Goal: Information Seeking & Learning: Learn about a topic

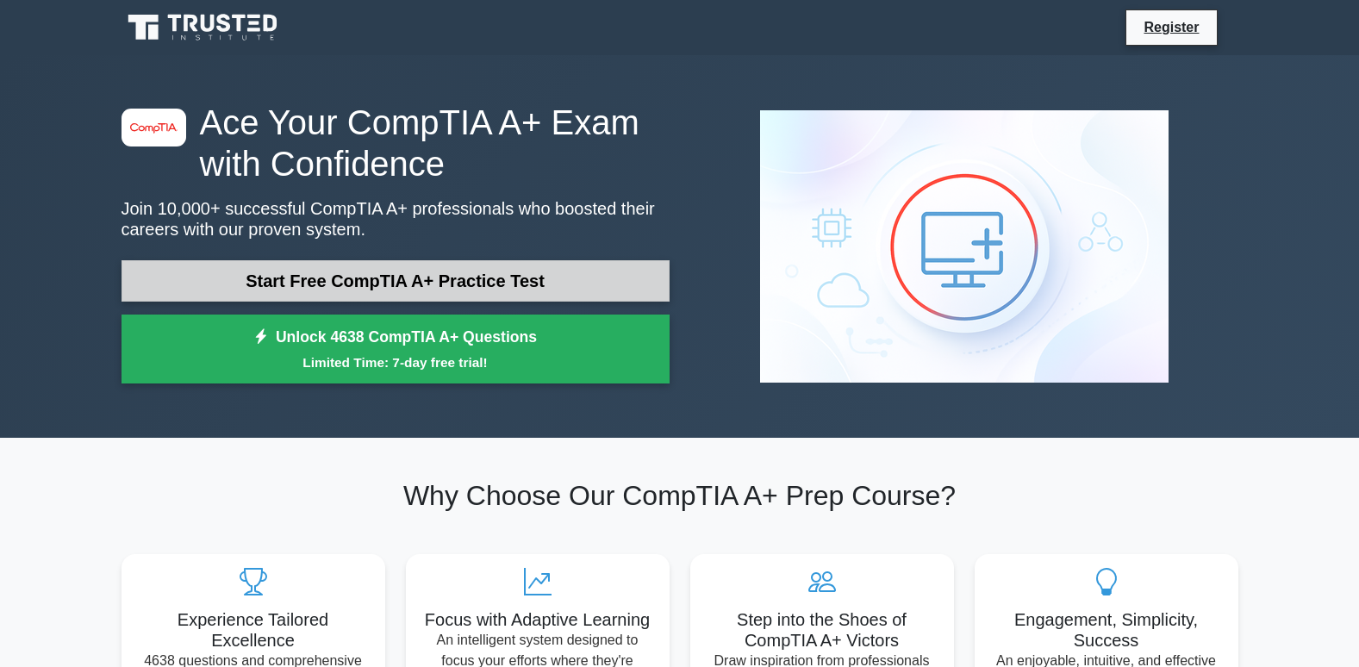
click at [392, 286] on link "Start Free CompTIA A+ Practice Test" at bounding box center [395, 280] width 548 height 41
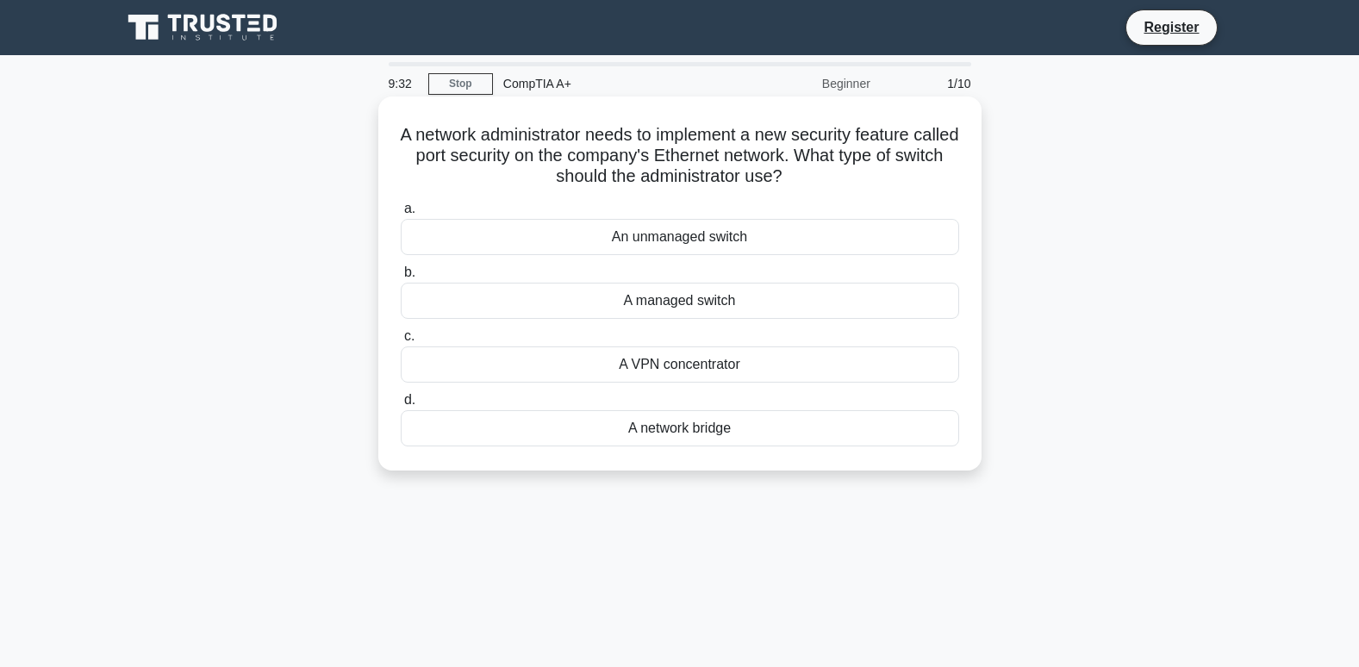
drag, startPoint x: 819, startPoint y: 175, endPoint x: 408, endPoint y: 139, distance: 411.7
click at [408, 139] on h5 "A network administrator needs to implement a new security feature called port s…" at bounding box center [680, 156] width 562 height 64
drag, startPoint x: 408, startPoint y: 139, endPoint x: 502, endPoint y: 151, distance: 94.7
copy h5 "A network administrator needs to implement a new security feature called port s…"
click at [682, 302] on div "A managed switch" at bounding box center [680, 301] width 558 height 36
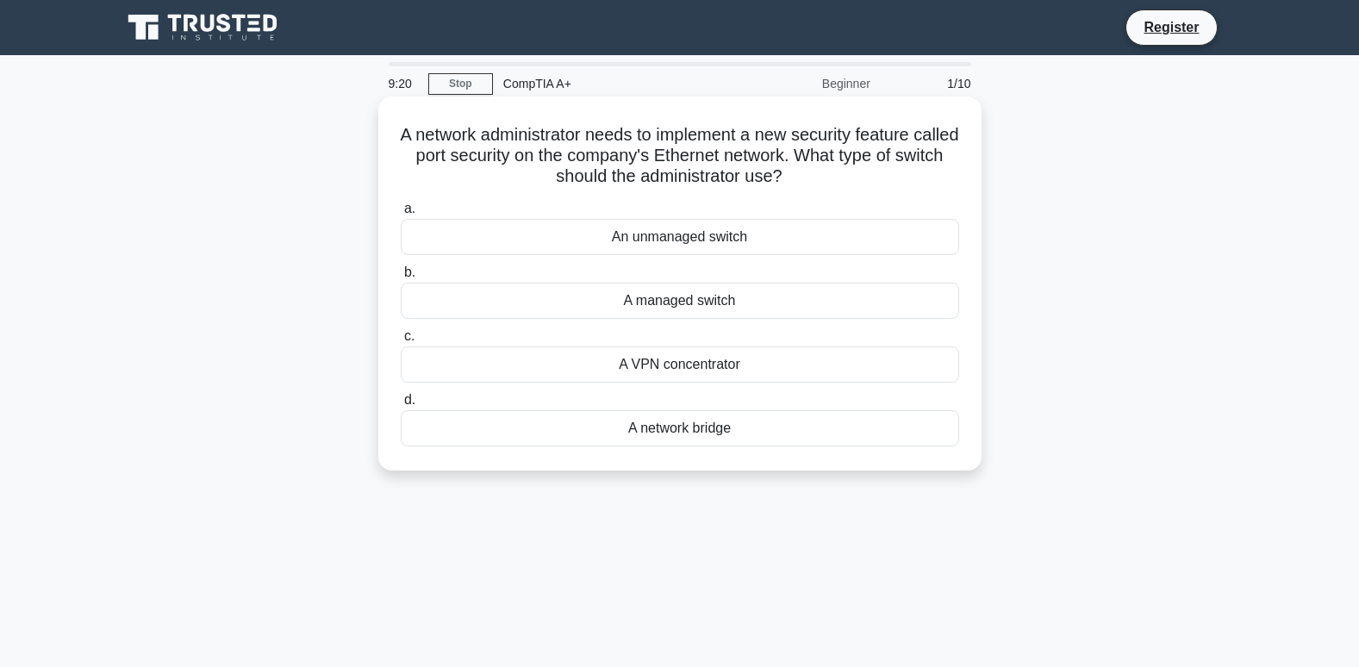
click at [433, 289] on div "A managed switch" at bounding box center [680, 301] width 558 height 36
click at [401, 278] on input "b. A managed switch" at bounding box center [401, 272] width 0 height 11
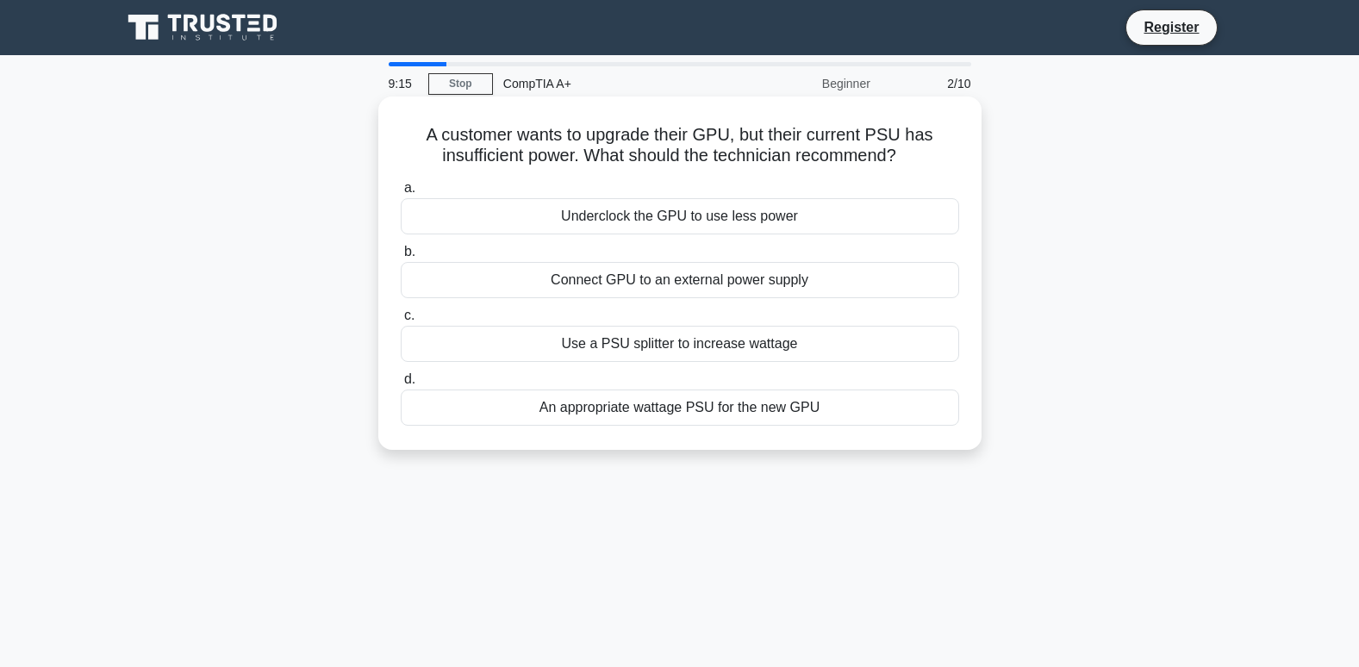
drag, startPoint x: 912, startPoint y: 156, endPoint x: 403, endPoint y: 134, distance: 508.9
click at [403, 134] on h5 "A customer wants to upgrade their GPU, but their current PSU has insufficient p…" at bounding box center [680, 145] width 562 height 43
drag, startPoint x: 403, startPoint y: 134, endPoint x: 533, endPoint y: 132, distance: 129.3
copy h5 "A customer wants to upgrade their GPU, but their current PSU has insufficient p…"
click at [679, 346] on div "Use a PSU splitter to increase wattage" at bounding box center [680, 344] width 558 height 36
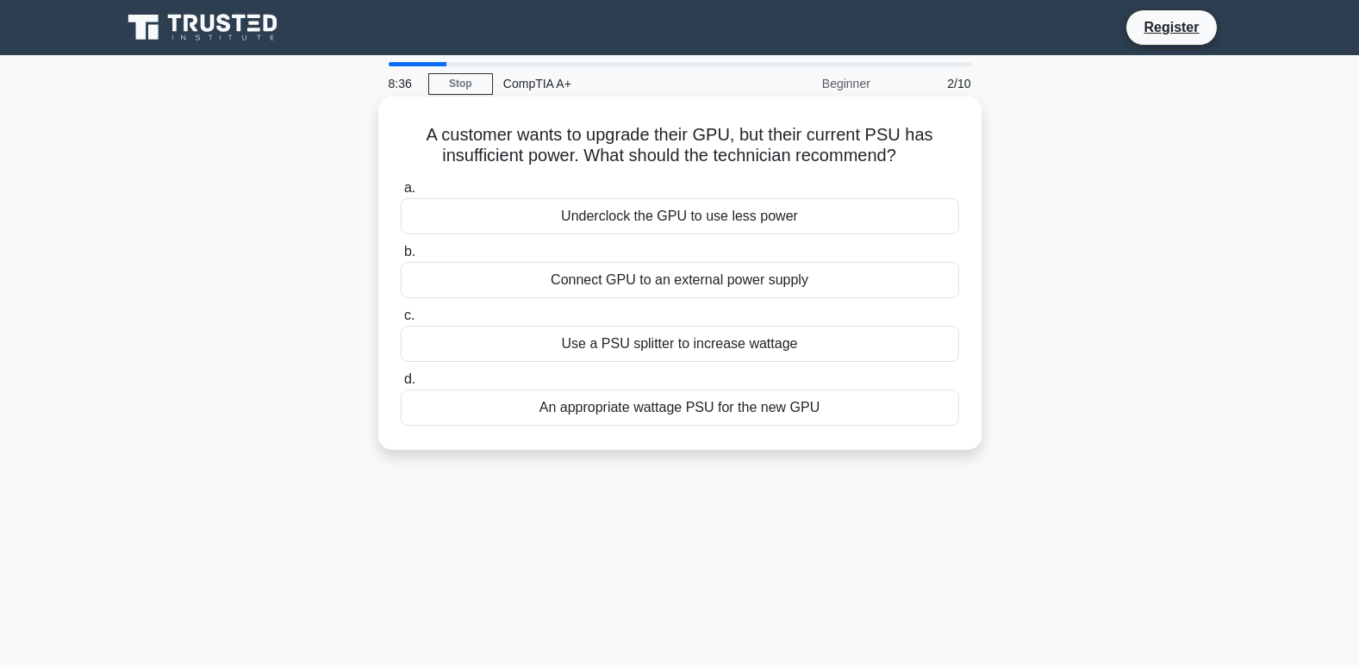
click at [401, 321] on input "c. Use a PSU splitter to increase wattage" at bounding box center [401, 315] width 0 height 11
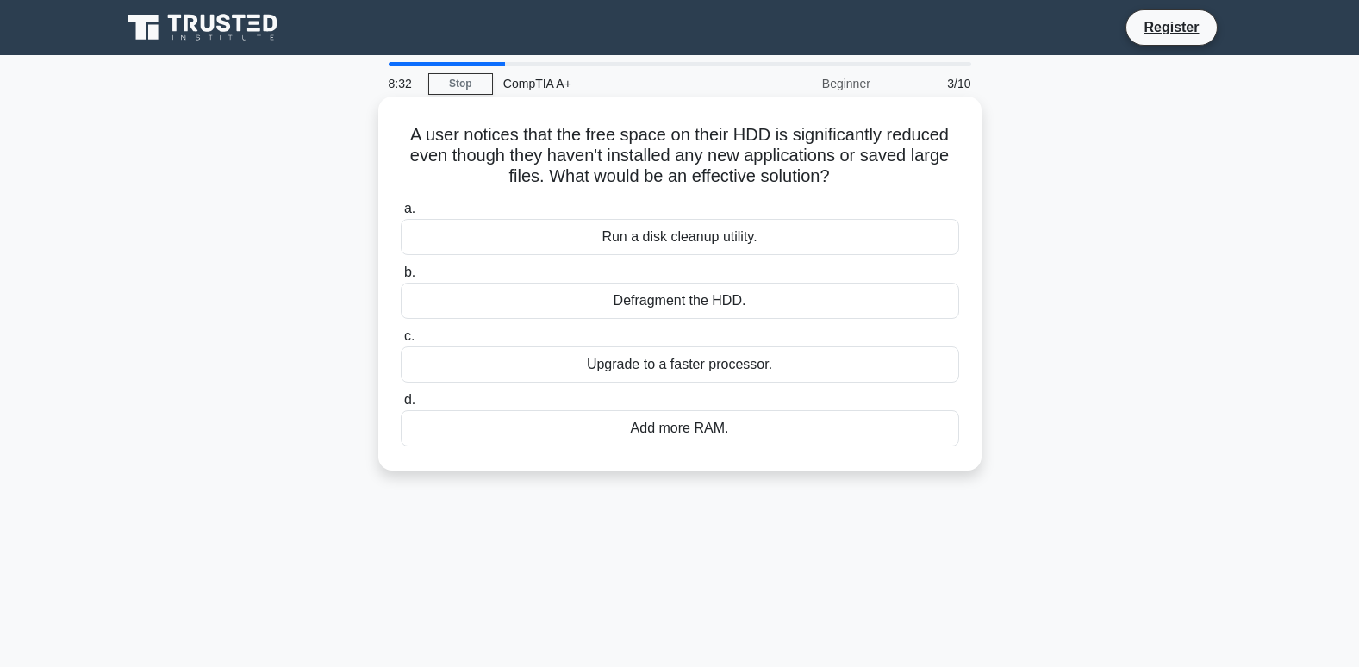
drag, startPoint x: 684, startPoint y: 178, endPoint x: 384, endPoint y: 134, distance: 303.1
click at [385, 134] on div "A user notices that the free space on their HDD is significantly reduced even t…" at bounding box center [679, 283] width 589 height 360
drag, startPoint x: 384, startPoint y: 134, endPoint x: 491, endPoint y: 135, distance: 106.8
copy h5 "A user notices that the free space on their HDD is significantly reduced even t…"
click at [674, 236] on div "Run a disk cleanup utility." at bounding box center [680, 237] width 558 height 36
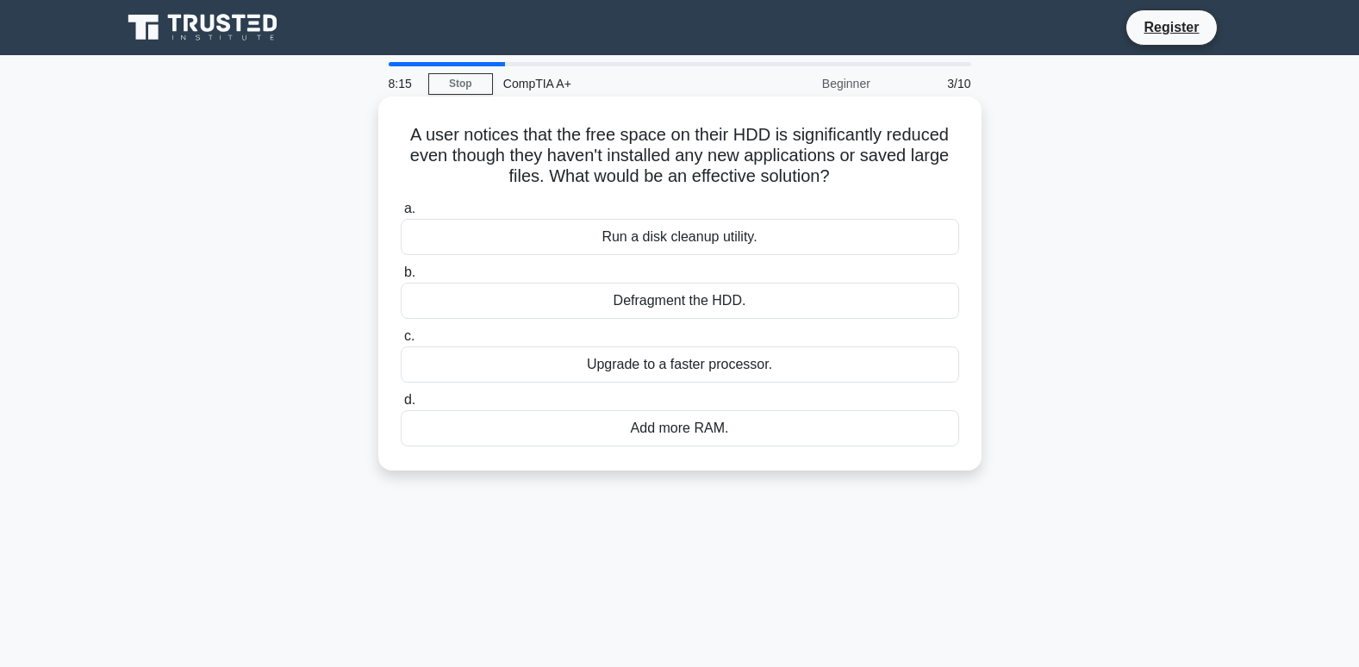
click at [401, 215] on input "a. Run a disk cleanup utility." at bounding box center [401, 208] width 0 height 11
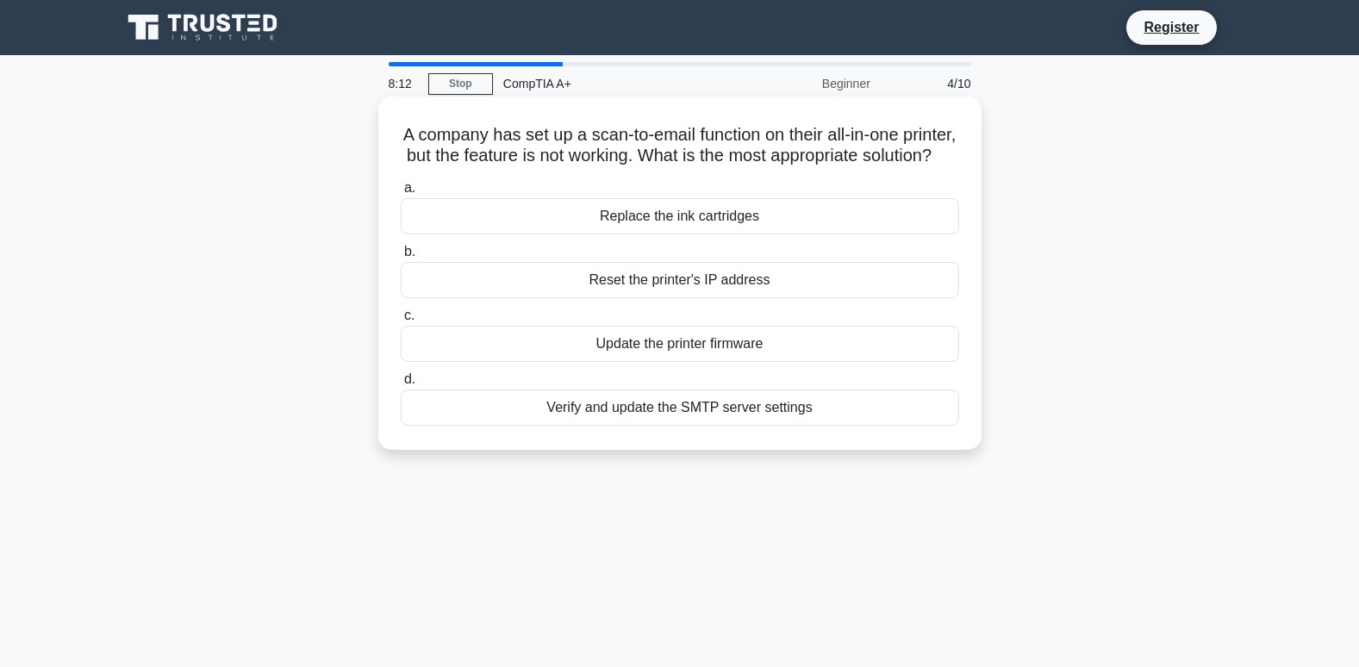
click at [730, 167] on h5 "A company has set up a scan-to-email function on their all-in-one printer, but …" at bounding box center [680, 145] width 562 height 43
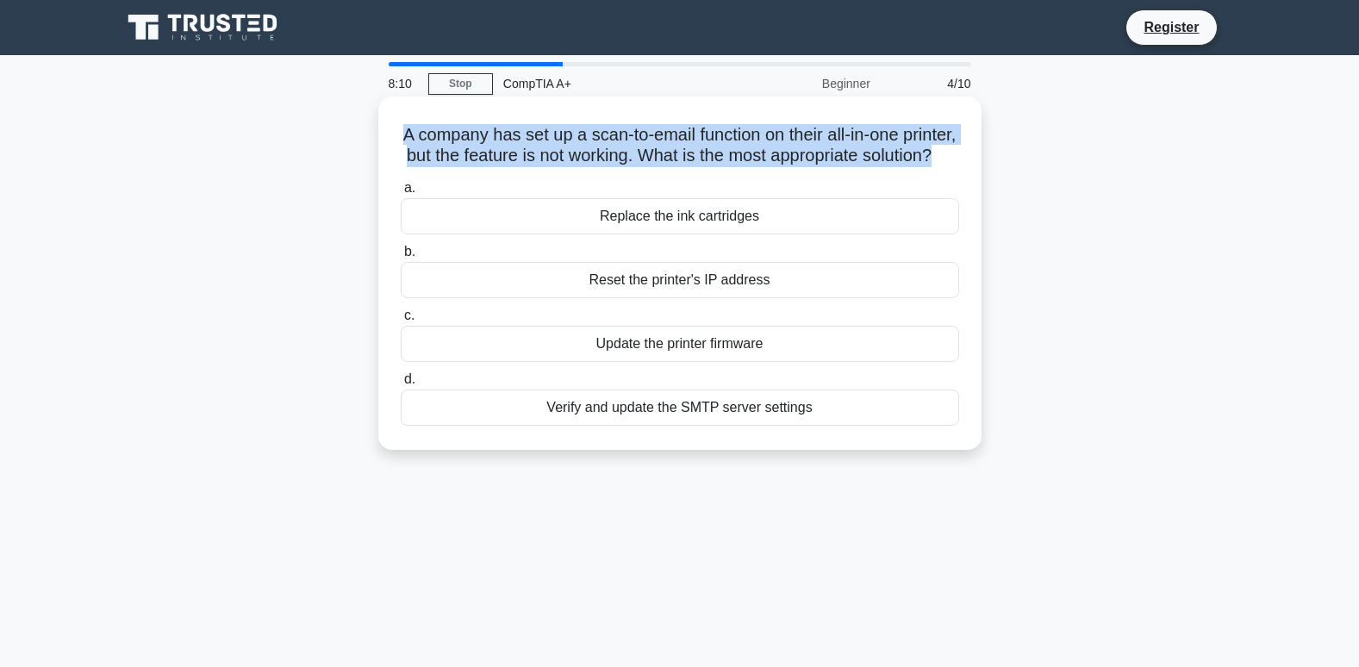
drag, startPoint x: 702, startPoint y: 177, endPoint x: 389, endPoint y: 117, distance: 318.4
click at [389, 117] on div "A company has set up a scan-to-email function on their all-in-one printer, but …" at bounding box center [679, 272] width 589 height 339
drag, startPoint x: 389, startPoint y: 117, endPoint x: 459, endPoint y: 148, distance: 76.4
copy h5 "A company has set up a scan-to-email function on their all-in-one printer, but …"
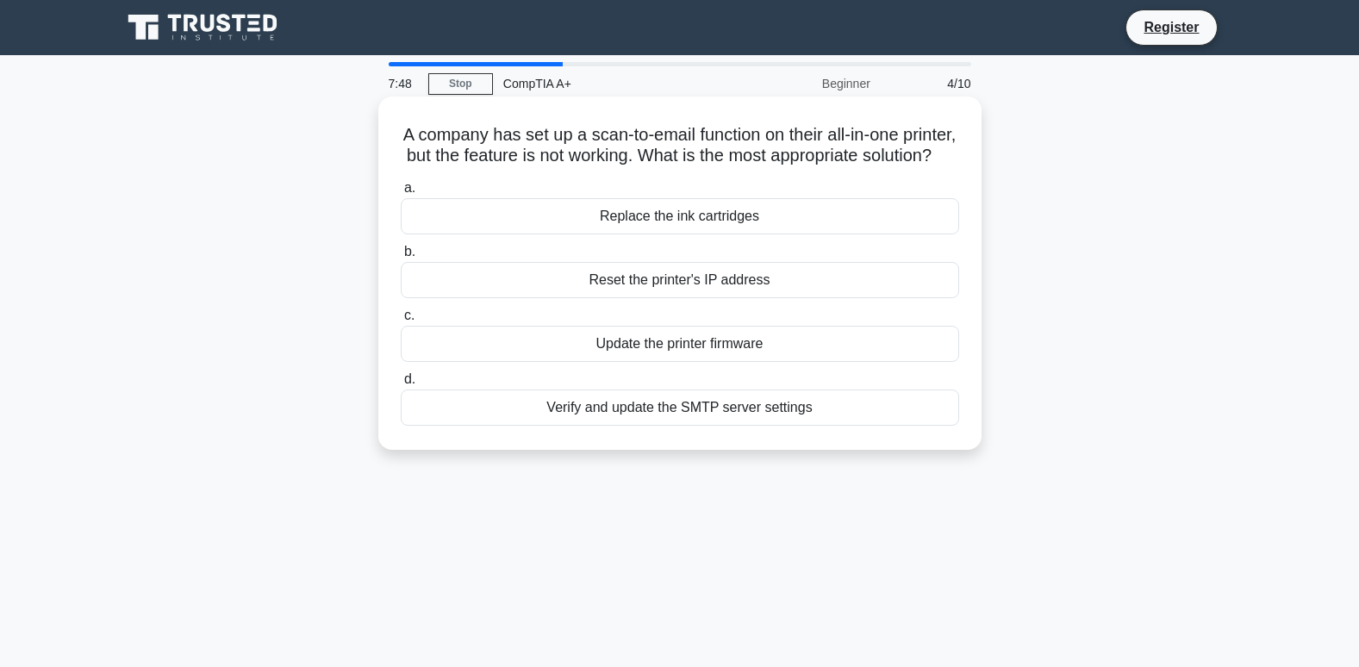
click at [717, 426] on div "Verify and update the SMTP server settings" at bounding box center [680, 407] width 558 height 36
click at [401, 385] on input "d. Verify and update the SMTP server settings" at bounding box center [401, 379] width 0 height 11
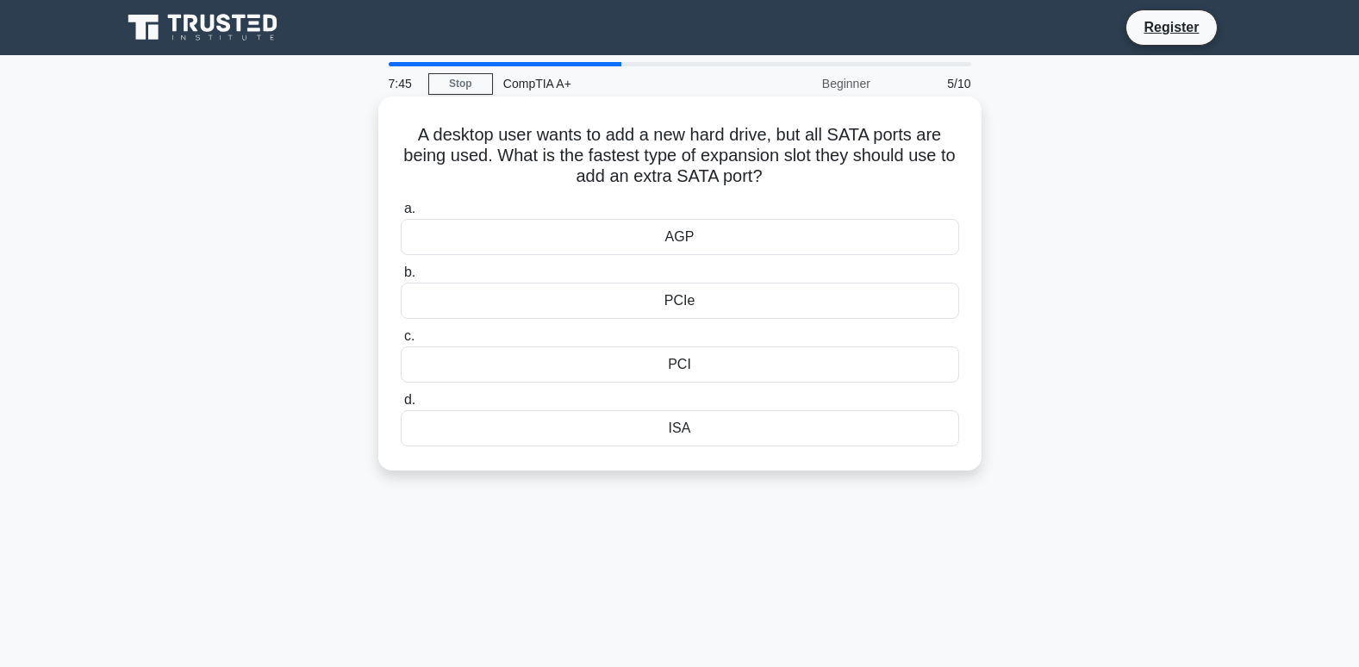
click at [767, 175] on h5 "A desktop user wants to add a new hard drive, but all SATA ports are being used…" at bounding box center [680, 156] width 562 height 64
drag, startPoint x: 753, startPoint y: 169, endPoint x: 377, endPoint y: 130, distance: 377.7
click at [378, 130] on div "A desktop user wants to add a new hard drive, but all SATA ports are being used…" at bounding box center [679, 284] width 603 height 374
drag, startPoint x: 377, startPoint y: 130, endPoint x: 552, endPoint y: 147, distance: 175.8
copy h5 "A desktop user wants to add a new hard drive, but all SATA ports are being used…"
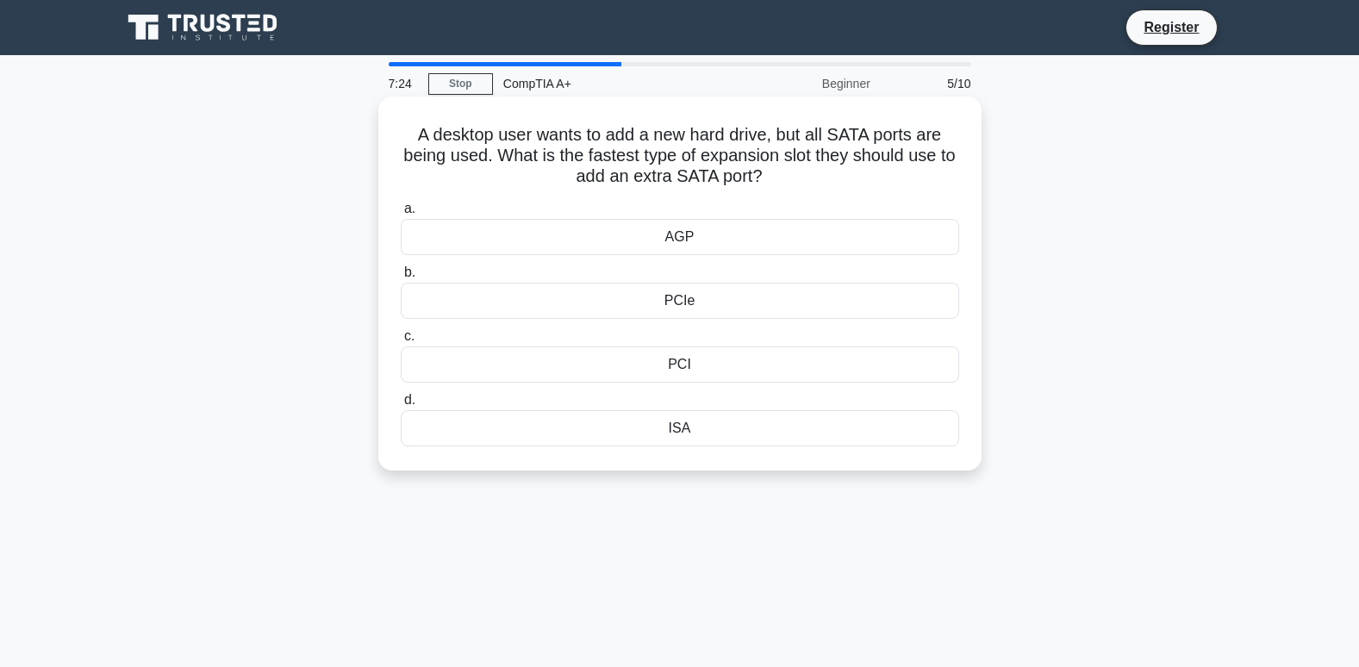
click at [700, 301] on div "PCIe" at bounding box center [680, 301] width 558 height 36
click at [401, 278] on input "b. PCIe" at bounding box center [401, 272] width 0 height 11
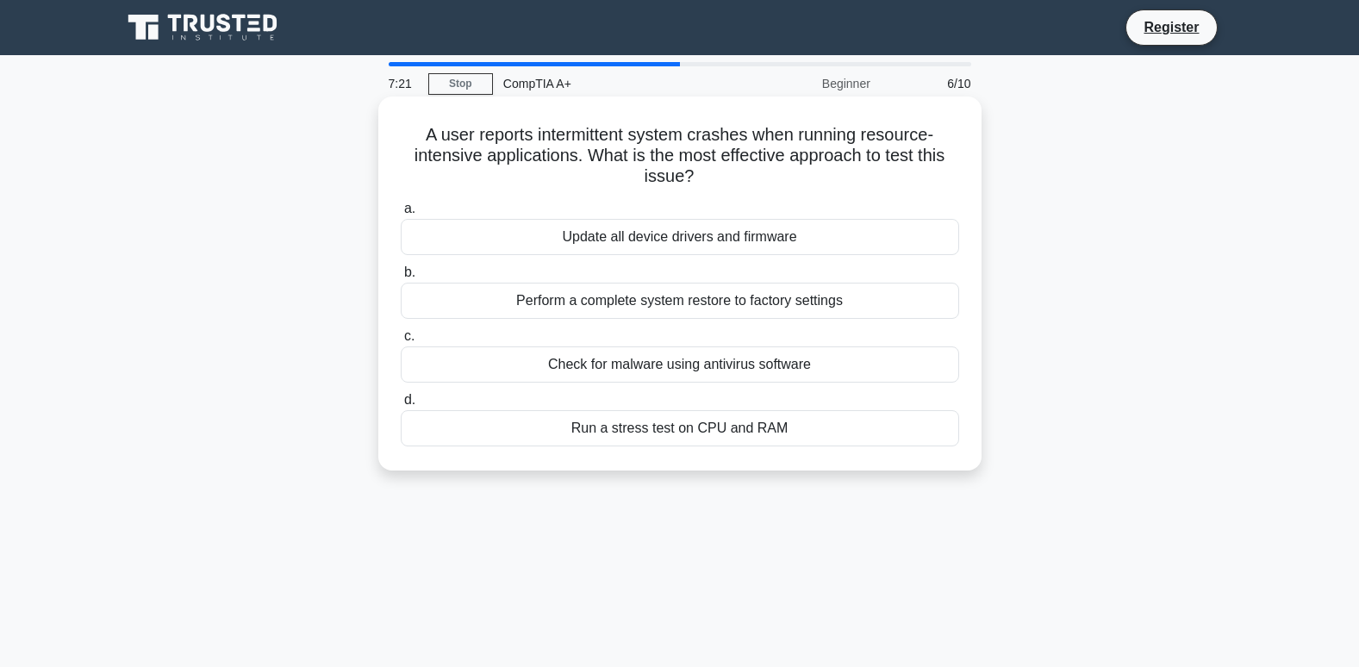
click at [709, 193] on div "A user reports intermittent system crashes when running resource-intensive appl…" at bounding box center [679, 283] width 589 height 360
drag, startPoint x: 704, startPoint y: 173, endPoint x: 403, endPoint y: 137, distance: 302.9
click at [403, 137] on h5 "A user reports intermittent system crashes when running resource-intensive appl…" at bounding box center [680, 156] width 562 height 64
drag, startPoint x: 403, startPoint y: 137, endPoint x: 534, endPoint y: 146, distance: 131.3
copy h5 "A user reports intermittent system crashes when running resource-intensive appl…"
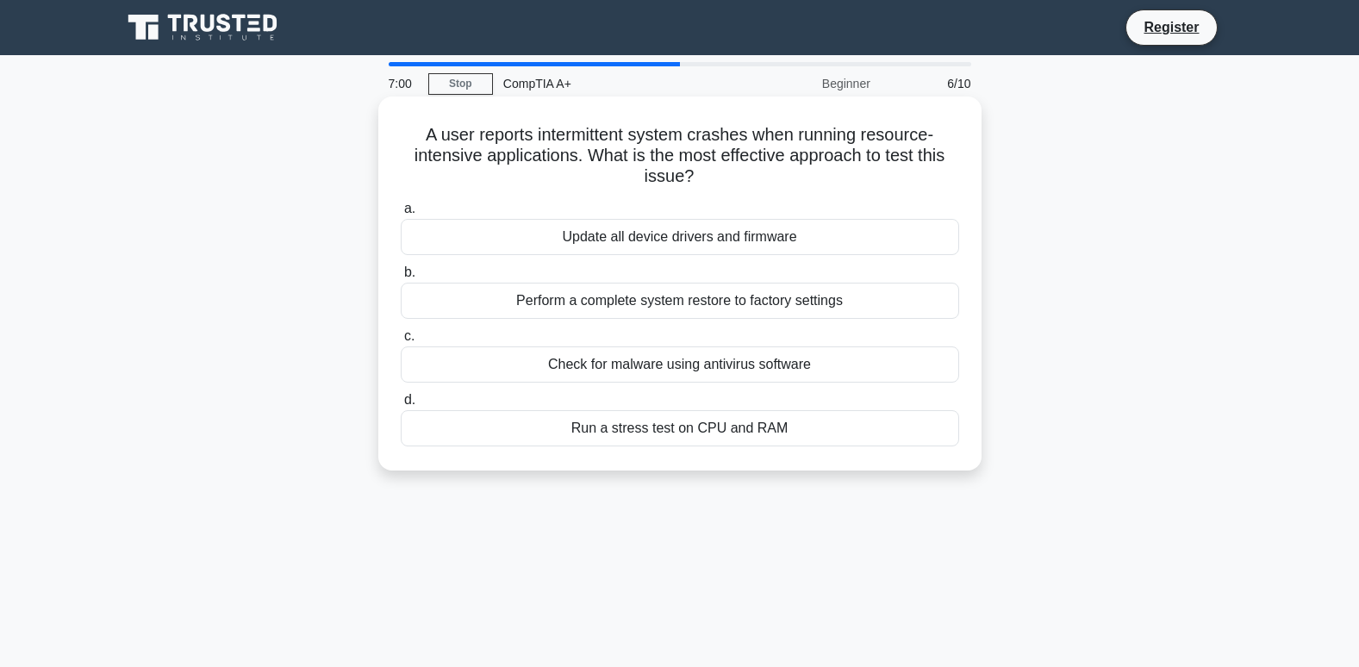
click at [694, 432] on div "Run a stress test on CPU and RAM" at bounding box center [680, 428] width 558 height 36
click at [401, 406] on input "d. Run a stress test on CPU and RAM" at bounding box center [401, 400] width 0 height 11
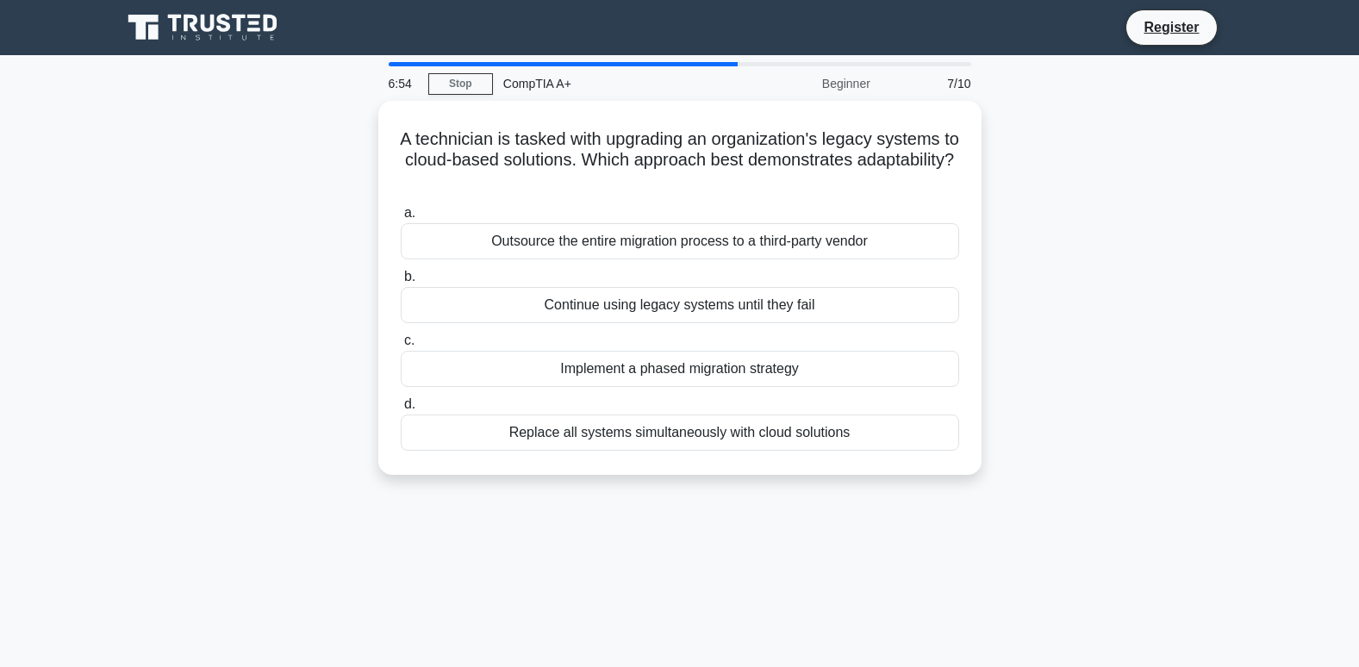
drag, startPoint x: 737, startPoint y: 175, endPoint x: 333, endPoint y: 114, distance: 407.9
click at [333, 114] on div "A technician is tasked with upgrading an organization's legacy systems to cloud…" at bounding box center [679, 298] width 1137 height 395
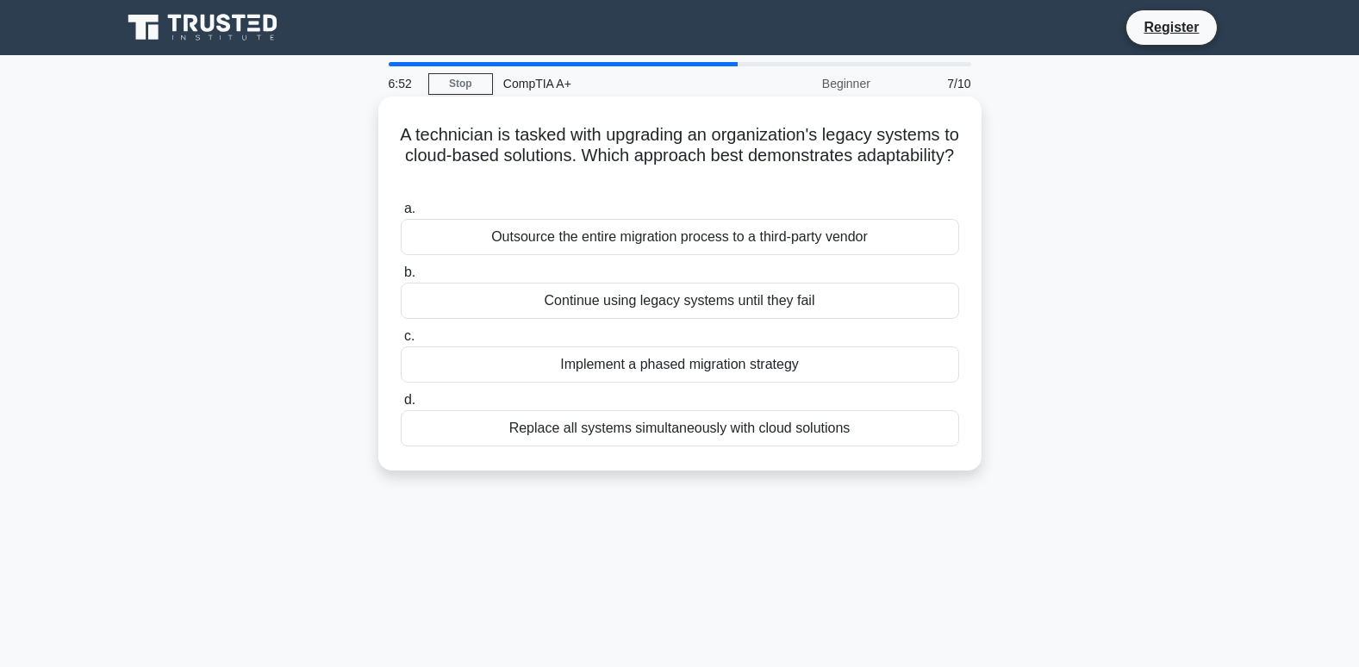
copy h5 "A technician is tasked with upgrading an organization's legacy systems to cloud…"
click at [713, 428] on div "Replace all systems simultaneously with cloud solutions" at bounding box center [680, 428] width 558 height 36
click at [401, 406] on input "d. Replace all systems simultaneously with cloud solutions" at bounding box center [401, 400] width 0 height 11
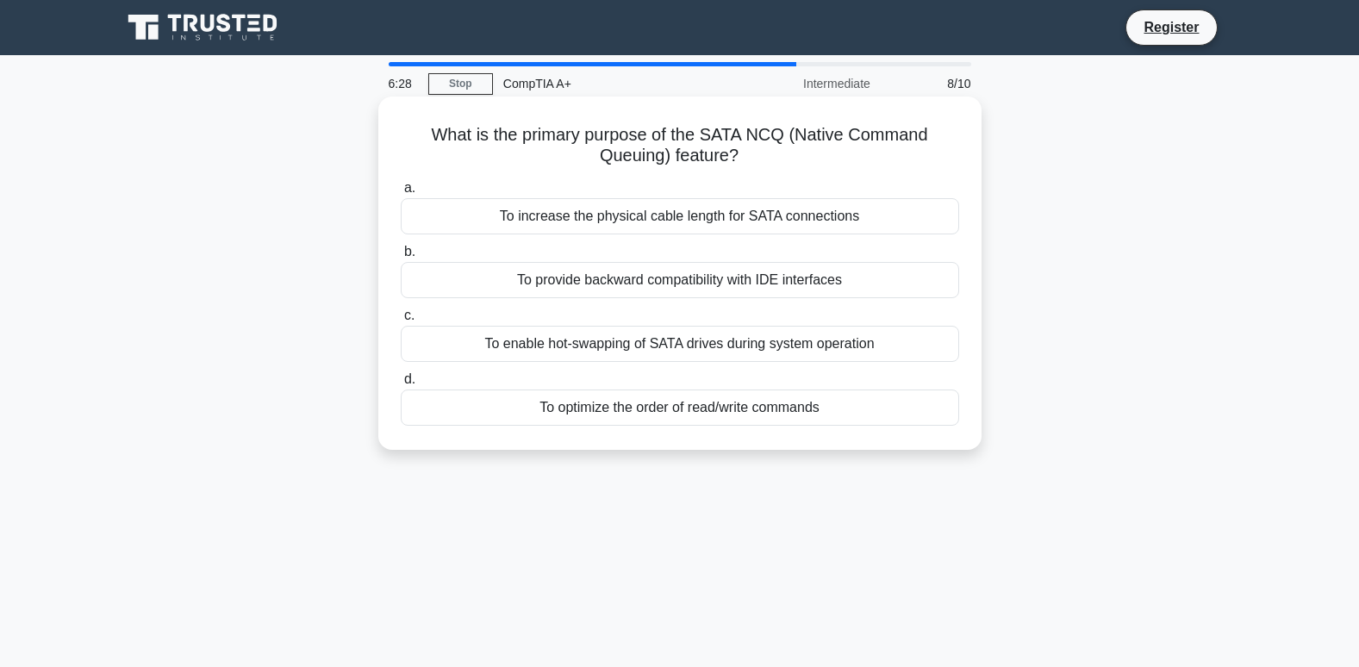
click at [737, 167] on h5 "What is the primary purpose of the SATA NCQ (Native Command Queuing) feature? .…" at bounding box center [680, 145] width 562 height 43
drag, startPoint x: 757, startPoint y: 153, endPoint x: 407, endPoint y: 131, distance: 350.5
click at [407, 131] on h5 "What is the primary purpose of the SATA NCQ (Native Command Queuing) feature? .…" at bounding box center [680, 145] width 562 height 43
drag, startPoint x: 407, startPoint y: 131, endPoint x: 476, endPoint y: 133, distance: 69.0
copy h5 "What is the primary purpose of the SATA NCQ (Native Command Queuing) feature?"
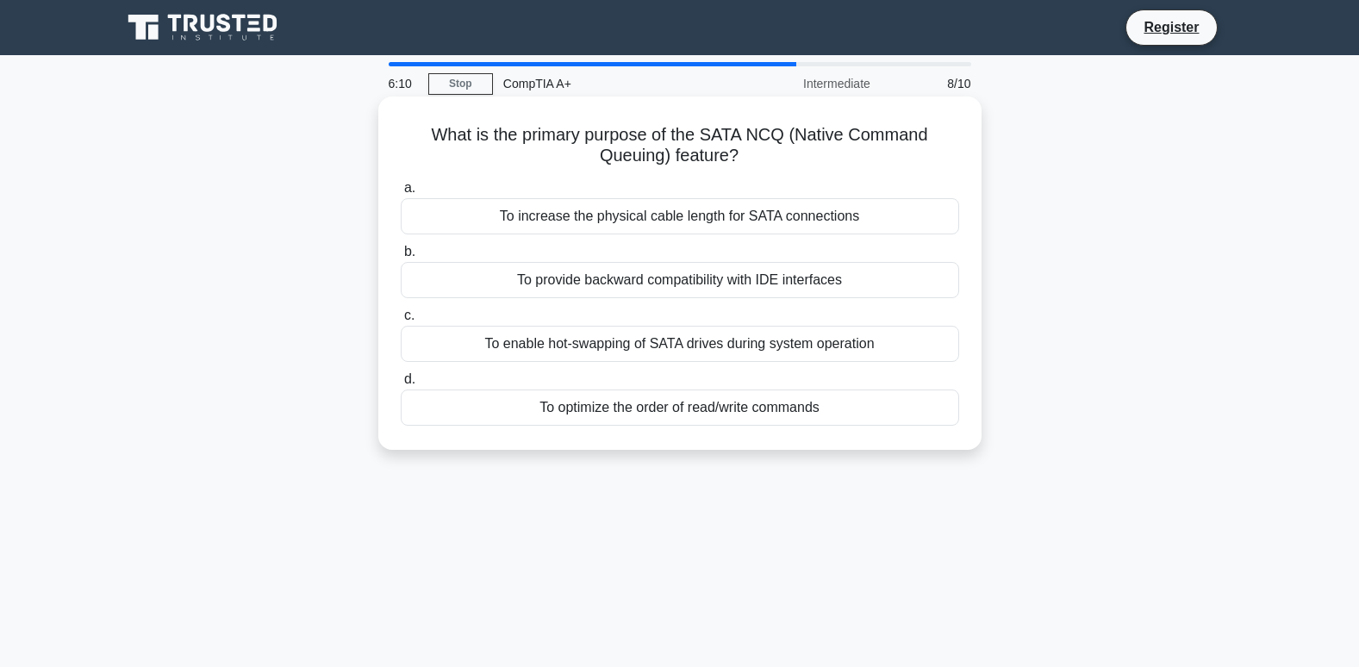
click at [669, 403] on div "To optimize the order of read/write commands" at bounding box center [680, 407] width 558 height 36
click at [401, 385] on input "d. To optimize the order of read/write commands" at bounding box center [401, 379] width 0 height 11
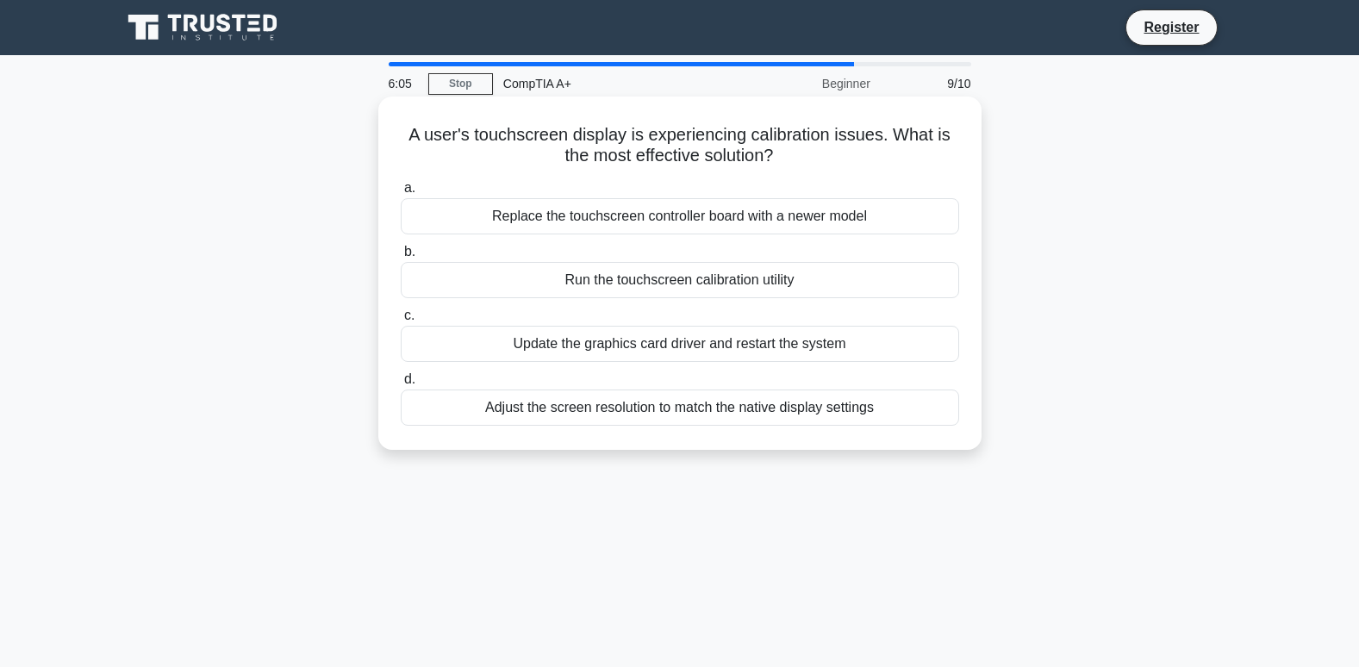
drag, startPoint x: 793, startPoint y: 152, endPoint x: 380, endPoint y: 131, distance: 413.3
click at [380, 131] on div "A user's touchscreen display is experiencing calibration issues. What is the mo…" at bounding box center [679, 273] width 603 height 353
drag, startPoint x: 380, startPoint y: 131, endPoint x: 537, endPoint y: 128, distance: 156.9
copy h5 "A user's touchscreen display is experiencing calibration issues. What is the mo…"
click at [694, 282] on div "Run the touchscreen calibration utility" at bounding box center [680, 280] width 558 height 36
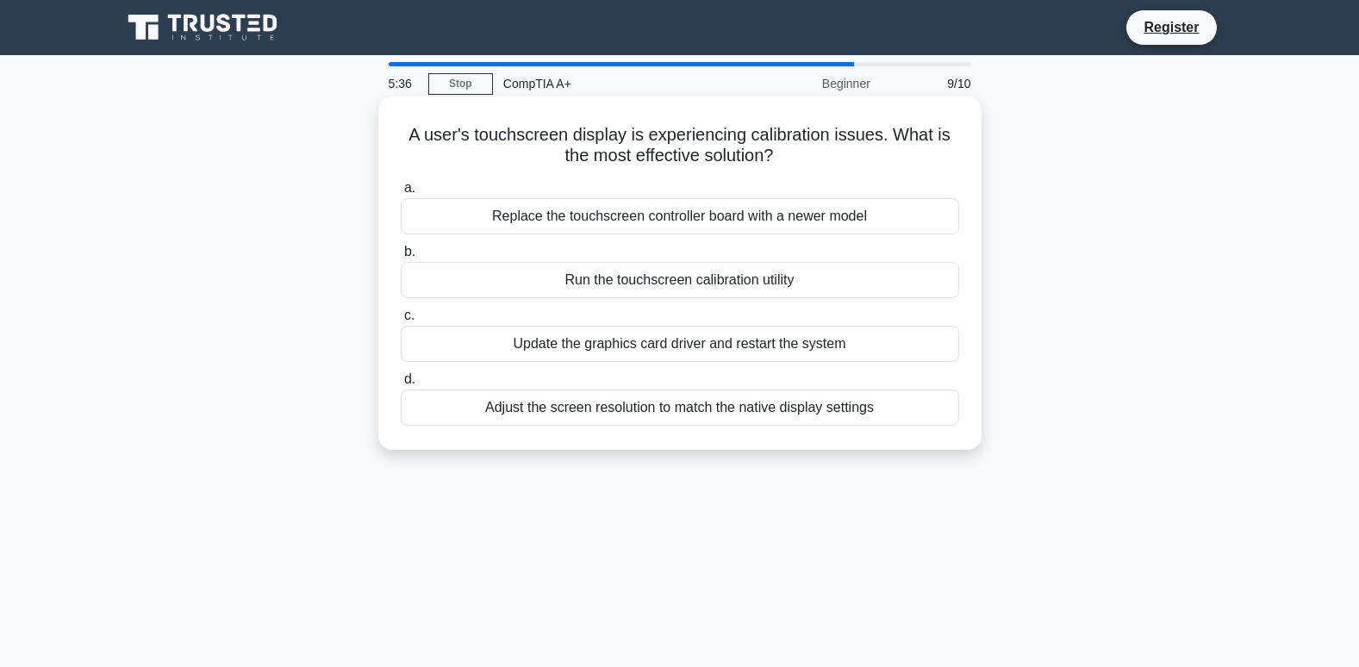
click at [401, 258] on input "b. Run the touchscreen calibration utility" at bounding box center [401, 251] width 0 height 11
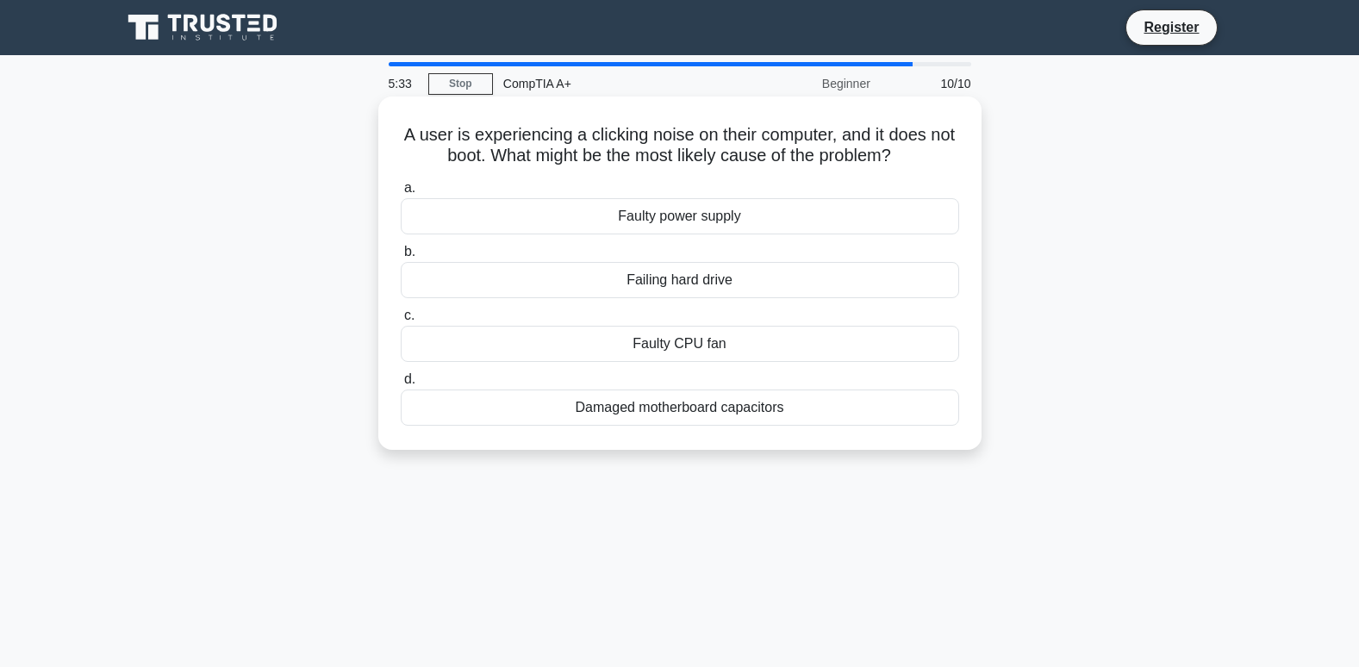
drag, startPoint x: 919, startPoint y: 155, endPoint x: 393, endPoint y: 125, distance: 526.5
click at [393, 125] on div "A user is experiencing a clicking noise on their computer, and it does not boot…" at bounding box center [679, 272] width 589 height 339
drag, startPoint x: 393, startPoint y: 125, endPoint x: 507, endPoint y: 142, distance: 115.0
copy h5 "A user is experiencing a clicking noise on their computer, and it does not boot…"
click at [707, 295] on div "Failing hard drive" at bounding box center [680, 280] width 558 height 36
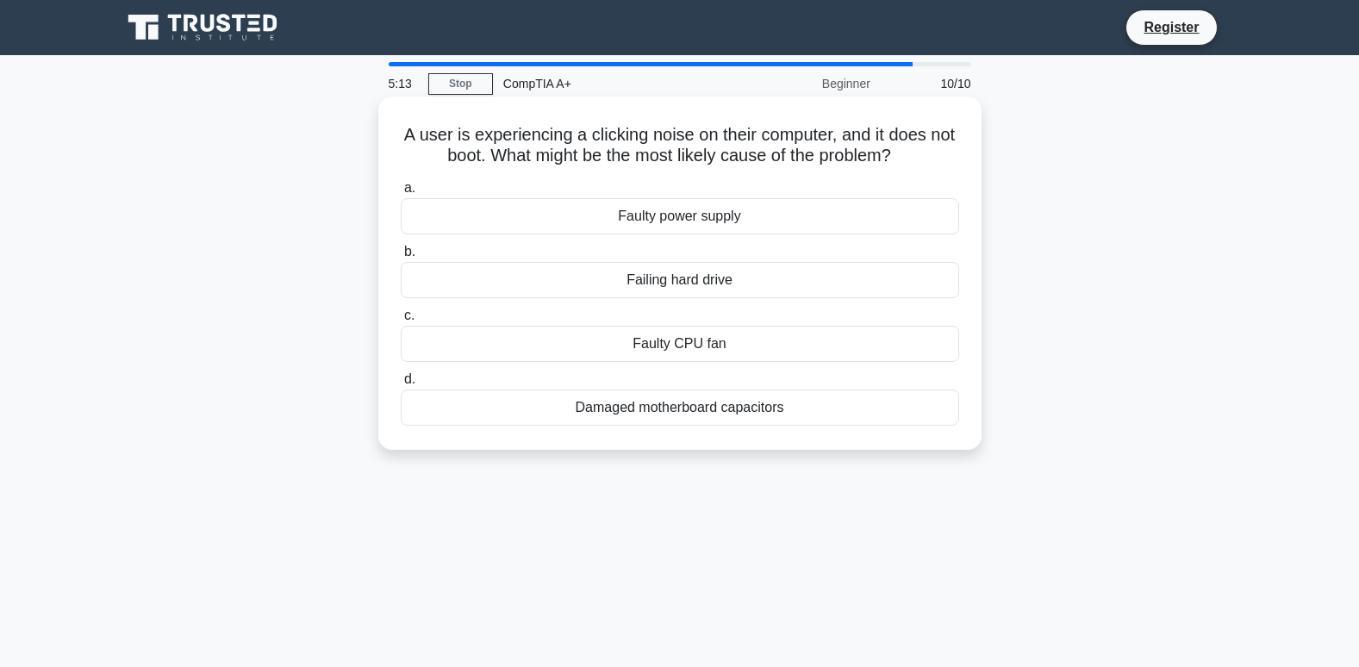
click at [401, 258] on input "b. Failing hard drive" at bounding box center [401, 251] width 0 height 11
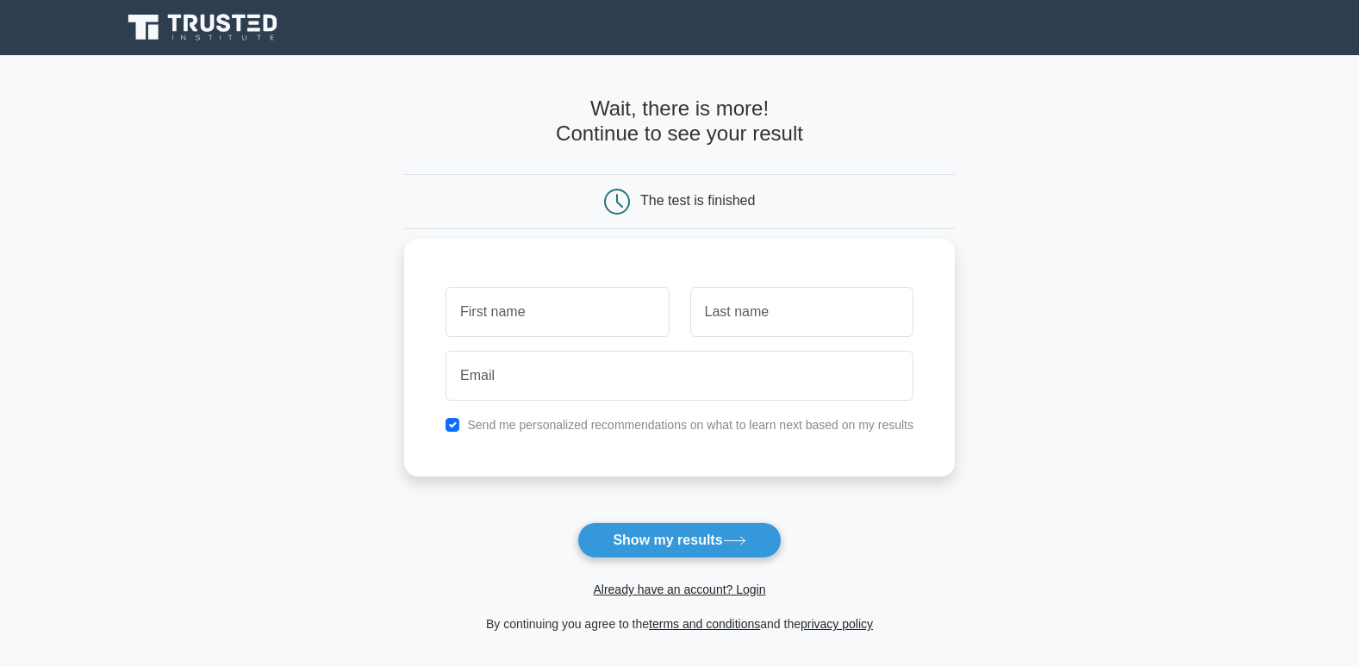
click at [589, 317] on input "text" at bounding box center [556, 312] width 223 height 50
type input "Jacob"
click at [790, 310] on input "text" at bounding box center [801, 312] width 223 height 50
type input "Lesemela"
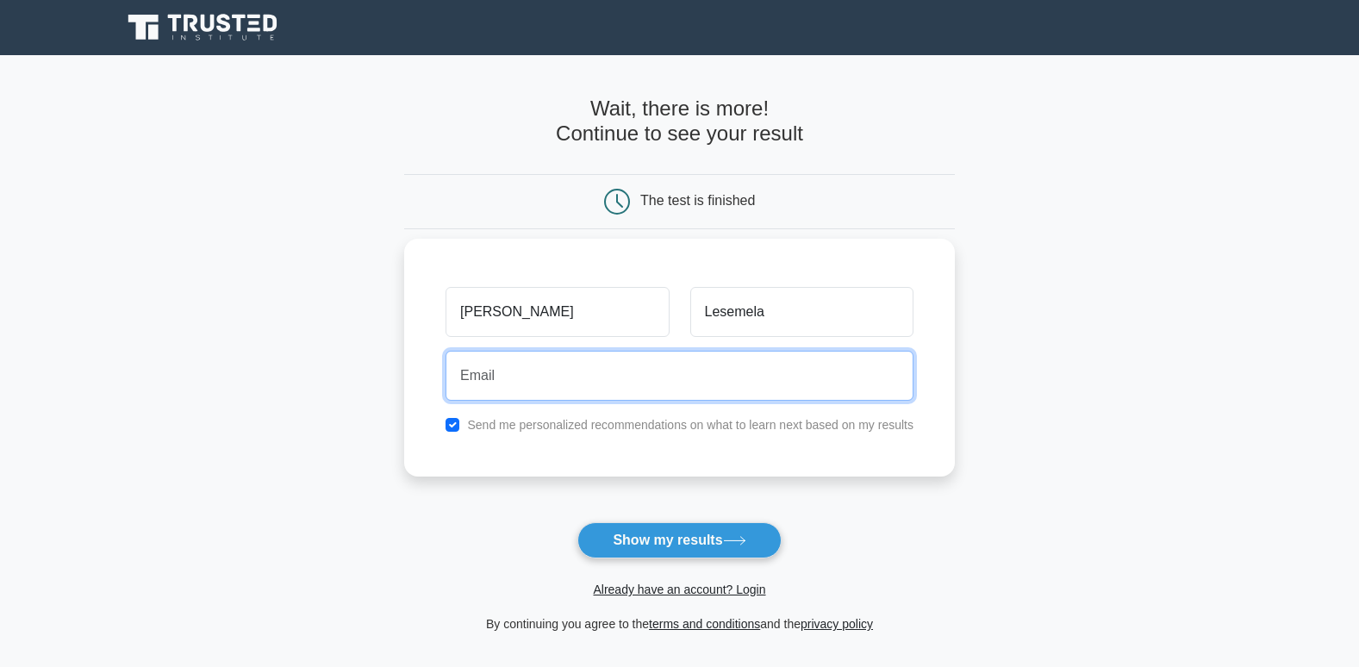
click at [571, 380] on input "email" at bounding box center [679, 376] width 468 height 50
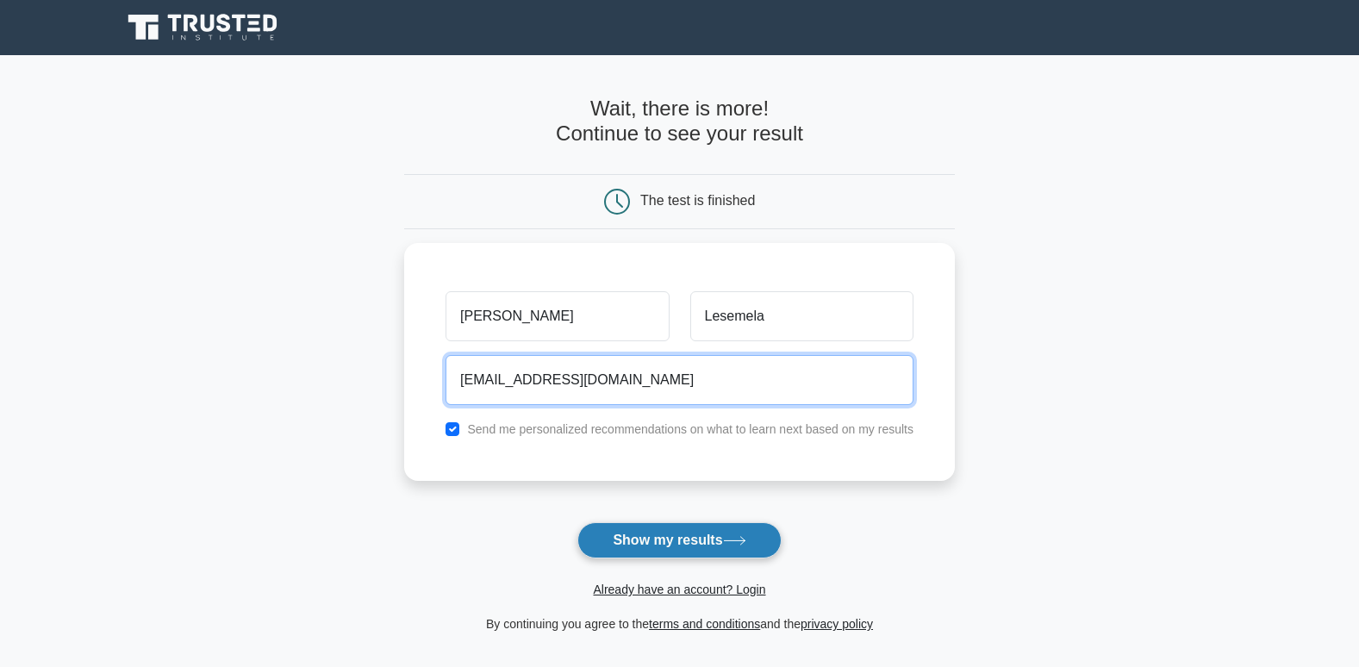
type input "Jacoblesemela@gmail.com"
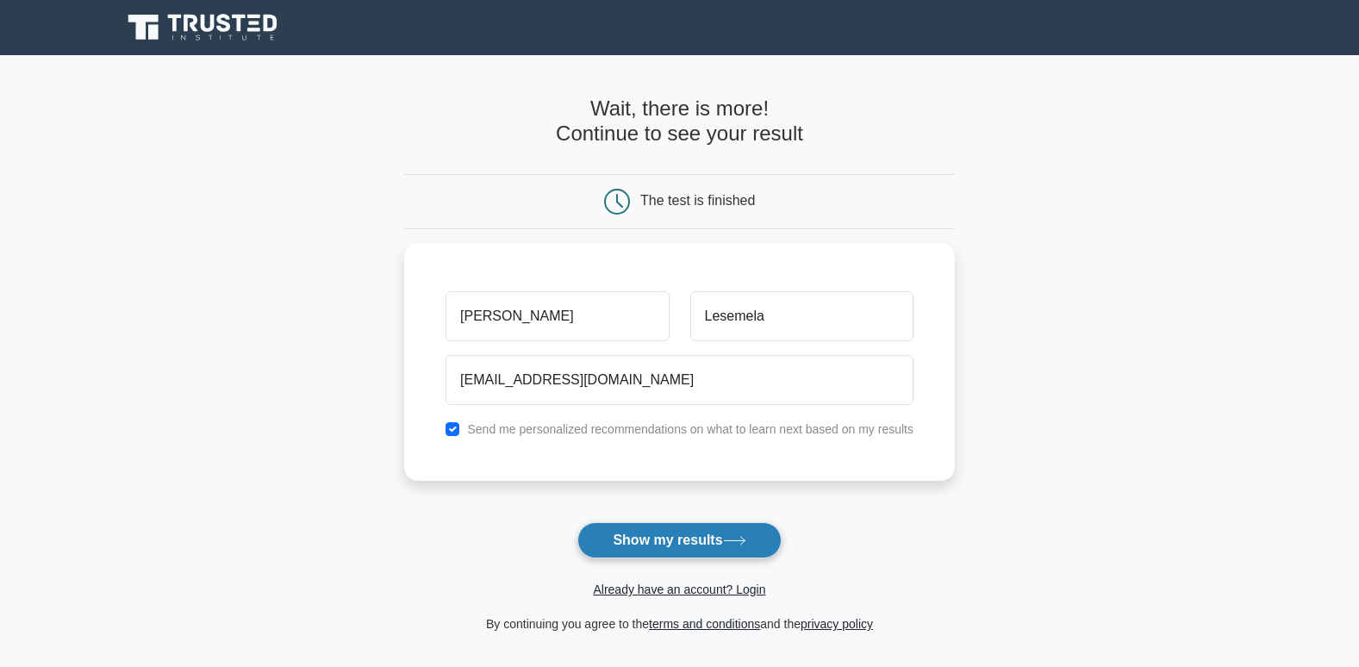
click at [675, 533] on button "Show my results" at bounding box center [678, 540] width 203 height 36
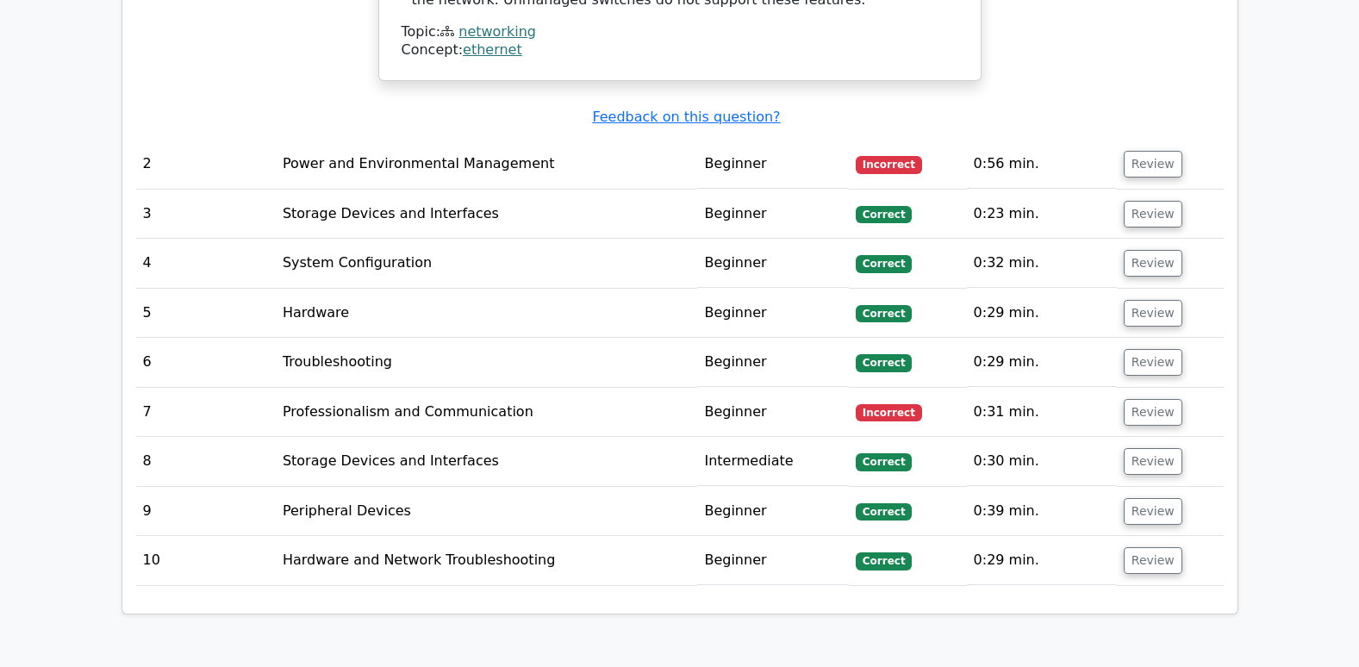
scroll to position [1982, 0]
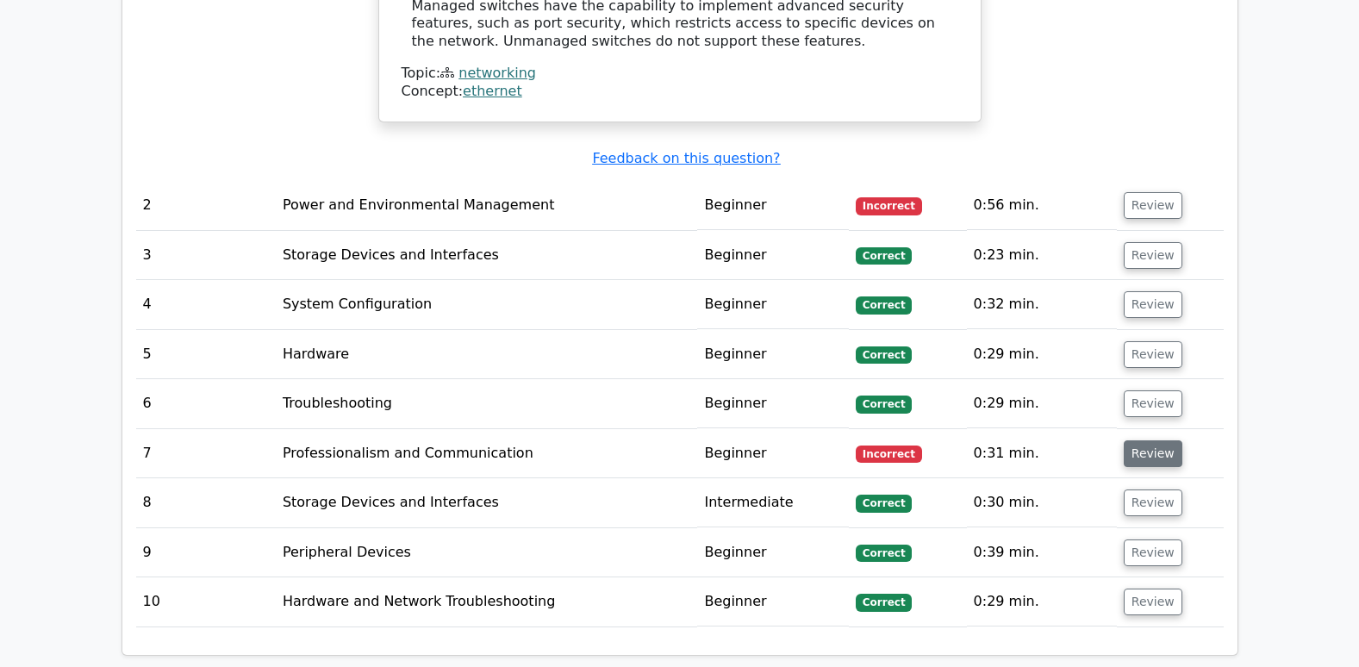
click at [1141, 457] on button "Review" at bounding box center [1153, 453] width 59 height 27
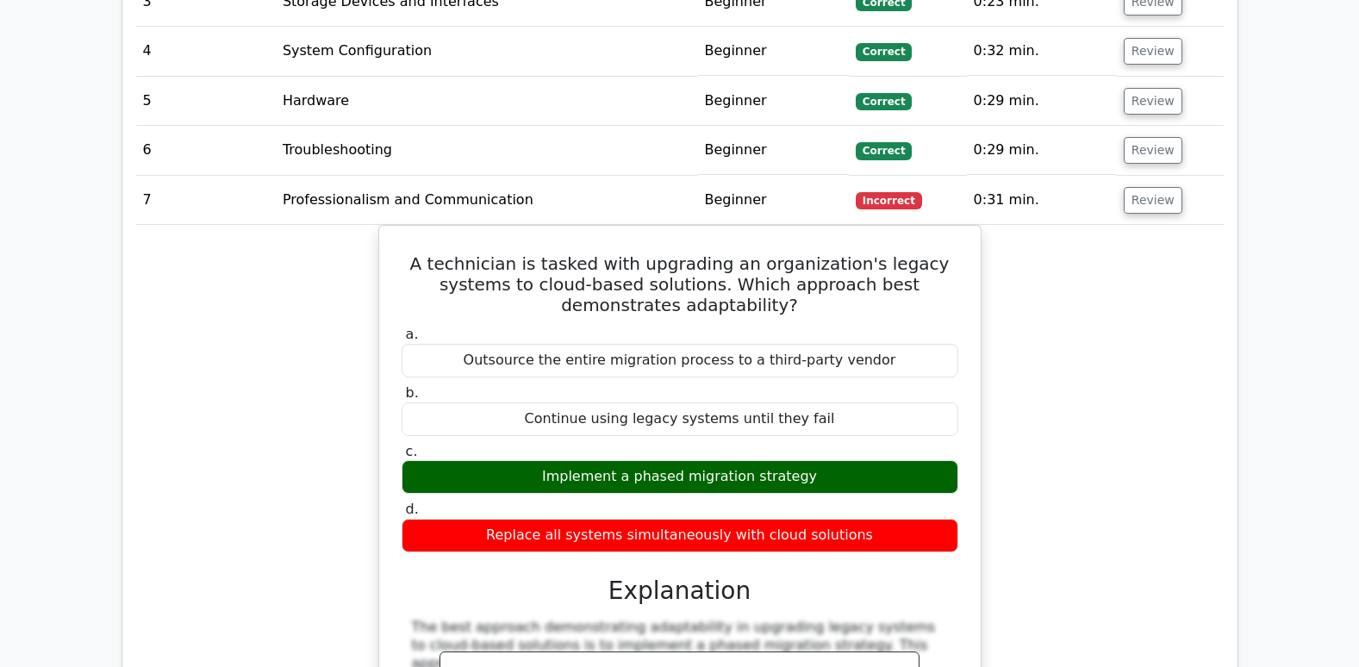
scroll to position [2068, 0]
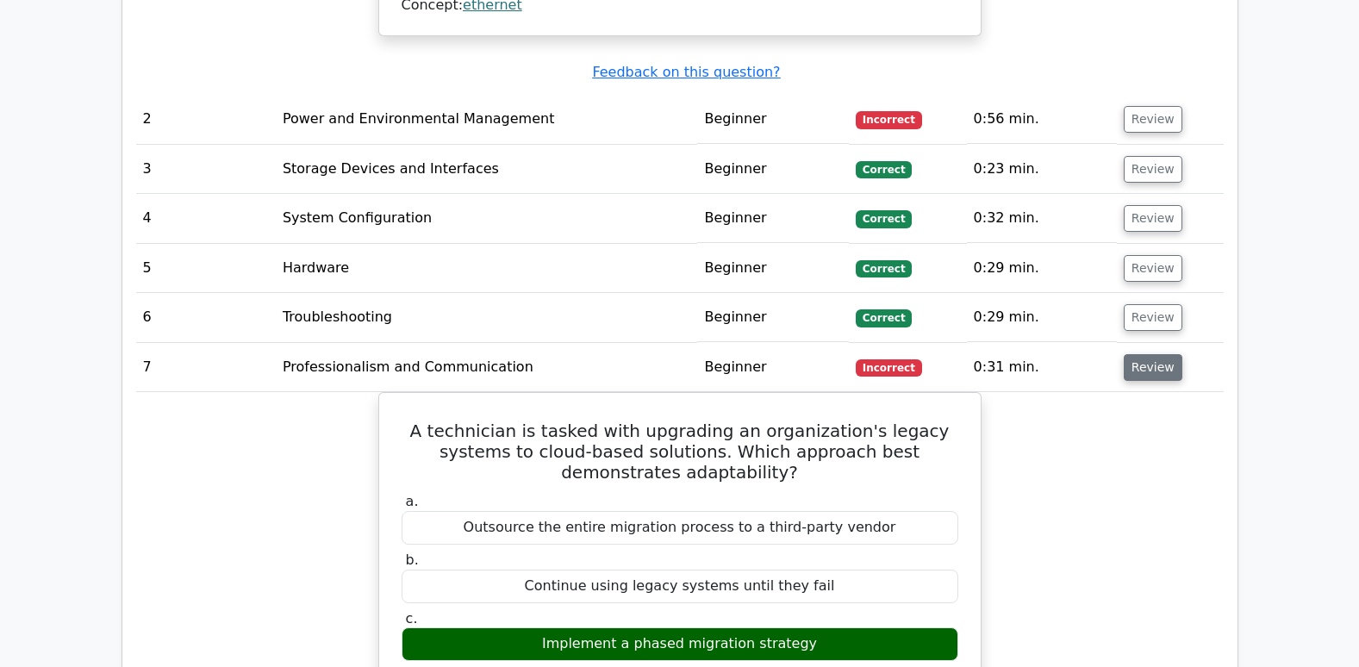
click at [1145, 367] on button "Review" at bounding box center [1153, 367] width 59 height 27
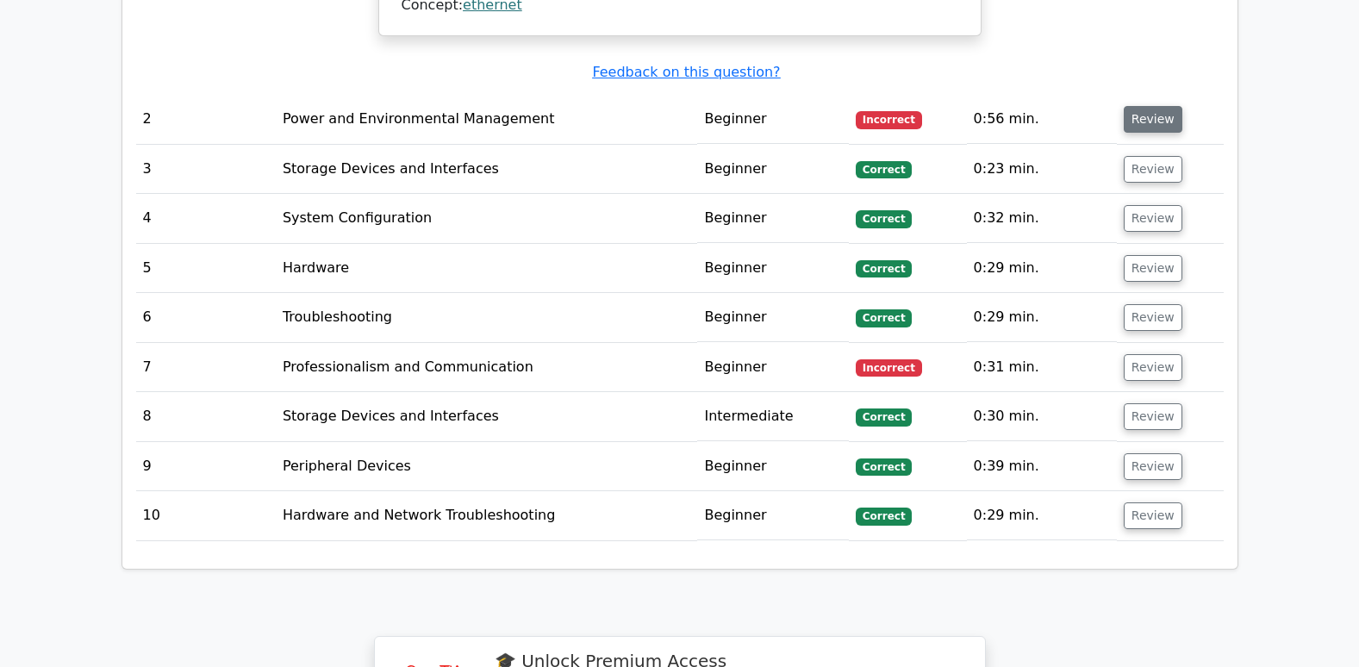
click at [1141, 114] on button "Review" at bounding box center [1153, 119] width 59 height 27
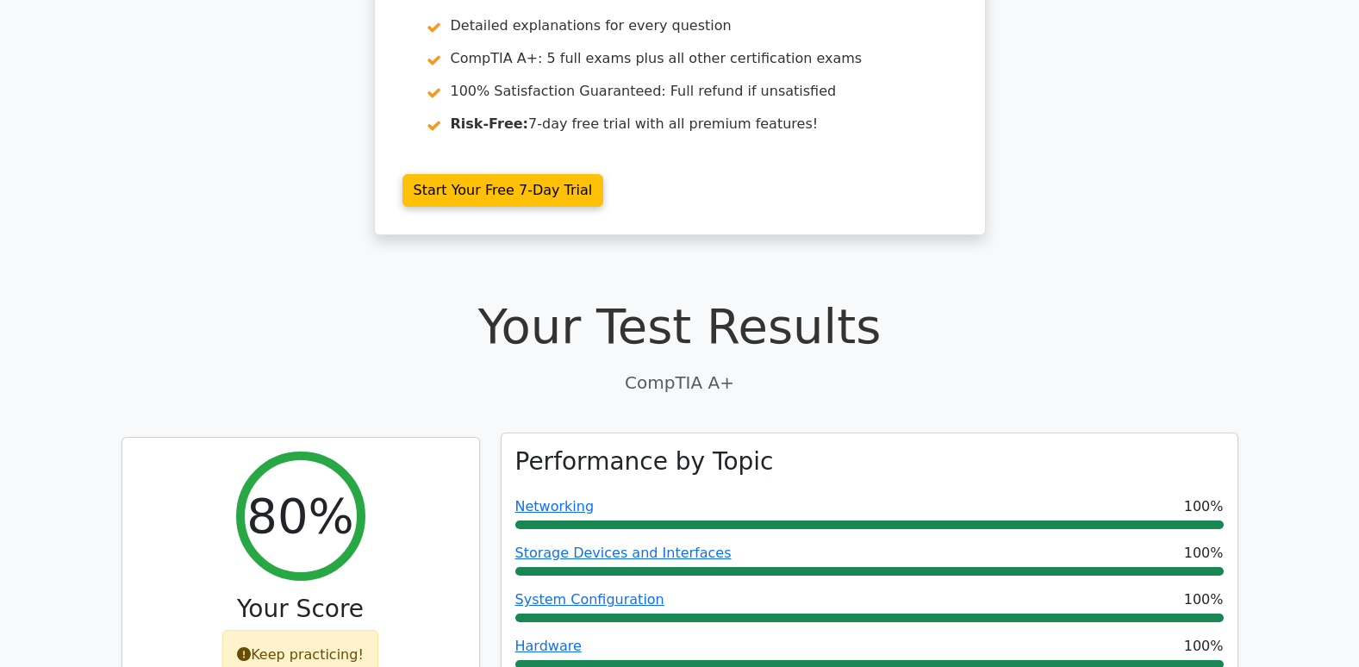
scroll to position [0, 0]
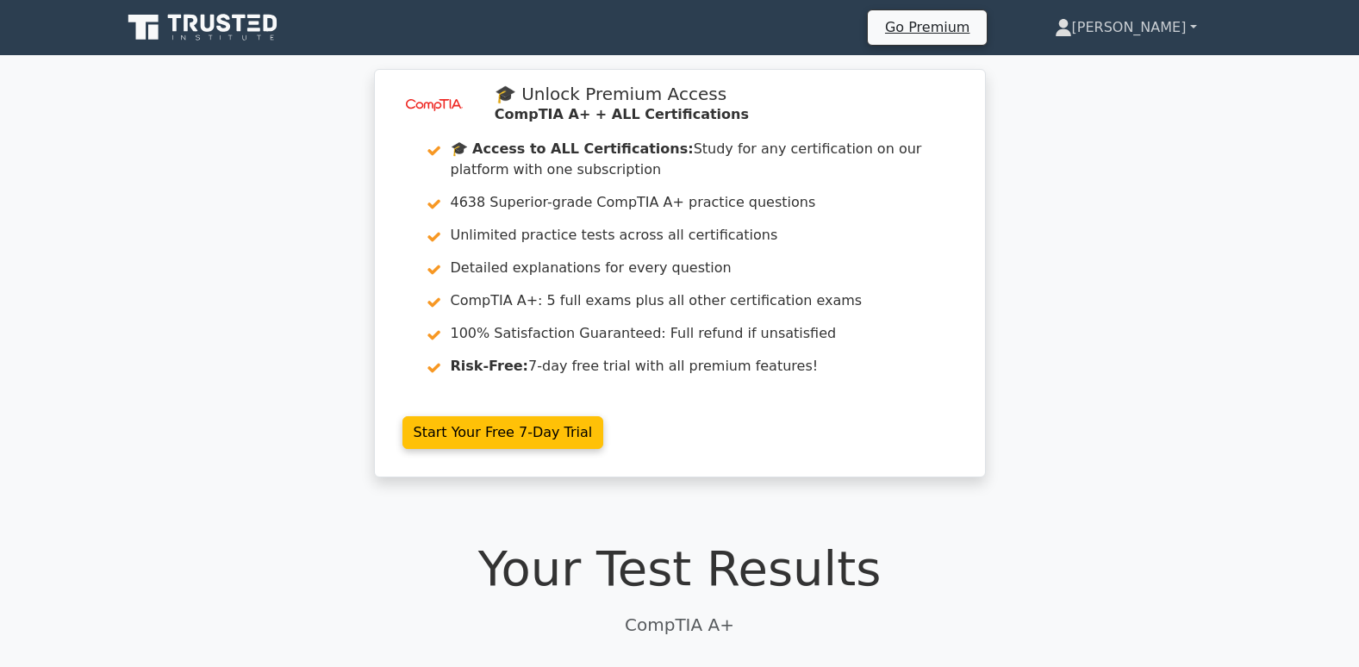
click at [1155, 30] on link "[PERSON_NAME]" at bounding box center [1125, 27] width 225 height 34
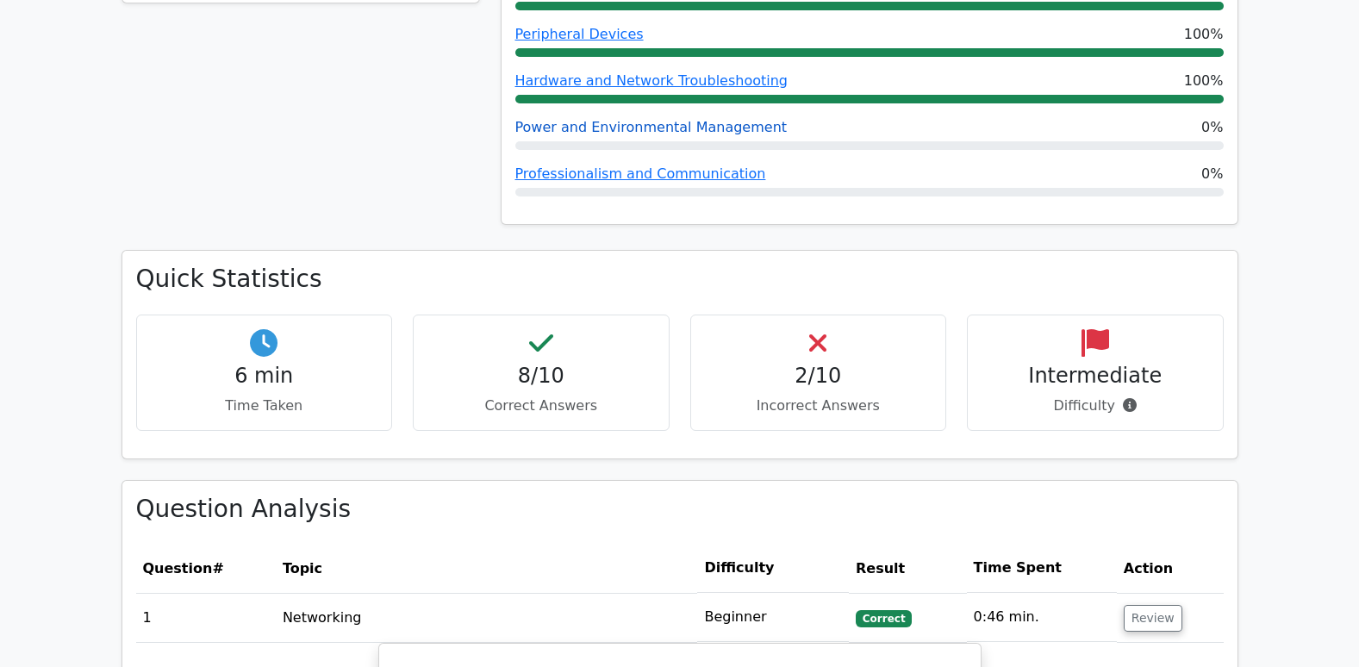
scroll to position [948, 0]
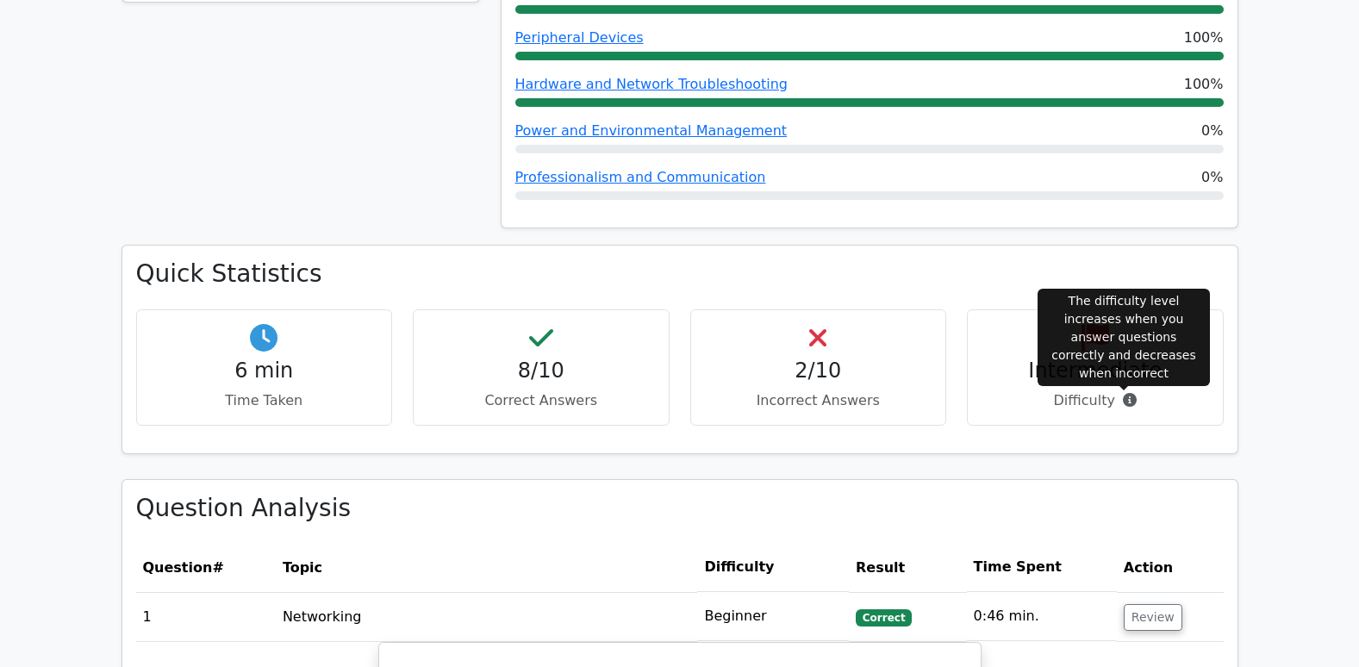
click at [1124, 402] on icon at bounding box center [1130, 400] width 14 height 14
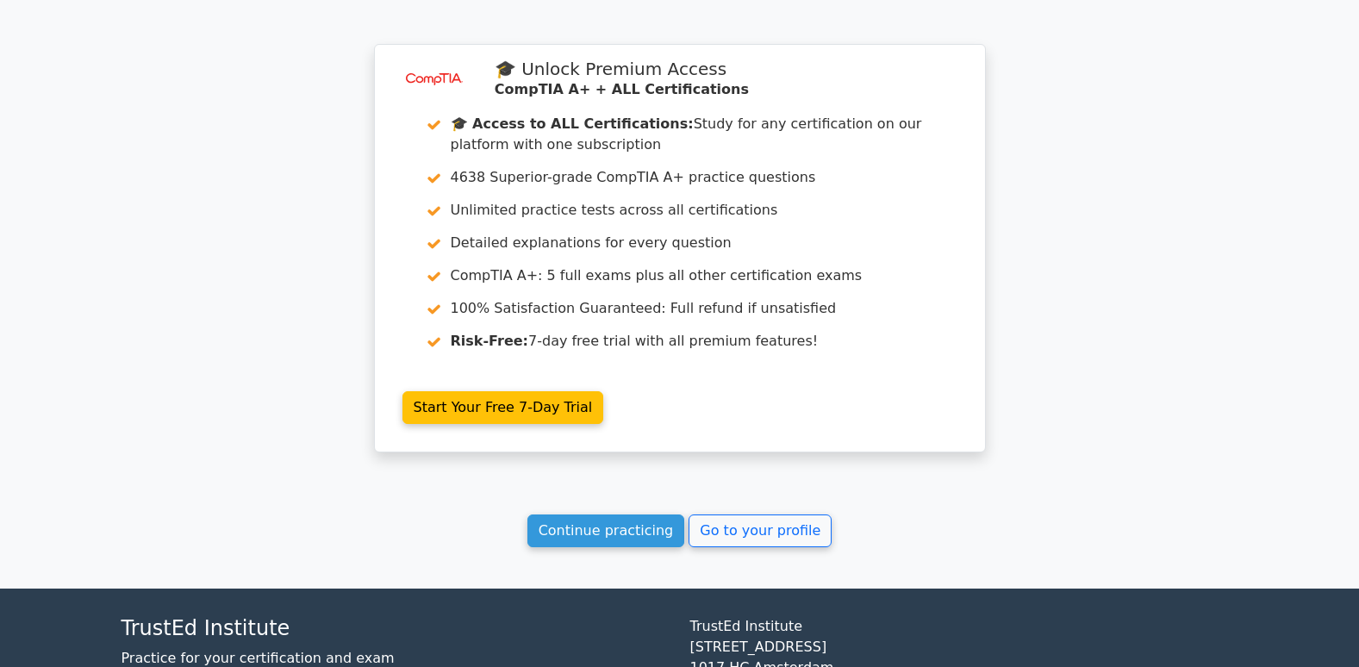
scroll to position [3481, 0]
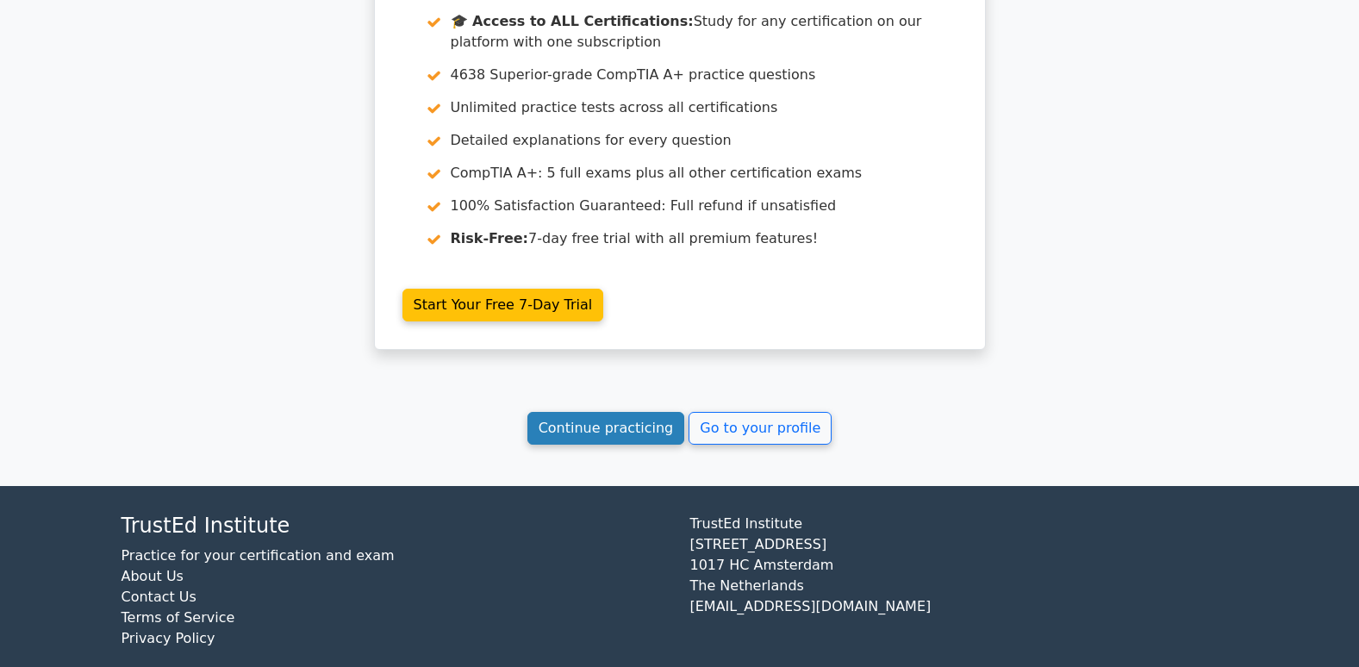
click at [620, 412] on link "Continue practicing" at bounding box center [606, 428] width 158 height 33
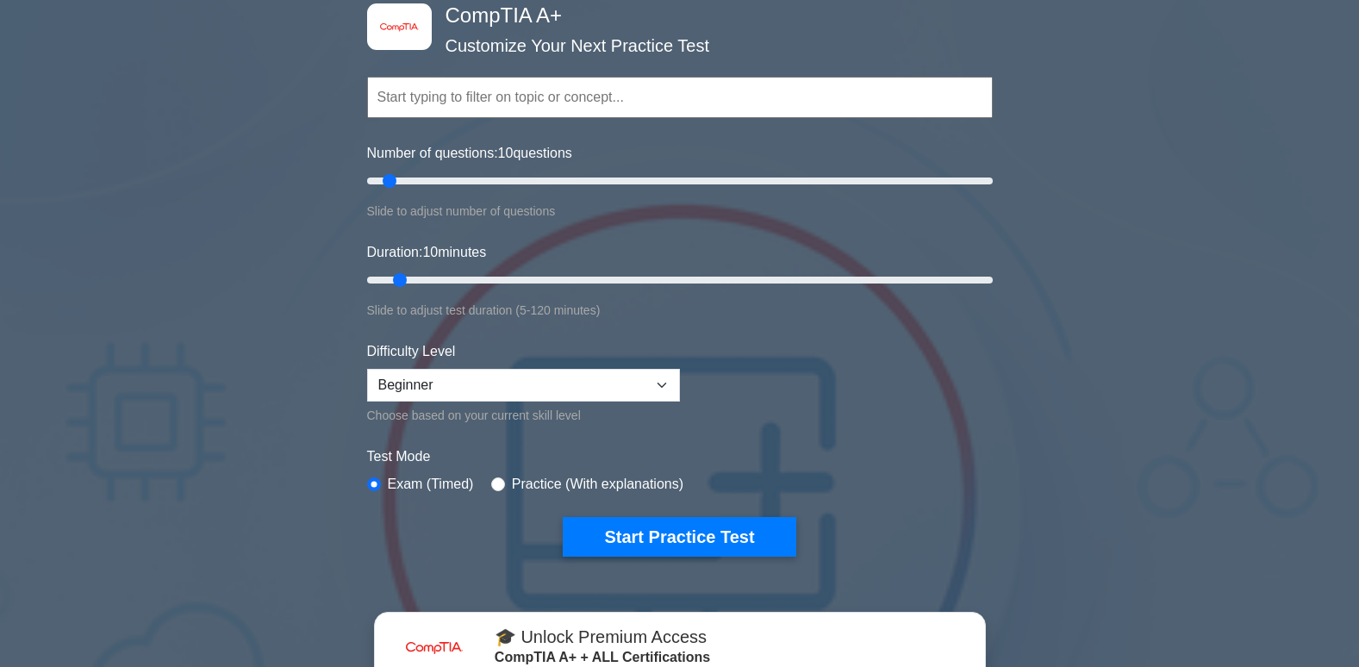
scroll to position [258, 0]
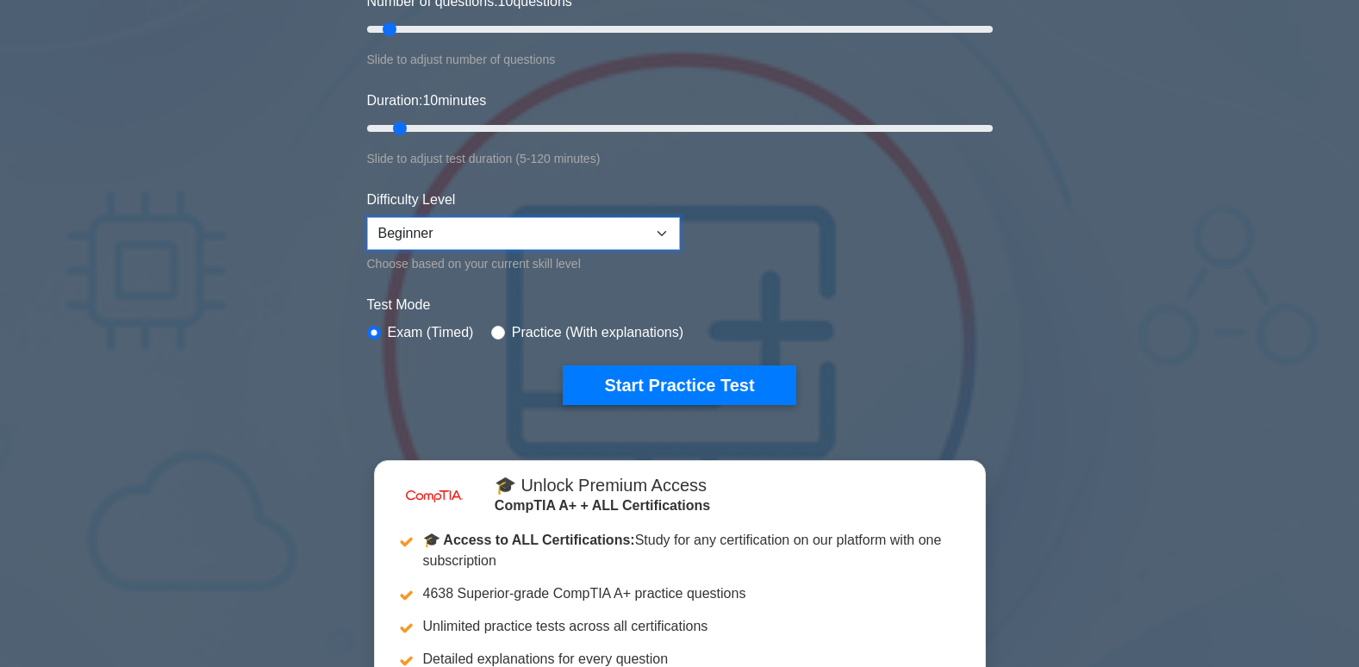
click at [489, 231] on select "Beginner Intermediate Expert" at bounding box center [523, 233] width 313 height 33
click at [367, 217] on select "Beginner Intermediate Expert" at bounding box center [523, 233] width 313 height 33
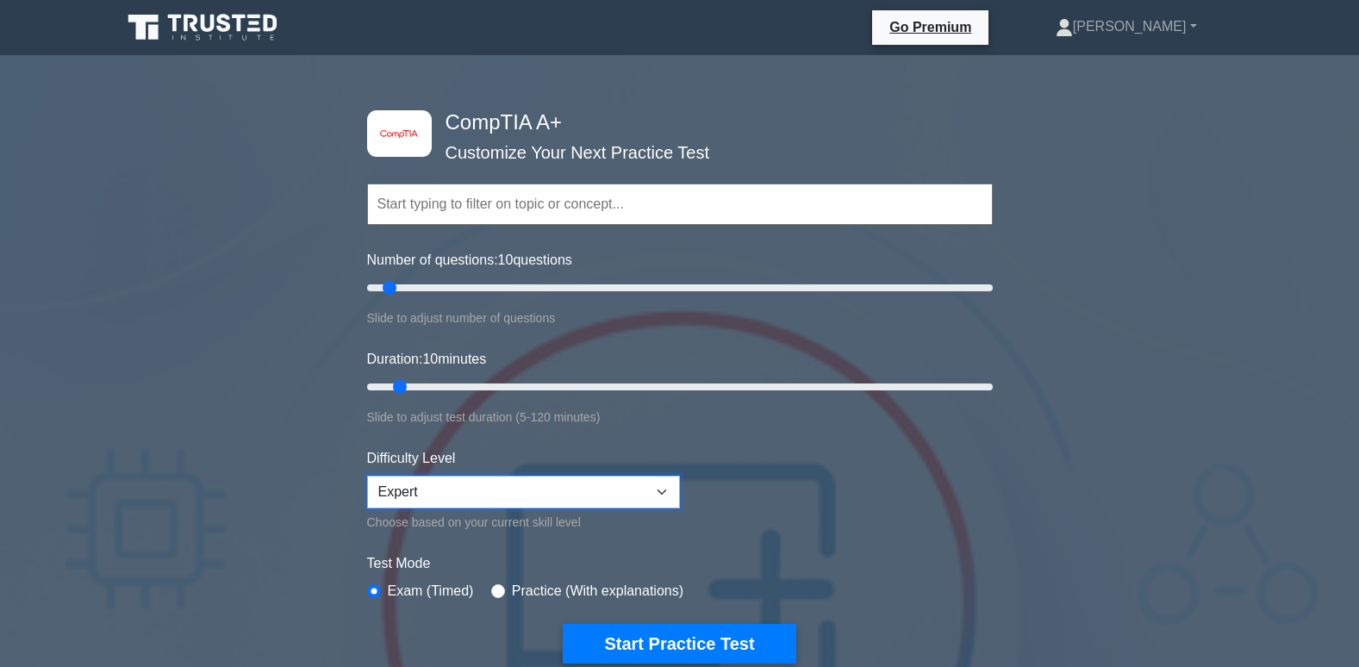
scroll to position [172, 0]
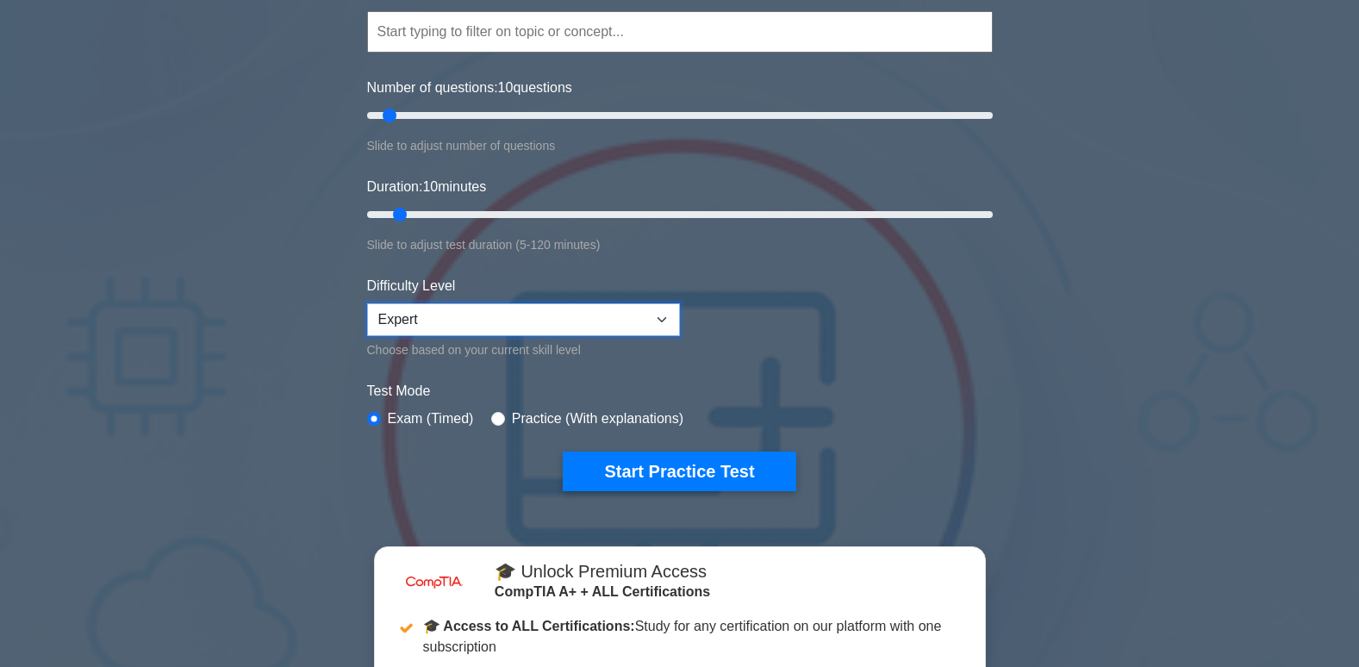
click at [557, 322] on select "Beginner Intermediate Expert" at bounding box center [523, 319] width 313 height 33
select select "intermediate"
click at [367, 303] on select "Beginner Intermediate Expert" at bounding box center [523, 319] width 313 height 33
click at [849, 362] on form "Topics Hardware Operating Systems Networking Security Troubleshooting Mobile De…" at bounding box center [680, 225] width 626 height 533
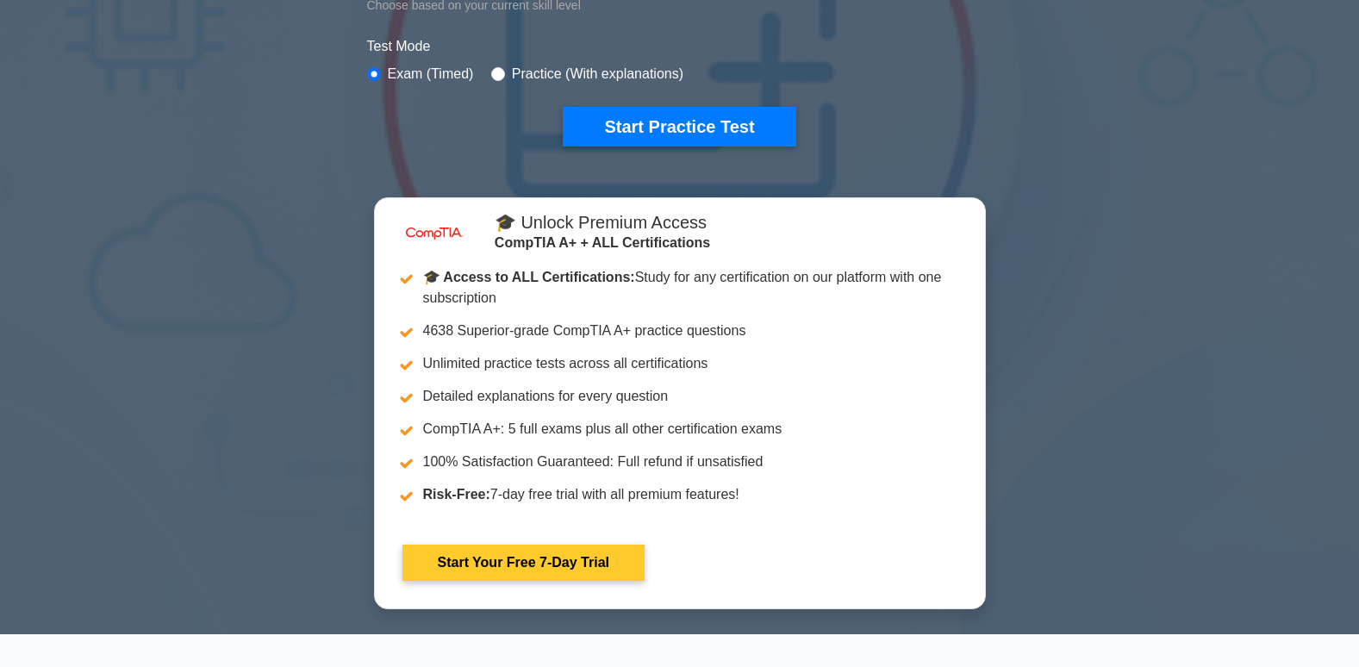
scroll to position [345, 0]
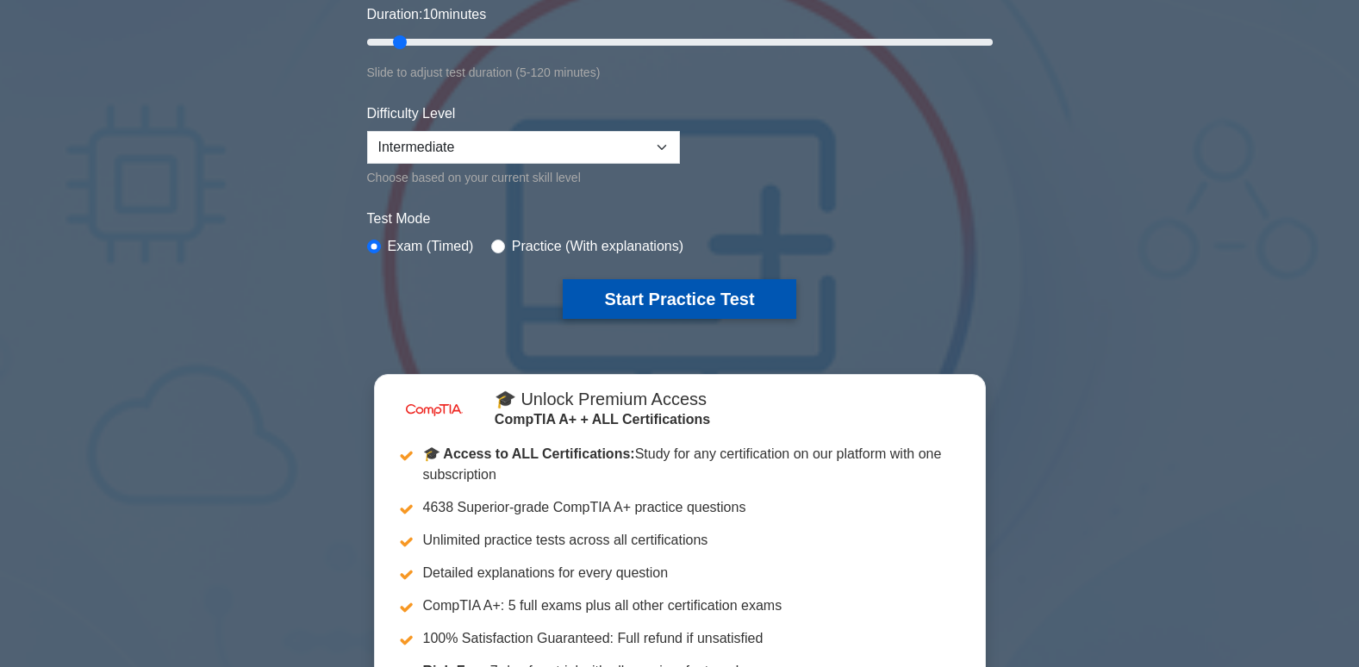
click at [675, 302] on button "Start Practice Test" at bounding box center [679, 299] width 233 height 40
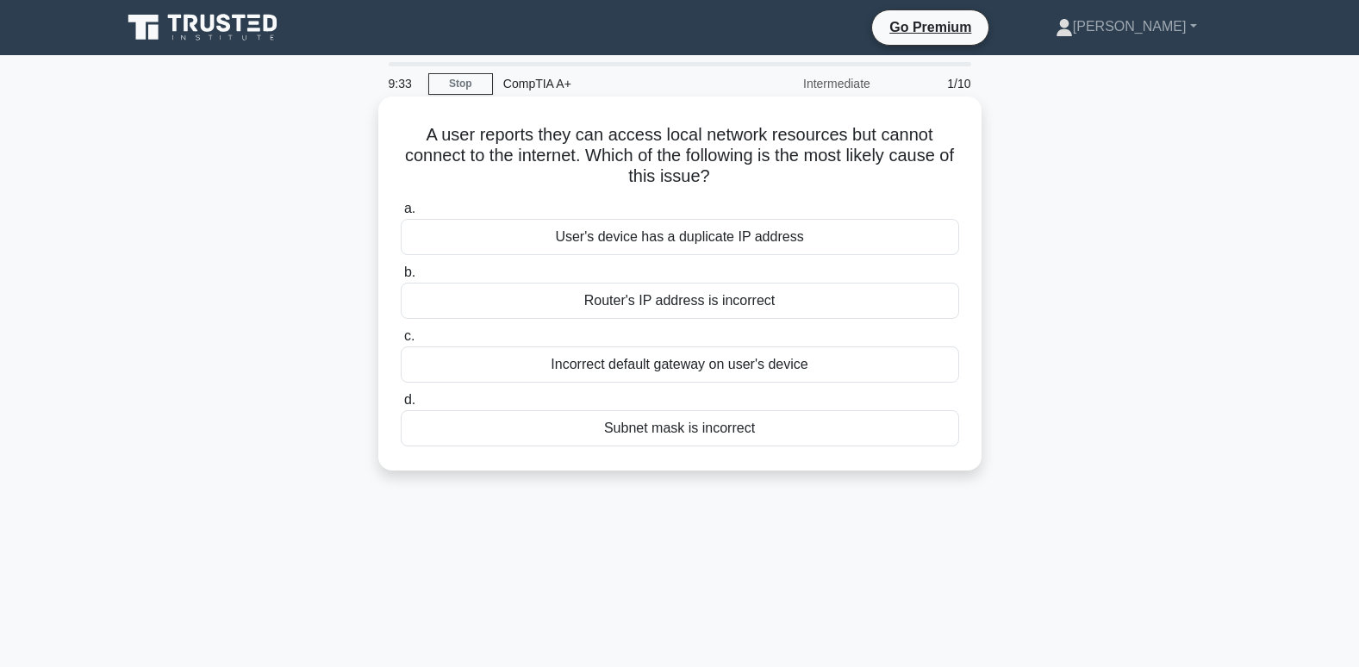
drag, startPoint x: 726, startPoint y: 174, endPoint x: 399, endPoint y: 137, distance: 329.5
click at [399, 137] on h5 "A user reports they can access local network resources but cannot connect to th…" at bounding box center [680, 156] width 562 height 64
drag, startPoint x: 399, startPoint y: 137, endPoint x: 533, endPoint y: 141, distance: 134.5
copy h5 "A user reports they can access local network resources but cannot connect to th…"
click at [695, 370] on div "Incorrect default gateway on user's device" at bounding box center [680, 364] width 558 height 36
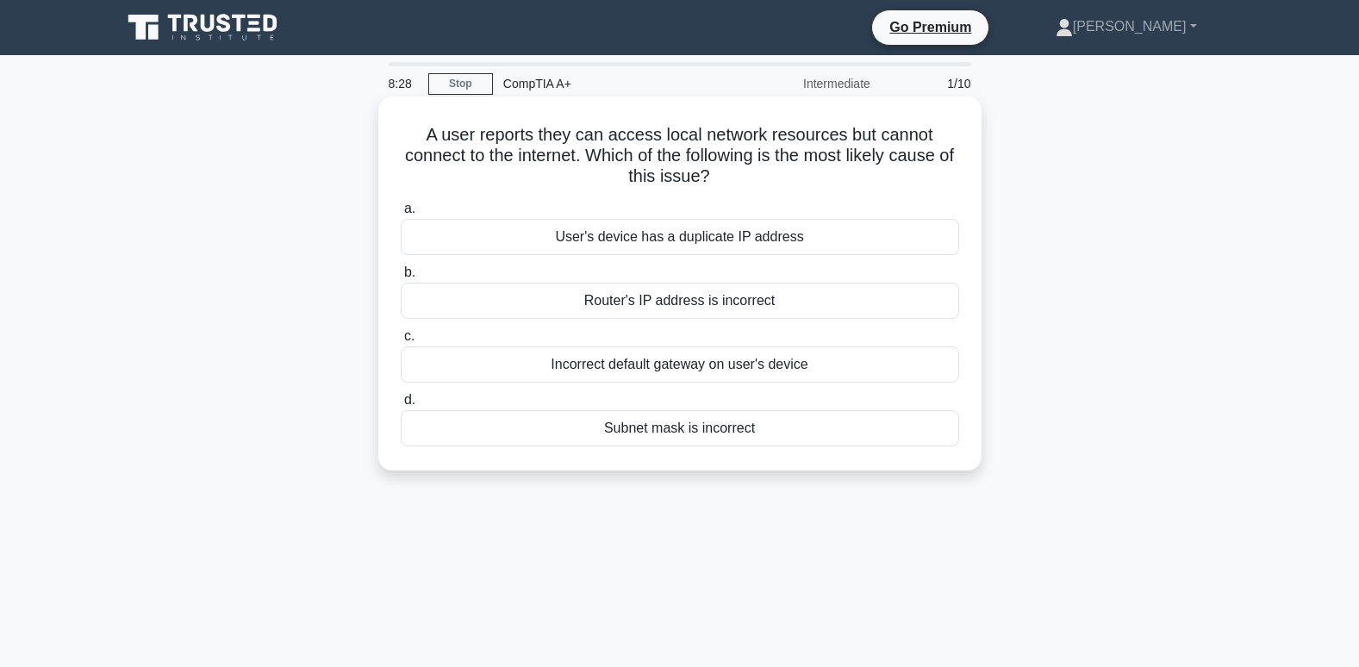
click at [401, 342] on input "c. Incorrect default gateway on user's device" at bounding box center [401, 336] width 0 height 11
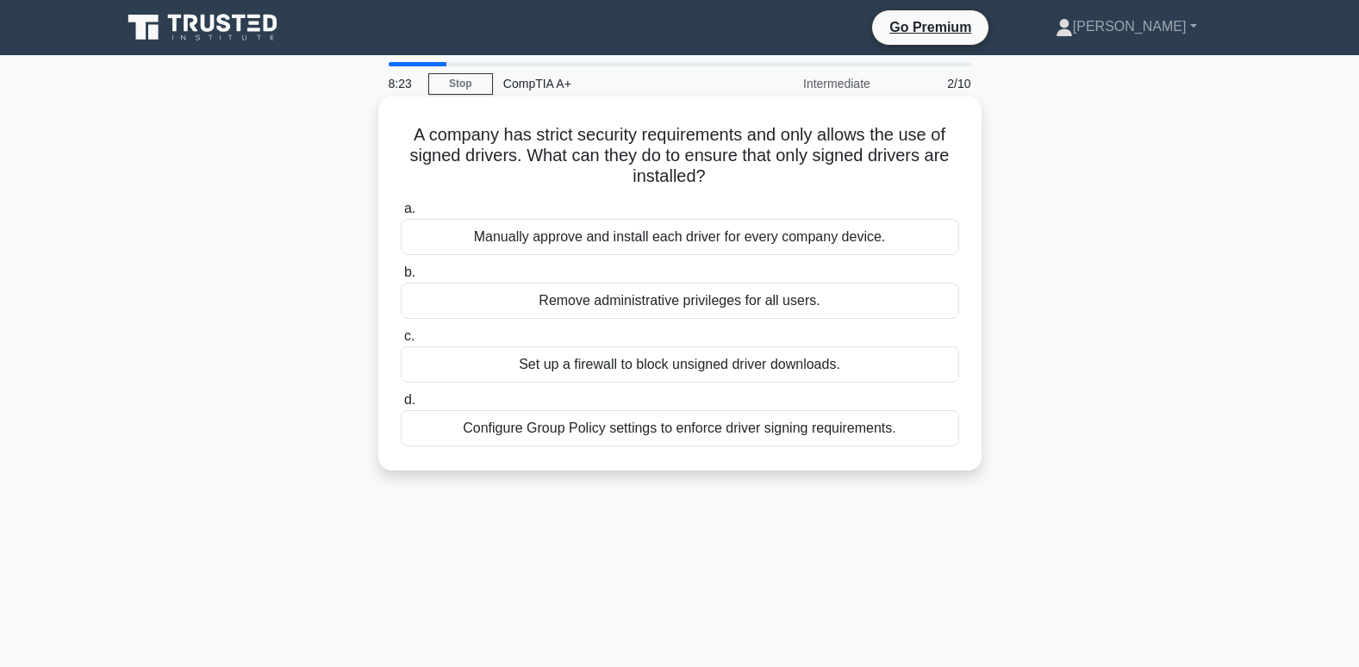
drag, startPoint x: 713, startPoint y: 176, endPoint x: 384, endPoint y: 134, distance: 331.7
click at [385, 134] on div "A company has strict security requirements and only allows the use of signed dr…" at bounding box center [679, 283] width 589 height 360
drag, startPoint x: 384, startPoint y: 134, endPoint x: 552, endPoint y: 160, distance: 170.0
copy h5 "A company has strict security requirements and only allows the use of signed dr…"
click at [655, 426] on div "Configure Group Policy settings to enforce driver signing requirements." at bounding box center [680, 428] width 558 height 36
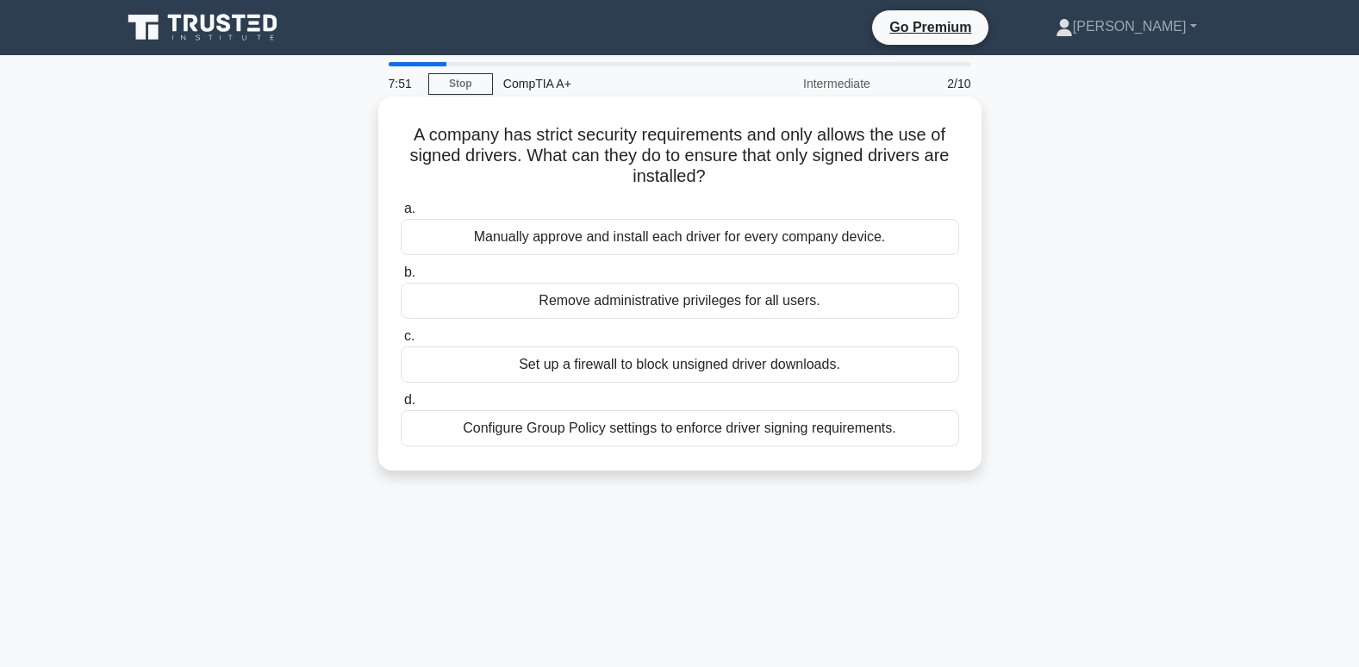
click at [401, 406] on input "d. Configure Group Policy settings to enforce driver signing requirements." at bounding box center [401, 400] width 0 height 11
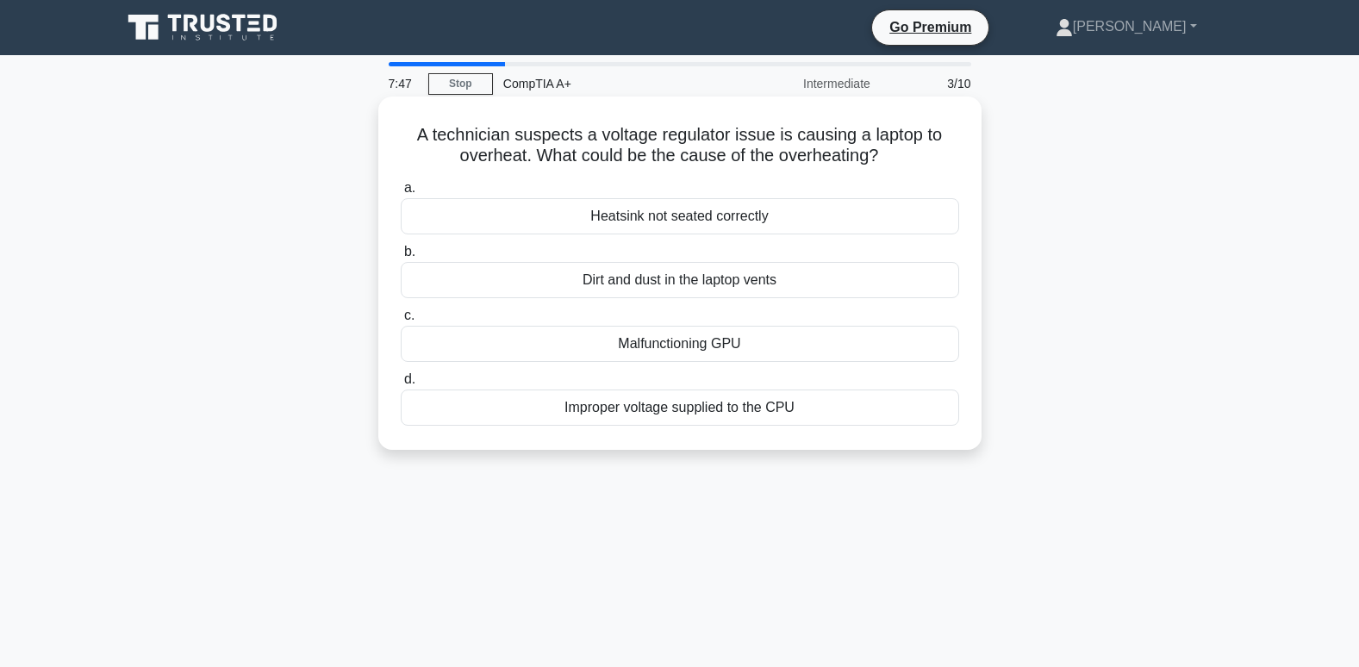
click at [895, 162] on icon ".spinner_0XTQ{transform-origin:center;animation:spinner_y6GP .75s linear infini…" at bounding box center [888, 156] width 21 height 21
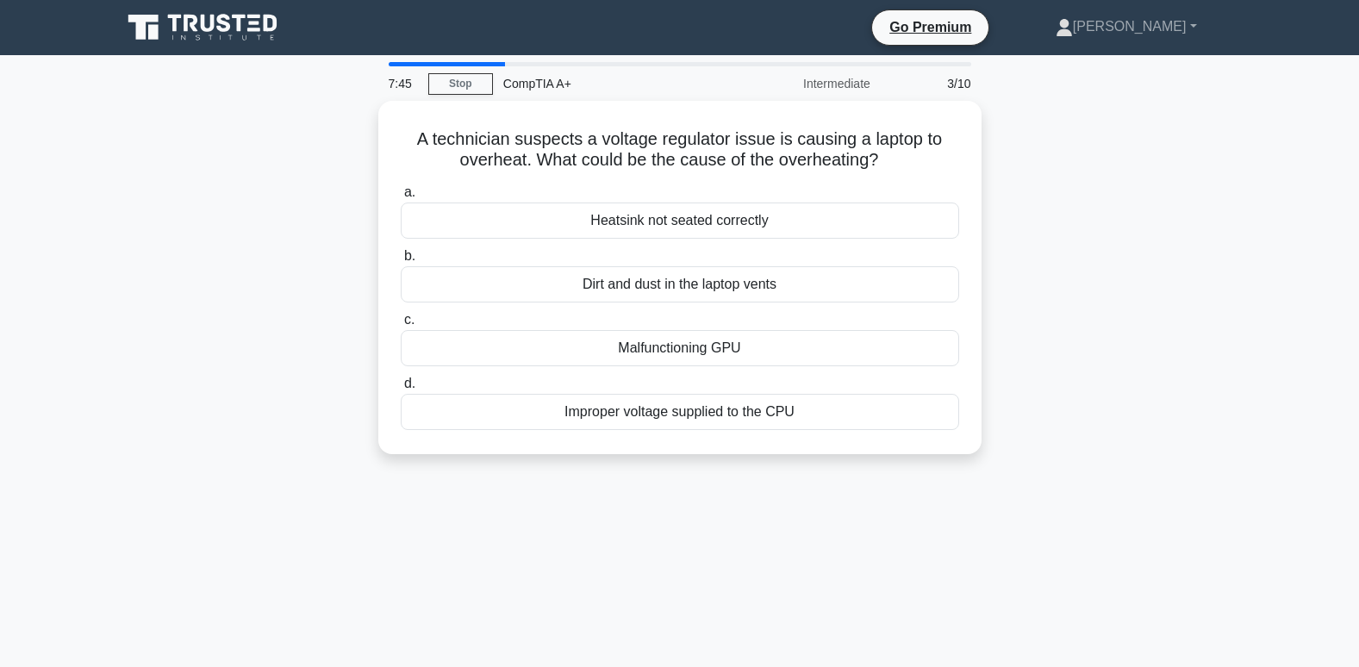
drag, startPoint x: 891, startPoint y: 155, endPoint x: 327, endPoint y: 139, distance: 563.8
click at [327, 139] on div "A technician suspects a voltage regulator issue is causing a laptop to overheat…" at bounding box center [679, 288] width 1137 height 374
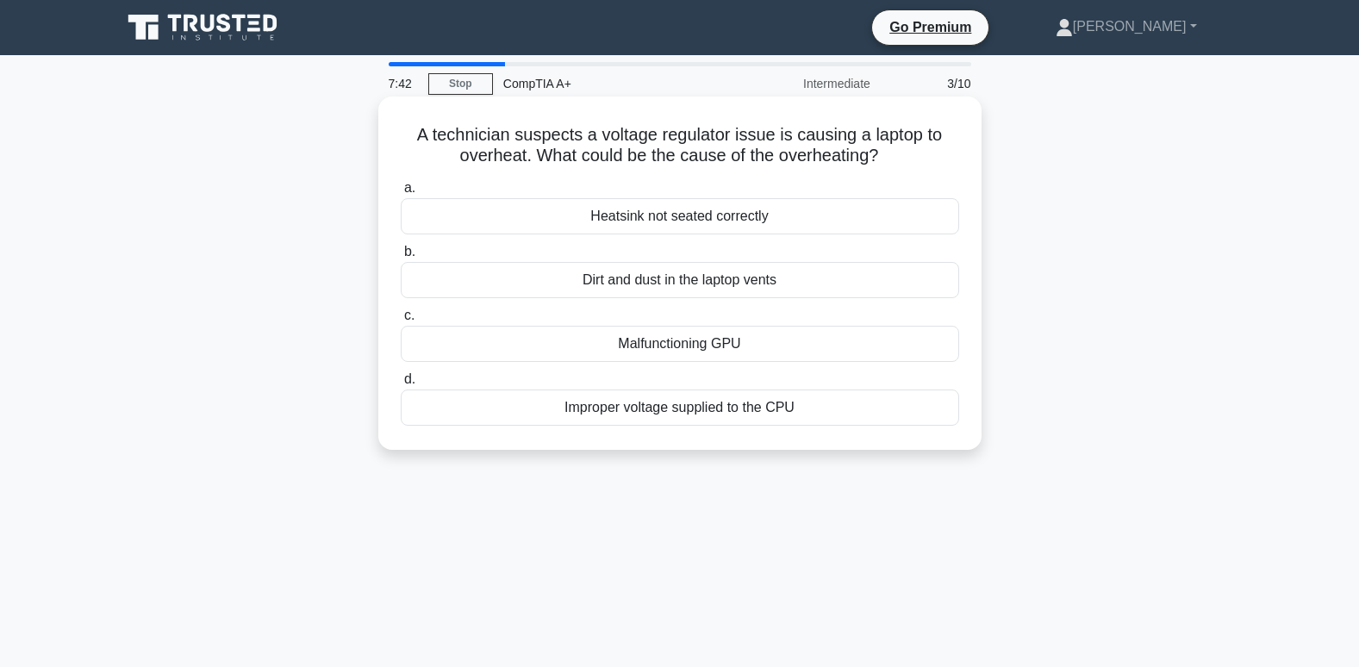
copy h5 "A technician suspects a voltage regulator issue is causing a laptop to overheat…"
click at [730, 412] on div "Improper voltage supplied to the CPU" at bounding box center [680, 407] width 558 height 36
click at [401, 385] on input "d. Improper voltage supplied to the CPU" at bounding box center [401, 379] width 0 height 11
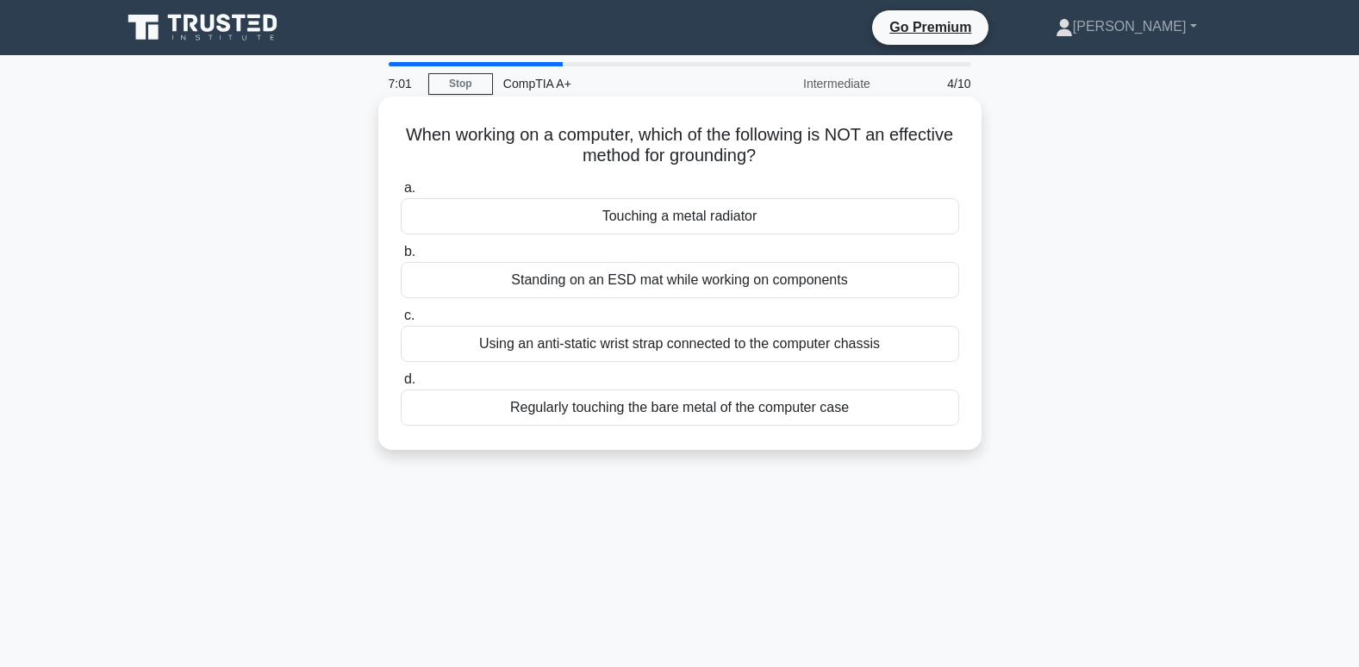
drag, startPoint x: 694, startPoint y: 152, endPoint x: 413, endPoint y: 123, distance: 283.2
click at [413, 123] on div "When working on a computer, which of the following is NOT an effective method f…" at bounding box center [679, 272] width 589 height 339
drag, startPoint x: 413, startPoint y: 123, endPoint x: 511, endPoint y: 134, distance: 98.8
copy h5 "When working on a computer, which of the following is NOT an effective method f…"
click at [783, 413] on div "Regularly touching the bare metal of the computer case" at bounding box center [680, 407] width 558 height 36
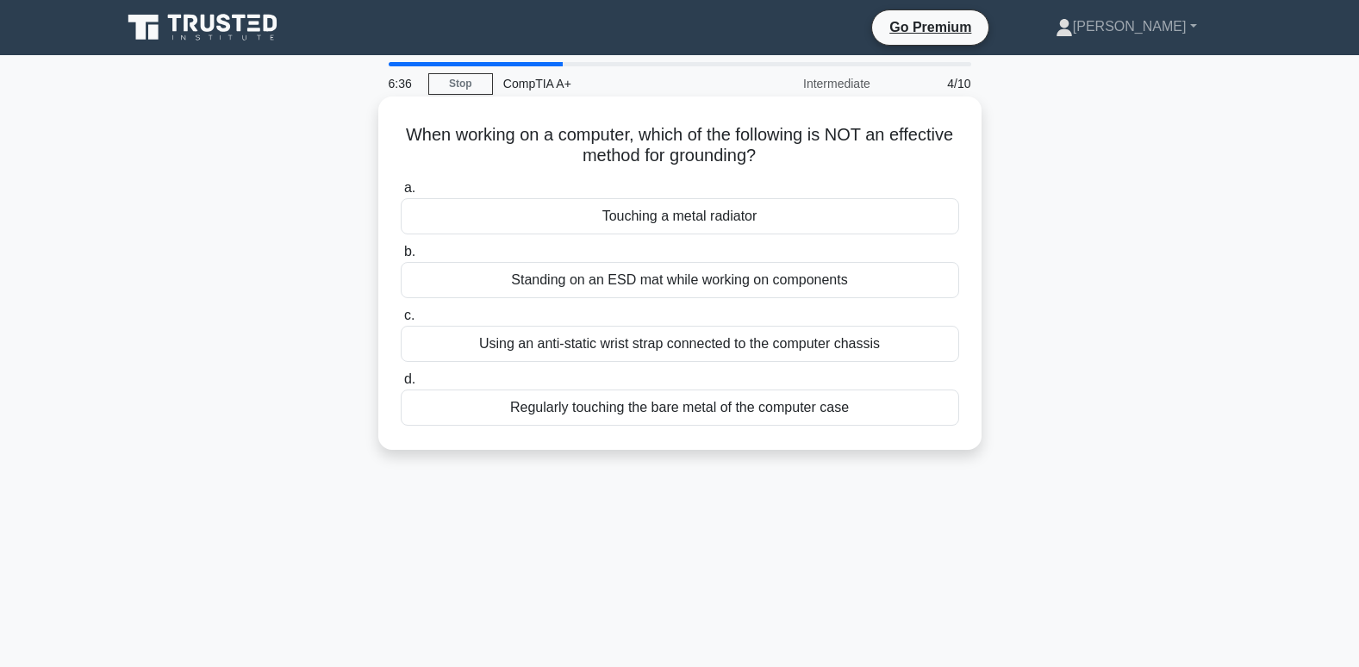
click at [401, 385] on input "d. Regularly touching the bare metal of the computer case" at bounding box center [401, 379] width 0 height 11
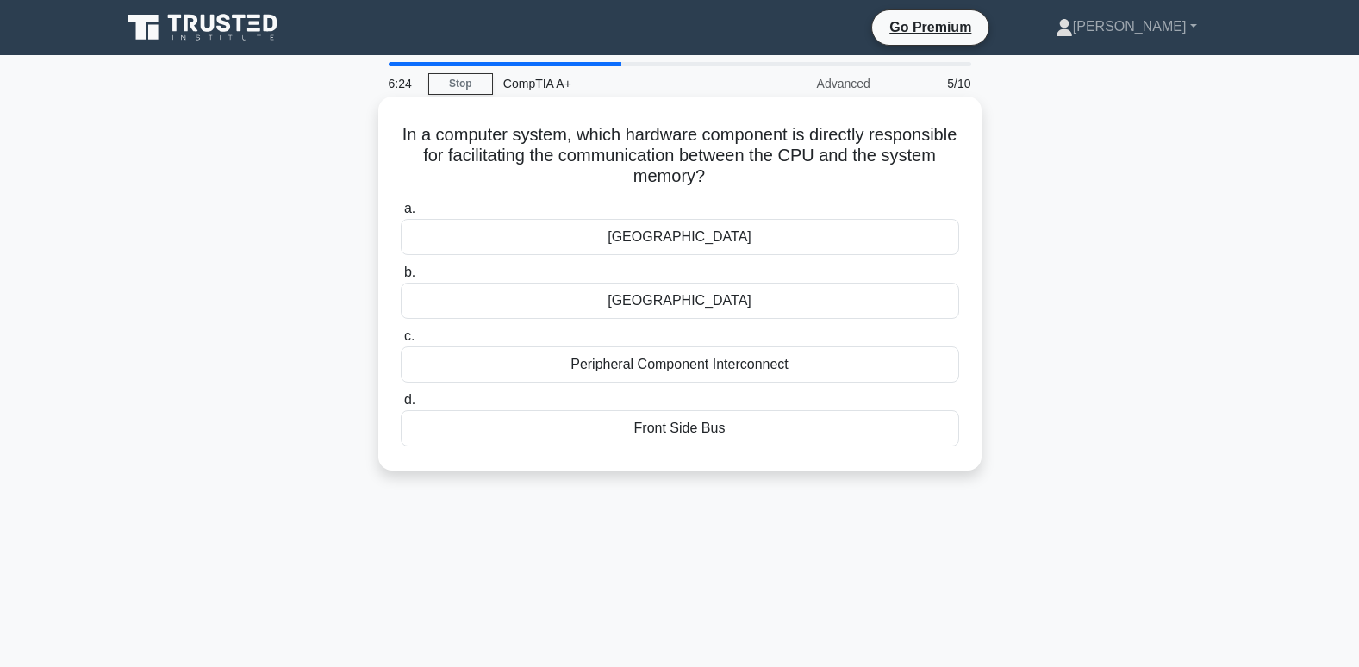
drag, startPoint x: 762, startPoint y: 173, endPoint x: 408, endPoint y: 130, distance: 355.9
click at [408, 130] on h5 "In a computer system, which hardware component is directly responsible for faci…" at bounding box center [680, 156] width 562 height 64
drag, startPoint x: 408, startPoint y: 130, endPoint x: 570, endPoint y: 137, distance: 162.1
copy h5 "In a computer system, which hardware component is directly responsible for faci…"
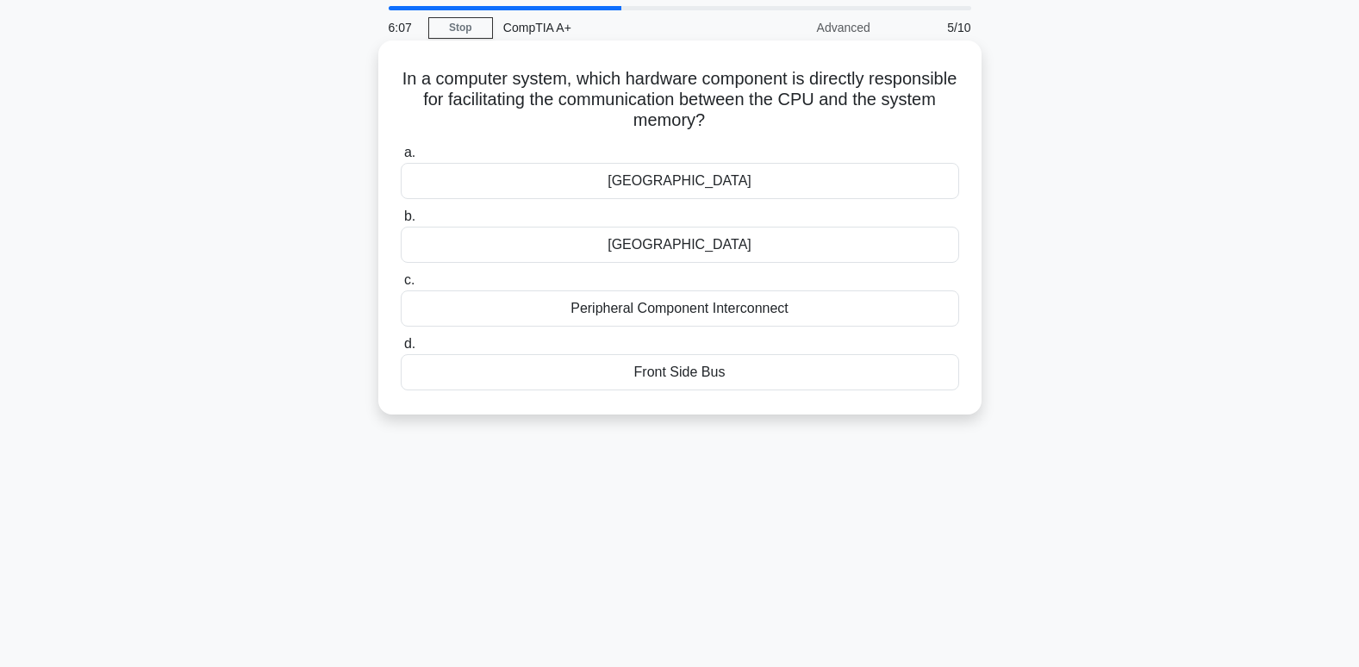
scroll to position [86, 0]
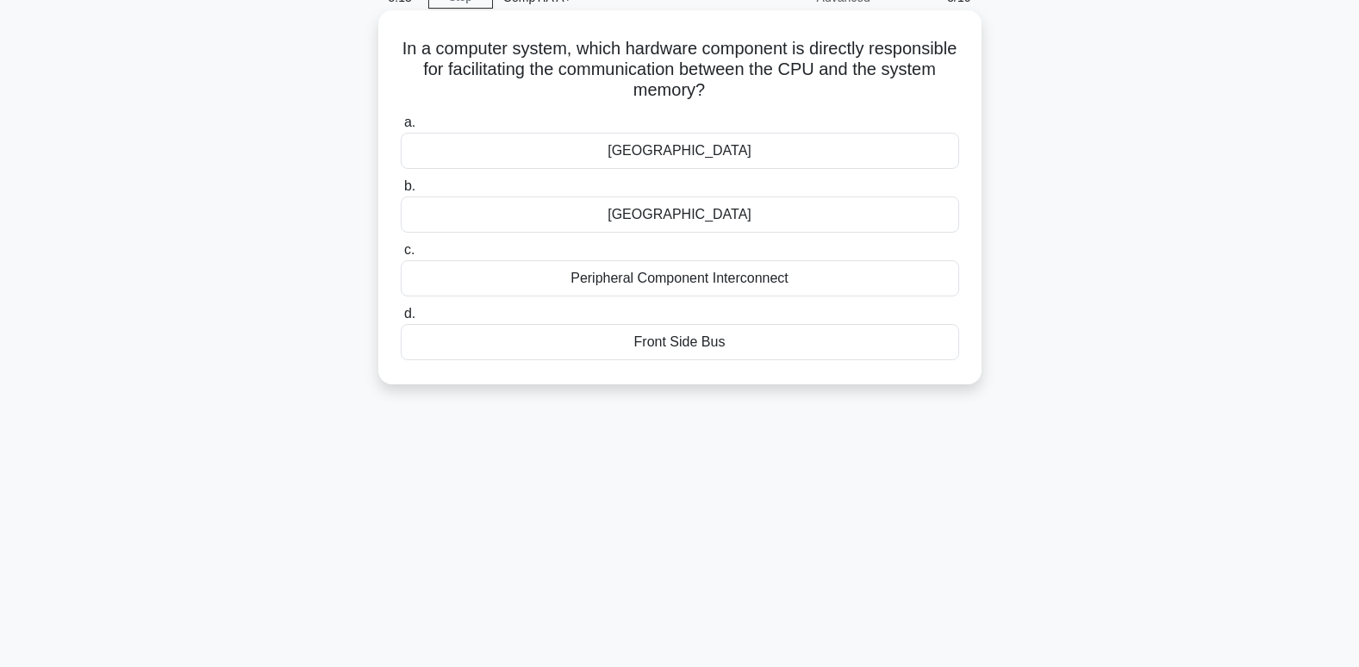
click at [657, 284] on div "Peripheral Component Interconnect" at bounding box center [680, 278] width 558 height 36
click at [401, 256] on input "c. Peripheral Component Interconnect" at bounding box center [401, 250] width 0 height 11
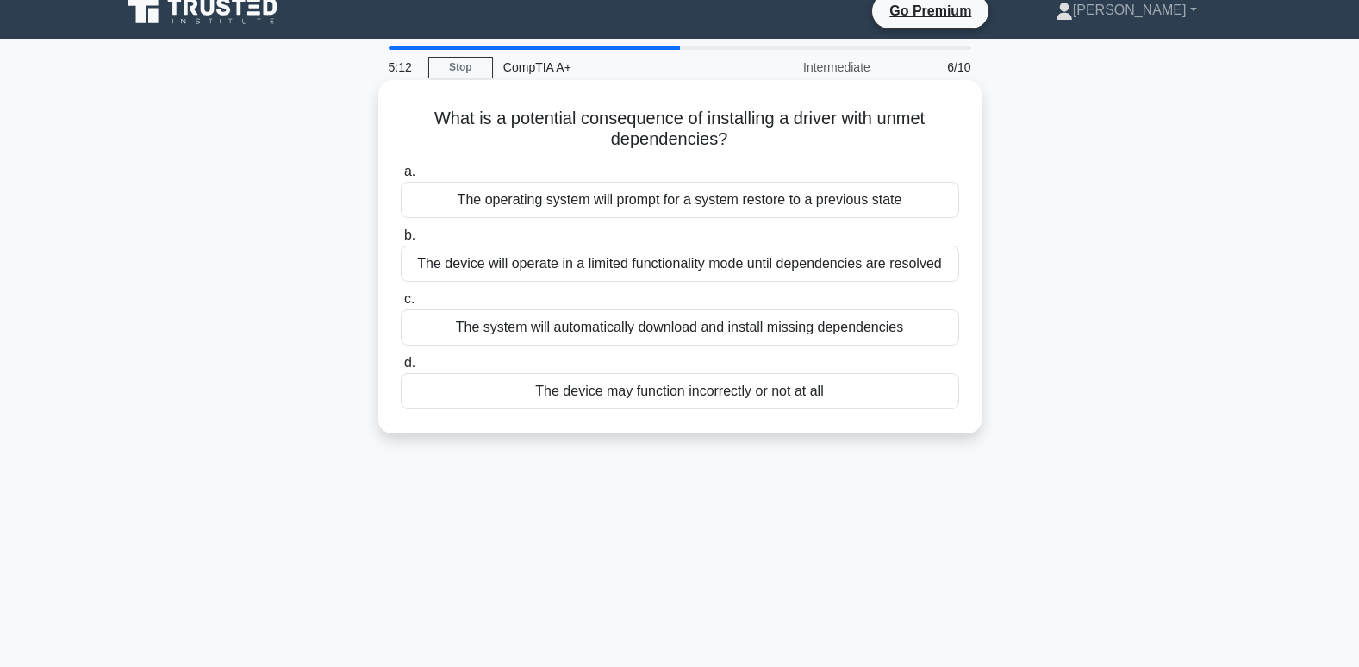
scroll to position [0, 0]
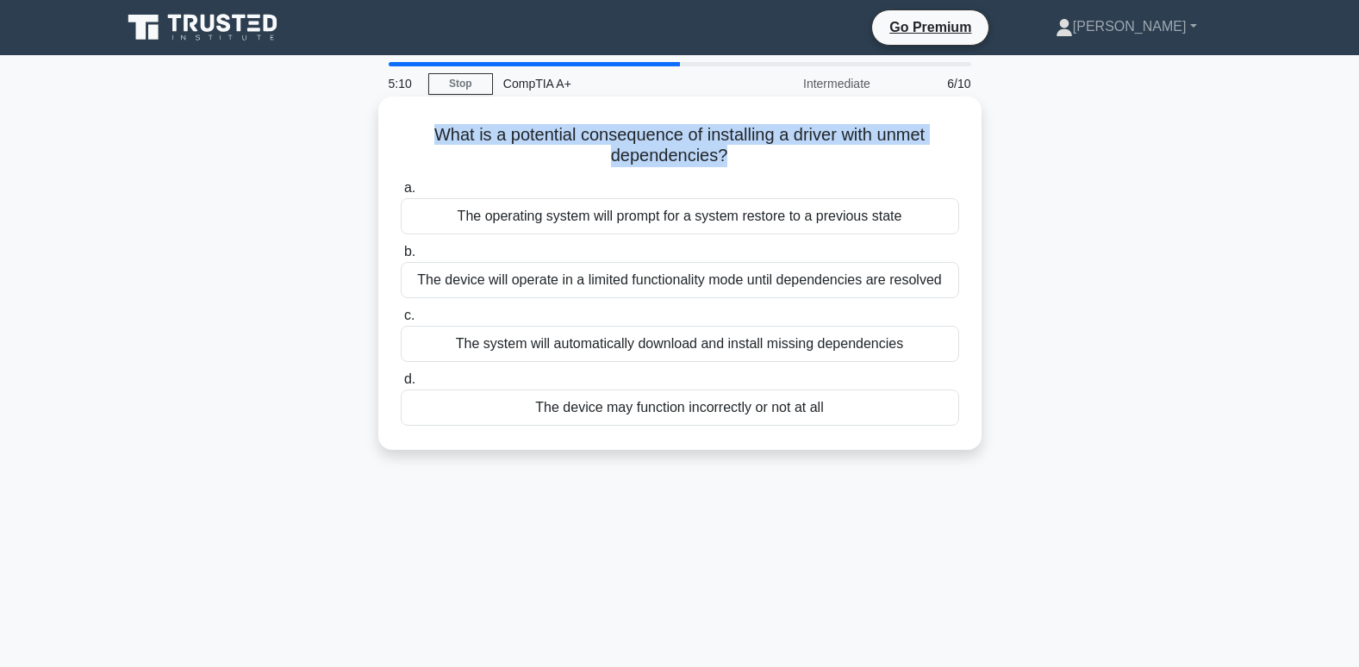
drag, startPoint x: 710, startPoint y: 152, endPoint x: 407, endPoint y: 130, distance: 304.1
click at [407, 130] on h5 "What is a potential consequence of installing a driver with unmet dependencies?…" at bounding box center [680, 145] width 562 height 43
drag, startPoint x: 407, startPoint y: 130, endPoint x: 520, endPoint y: 133, distance: 113.8
copy h5 "What is a potential consequence of installing a driver with unmet dependencies?"
click at [715, 414] on div "The device may function incorrectly or not at all" at bounding box center [680, 407] width 558 height 36
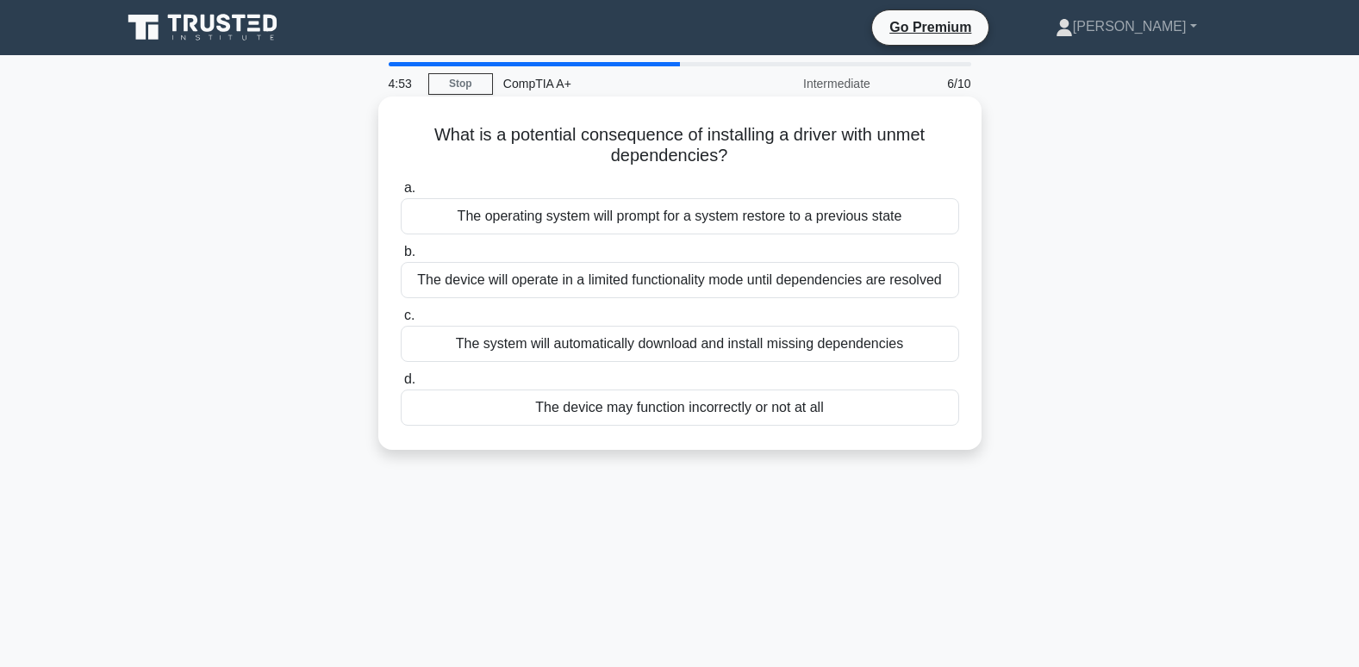
drag, startPoint x: 715, startPoint y: 414, endPoint x: 658, endPoint y: 406, distance: 57.5
click at [658, 406] on div "The device may function incorrectly or not at all" at bounding box center [680, 407] width 558 height 36
click at [401, 385] on input "d. The device may function incorrectly or not at all" at bounding box center [401, 379] width 0 height 11
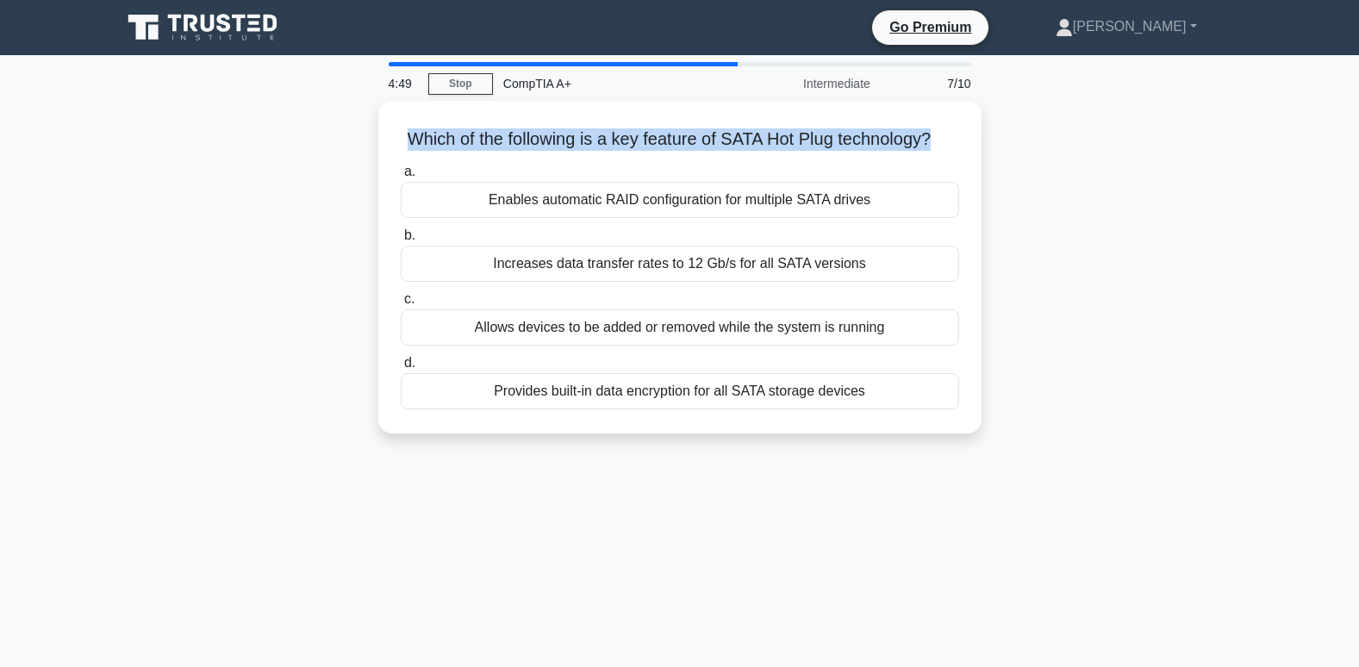
drag, startPoint x: 834, startPoint y: 132, endPoint x: 374, endPoint y: 146, distance: 460.3
click at [374, 146] on div "Which of the following is a key feature of SATA Hot Plug technology? .spinner_0…" at bounding box center [679, 277] width 1137 height 353
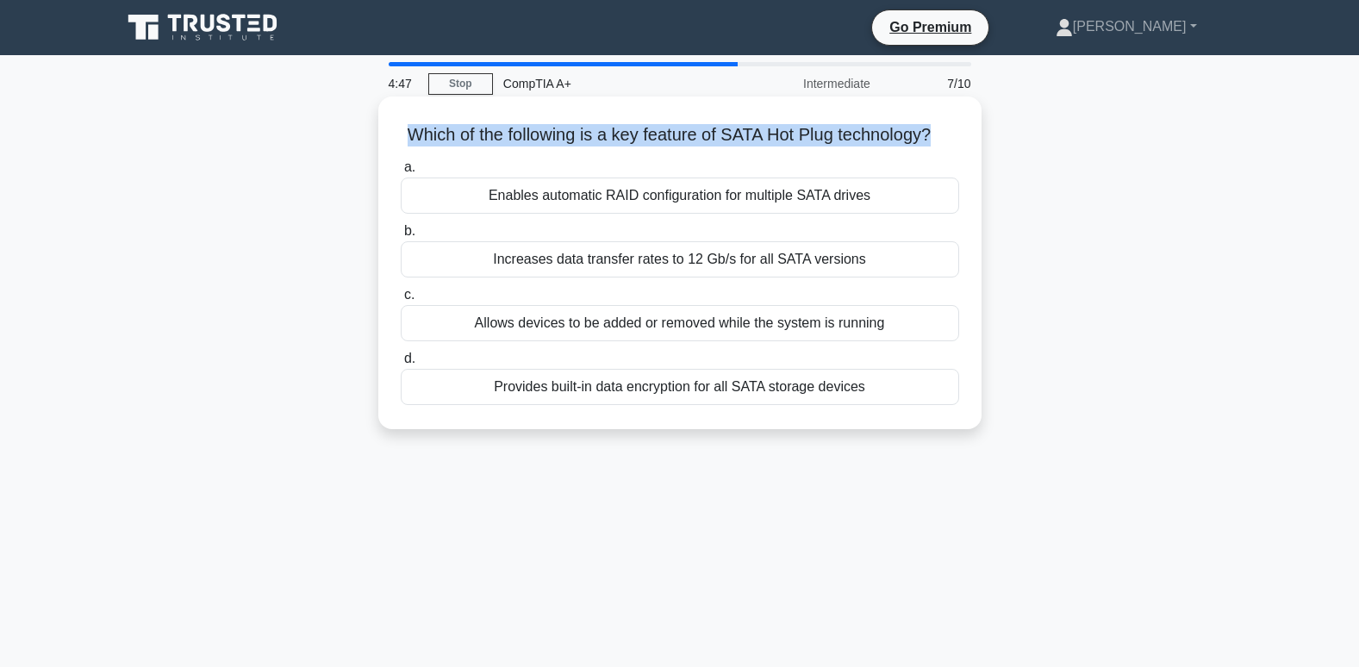
copy h5 "Which of the following is a key feature of SATA Hot Plug technology?"
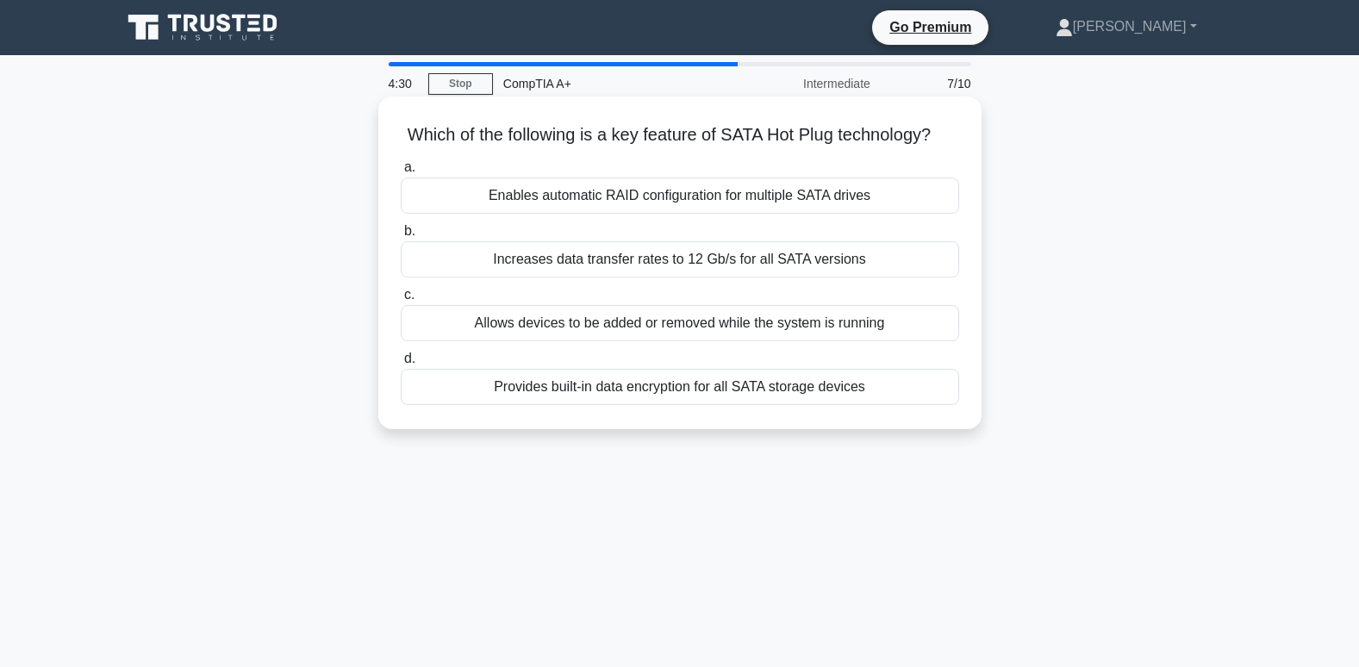
click at [832, 341] on div "Allows devices to be added or removed while the system is running" at bounding box center [680, 323] width 558 height 36
click at [401, 301] on input "c. Allows devices to be added or removed while the system is running" at bounding box center [401, 295] width 0 height 11
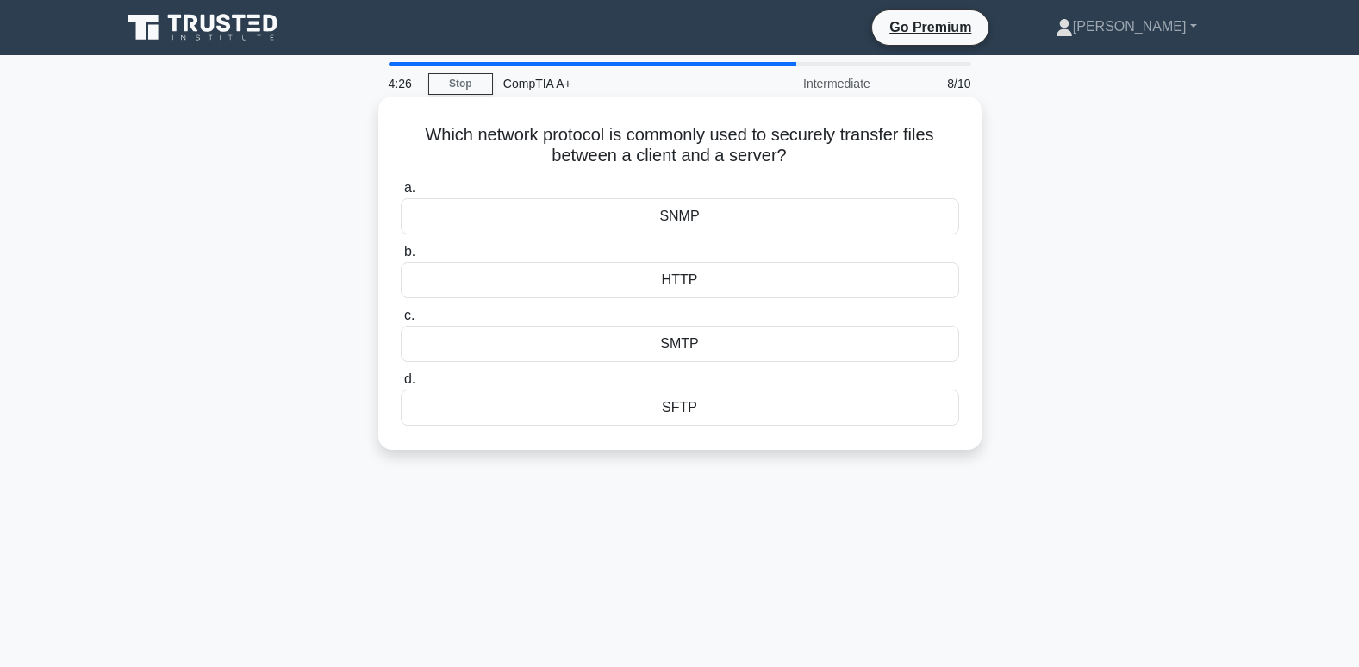
drag, startPoint x: 805, startPoint y: 153, endPoint x: 394, endPoint y: 135, distance: 411.4
click at [394, 135] on div "Which network protocol is commonly used to securely transfer files between a cl…" at bounding box center [679, 272] width 589 height 339
copy h5 "Which network protocol is commonly used to securely transfer files between a cl…"
click at [667, 414] on div "SFTP" at bounding box center [680, 407] width 558 height 36
click at [401, 385] on input "d. SFTP" at bounding box center [401, 379] width 0 height 11
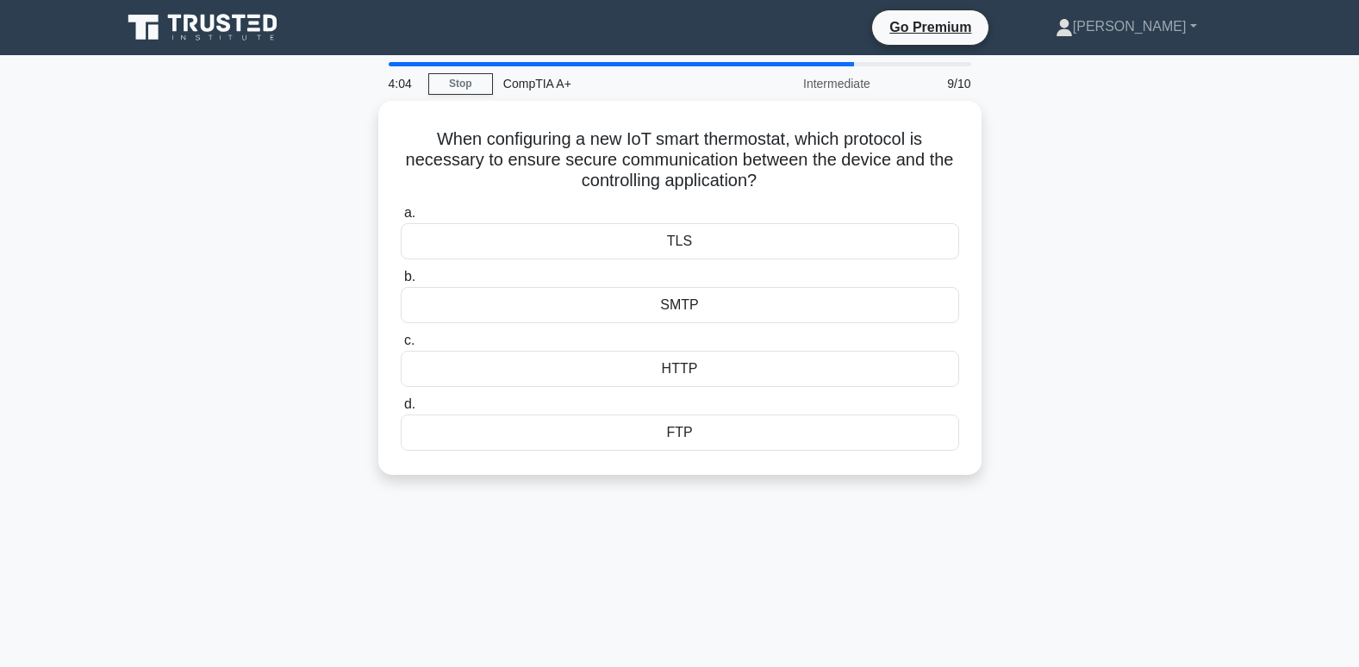
drag, startPoint x: 714, startPoint y: 170, endPoint x: 364, endPoint y: 138, distance: 351.3
click at [364, 138] on div "When configuring a new IoT smart thermostat, which protocol is necessary to ens…" at bounding box center [679, 298] width 1137 height 395
copy h5 "When configuring a new IoT smart thermostat, which protocol is necessary to ens…"
click at [660, 364] on div "HTTP" at bounding box center [680, 364] width 558 height 36
click at [401, 342] on input "c. HTTP" at bounding box center [401, 336] width 0 height 11
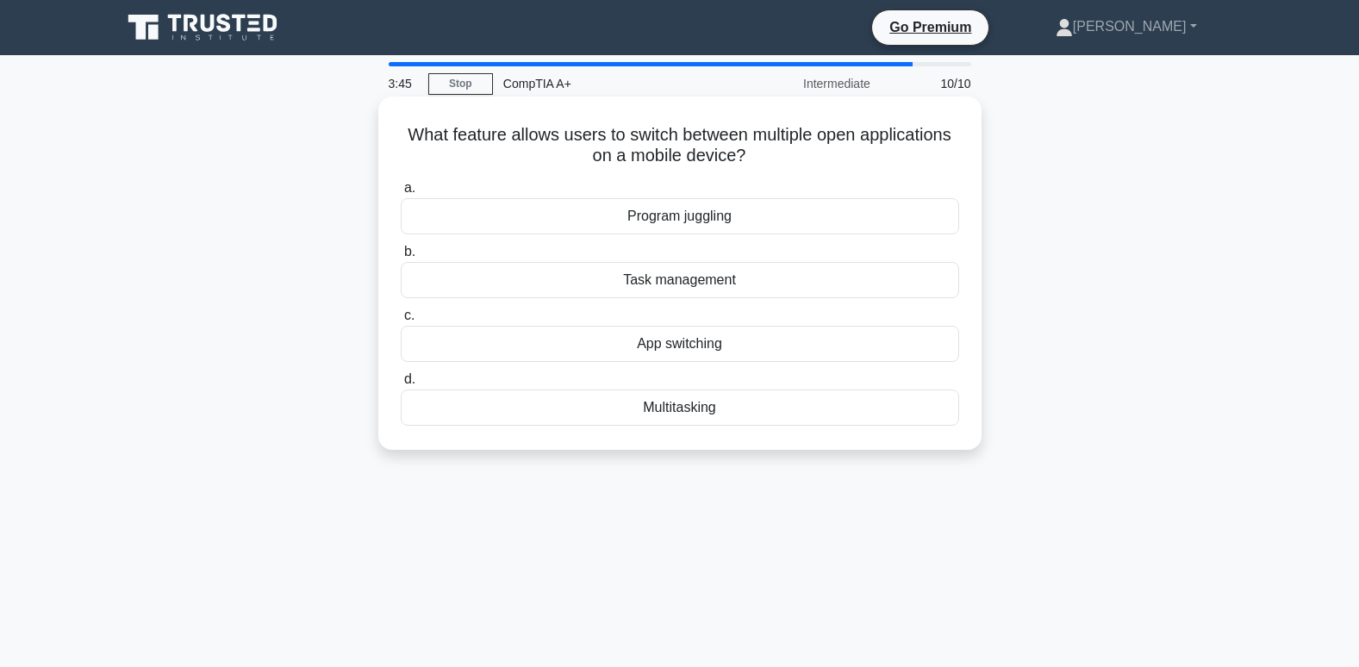
click at [763, 155] on icon ".spinner_0XTQ{transform-origin:center;animation:spinner_y6GP .75s linear infini…" at bounding box center [755, 156] width 21 height 21
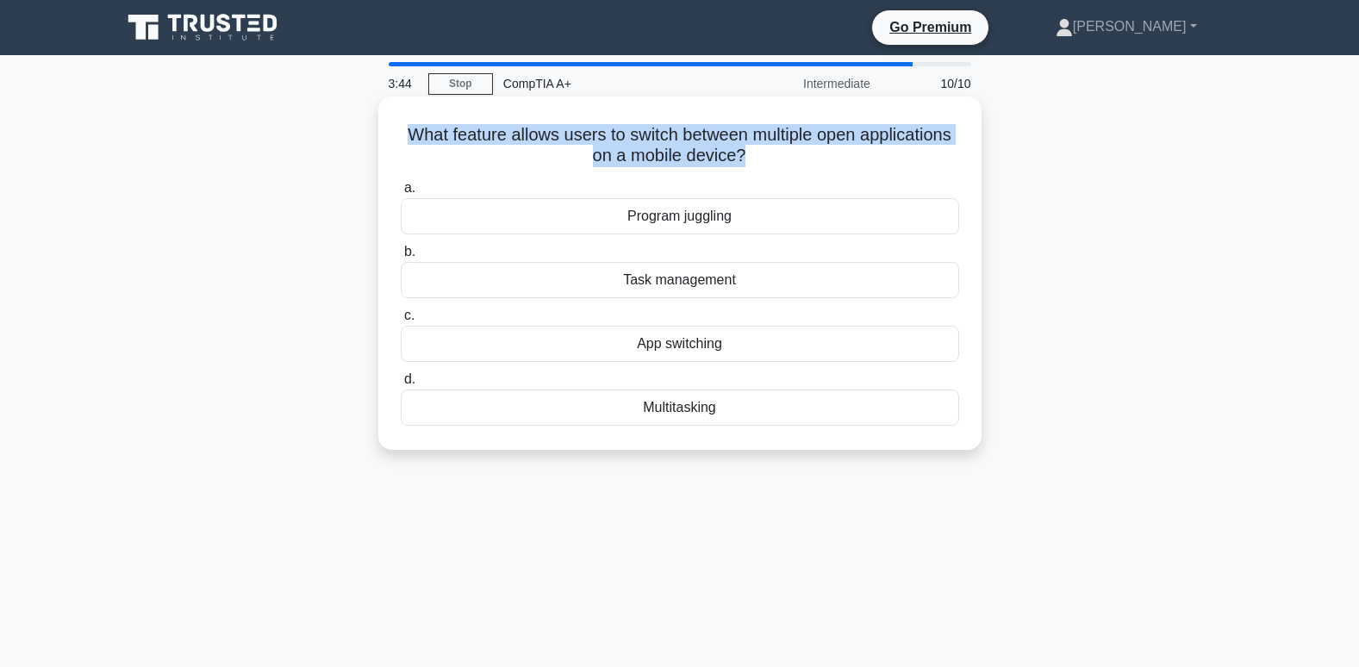
drag, startPoint x: 763, startPoint y: 155, endPoint x: 383, endPoint y: 135, distance: 380.5
click at [383, 135] on div "What feature allows users to switch between multiple open applications on a mob…" at bounding box center [679, 273] width 603 height 353
drag, startPoint x: 383, startPoint y: 135, endPoint x: 582, endPoint y: 134, distance: 199.9
copy div "What feature allows users to switch between multiple open applications on a mob…"
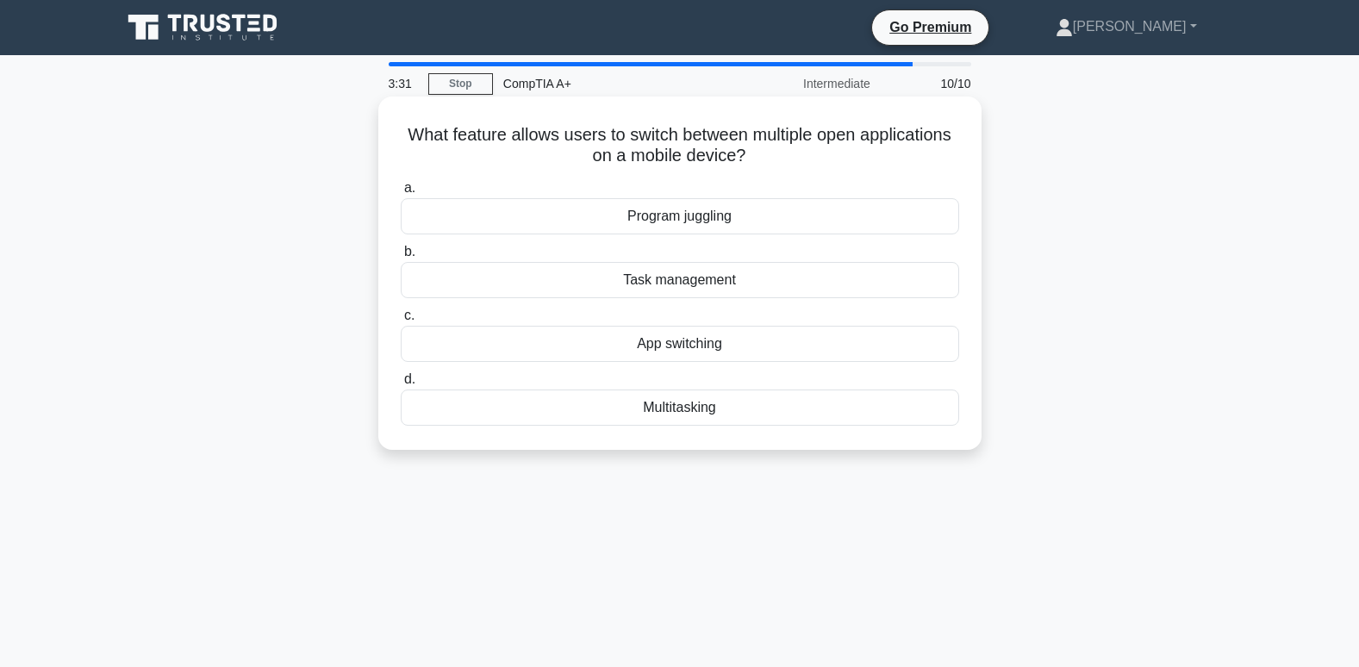
click at [674, 412] on div "Multitasking" at bounding box center [680, 407] width 558 height 36
click at [401, 385] on input "d. Multitasking" at bounding box center [401, 379] width 0 height 11
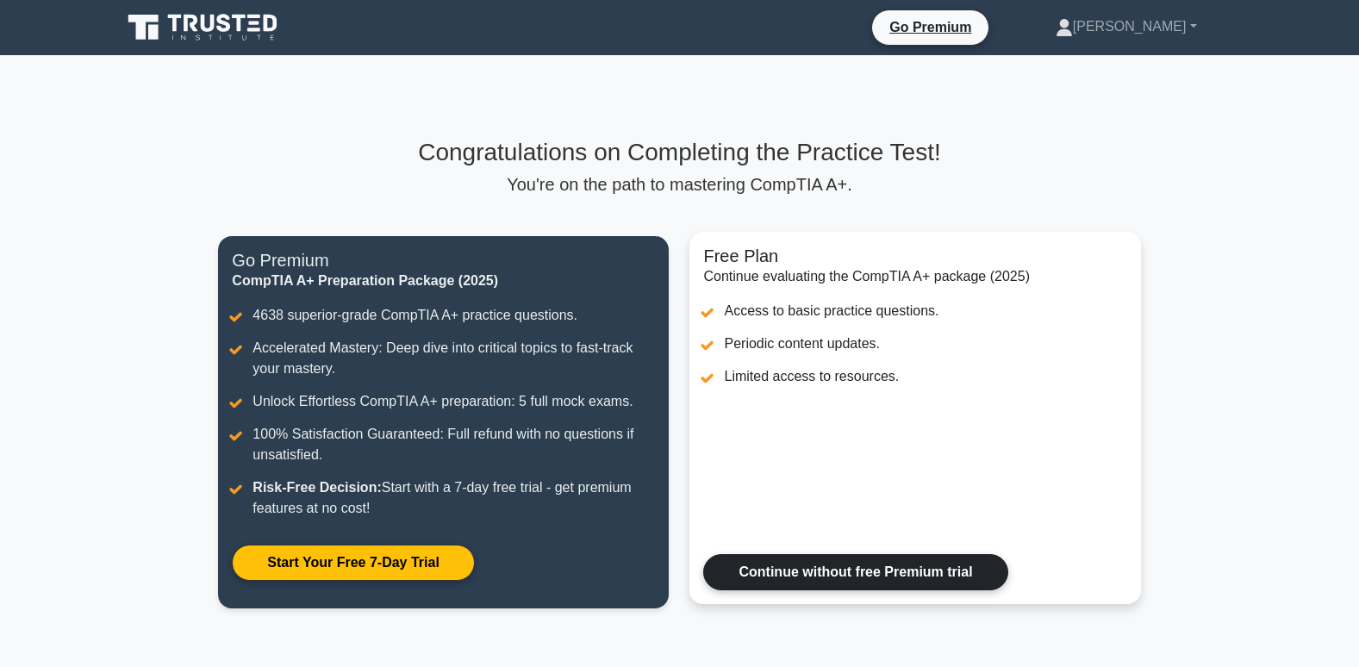
click at [848, 571] on link "Continue without free Premium trial" at bounding box center [855, 572] width 304 height 36
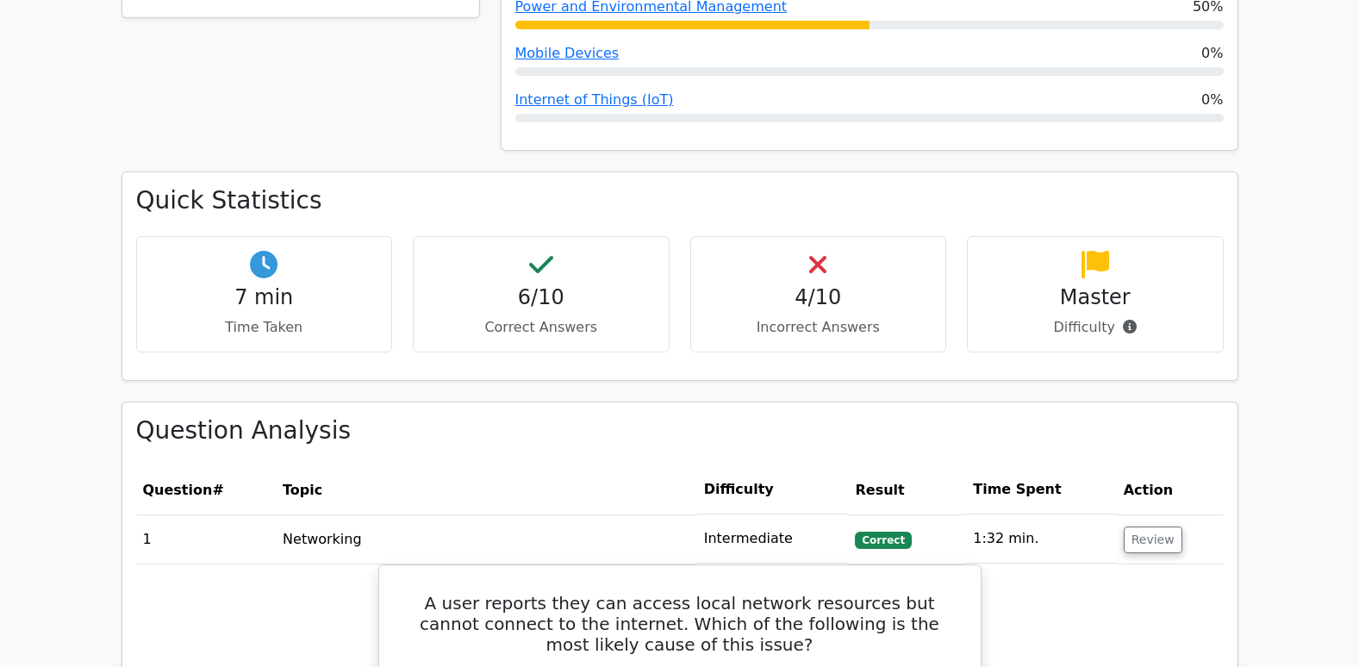
scroll to position [948, 0]
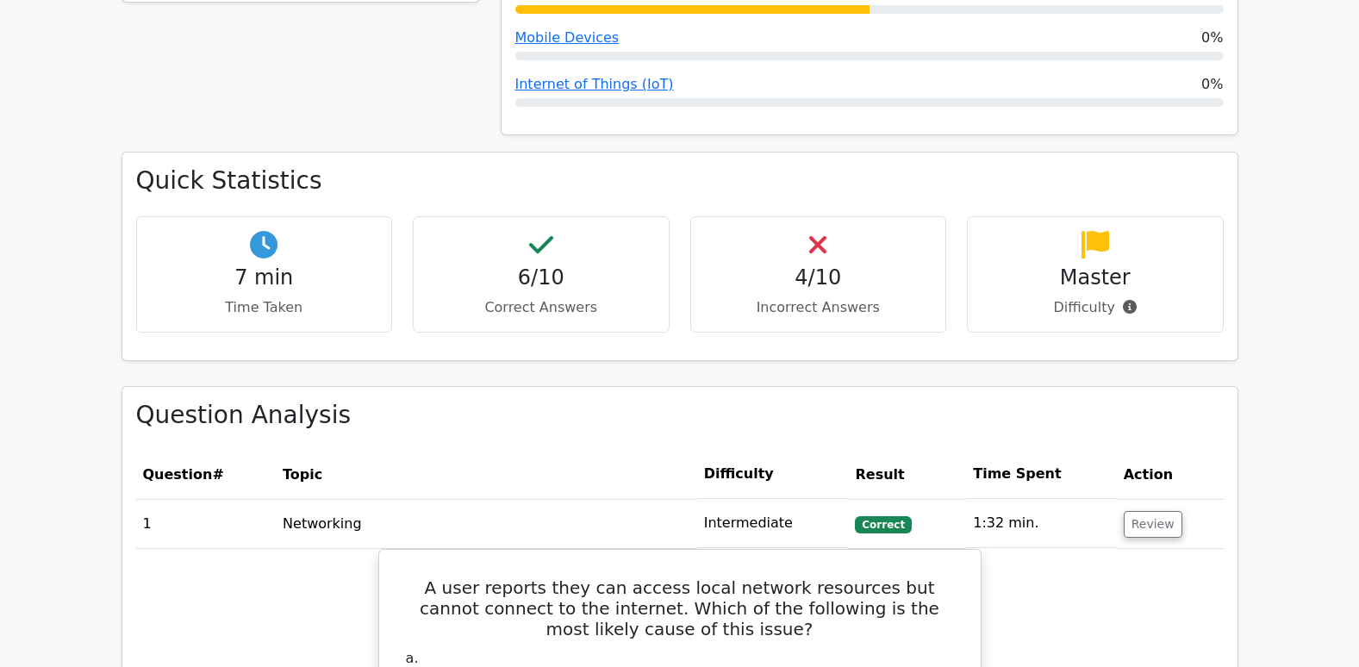
click at [814, 286] on h4 "4/10" at bounding box center [818, 277] width 227 height 25
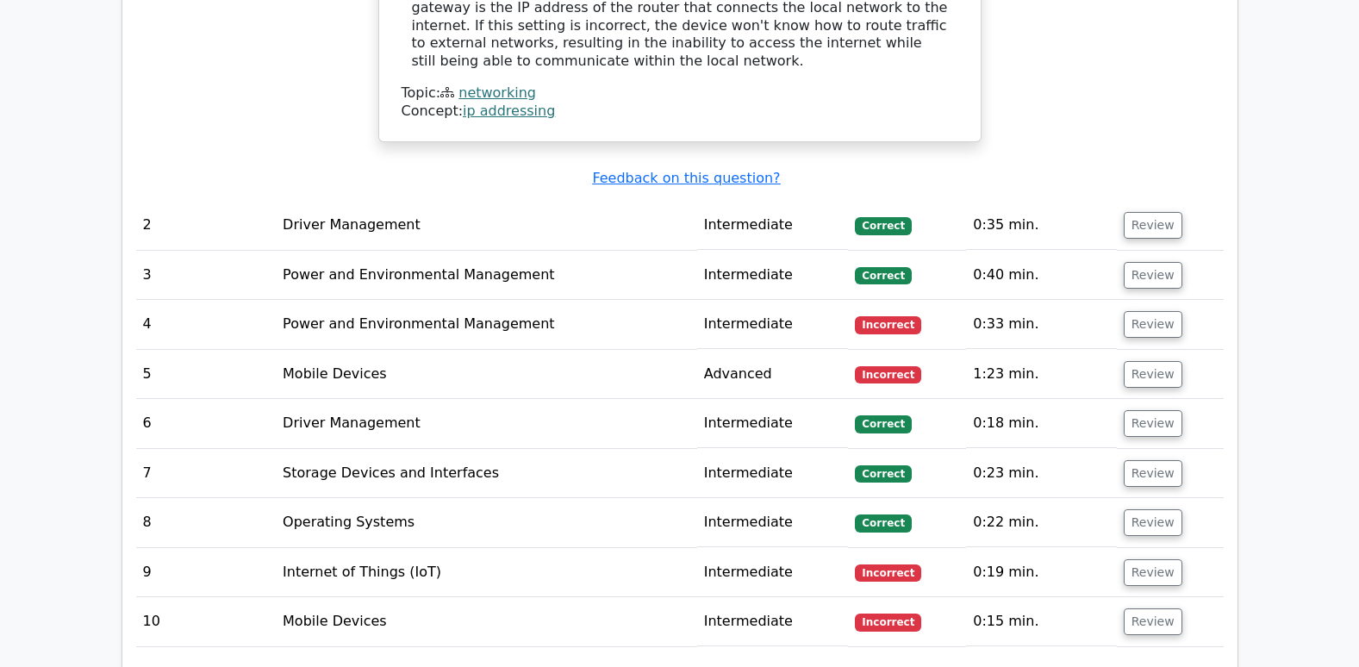
scroll to position [1982, 0]
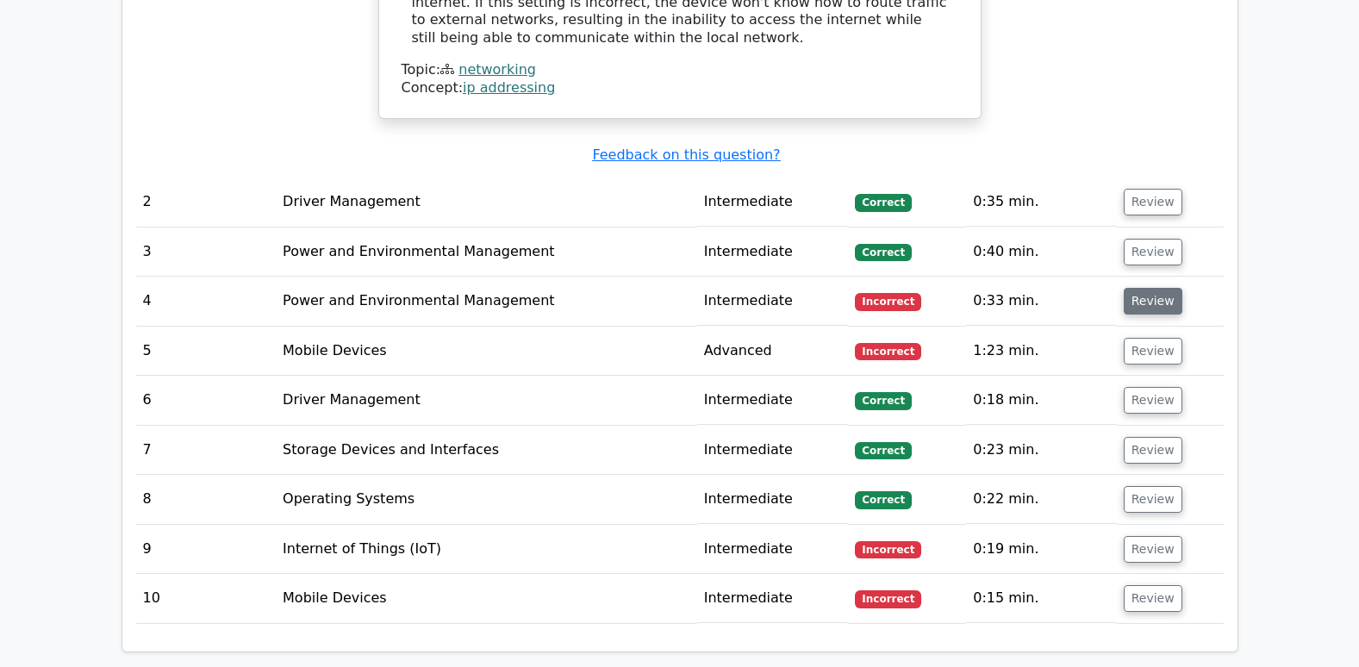
click at [1151, 294] on button "Review" at bounding box center [1153, 301] width 59 height 27
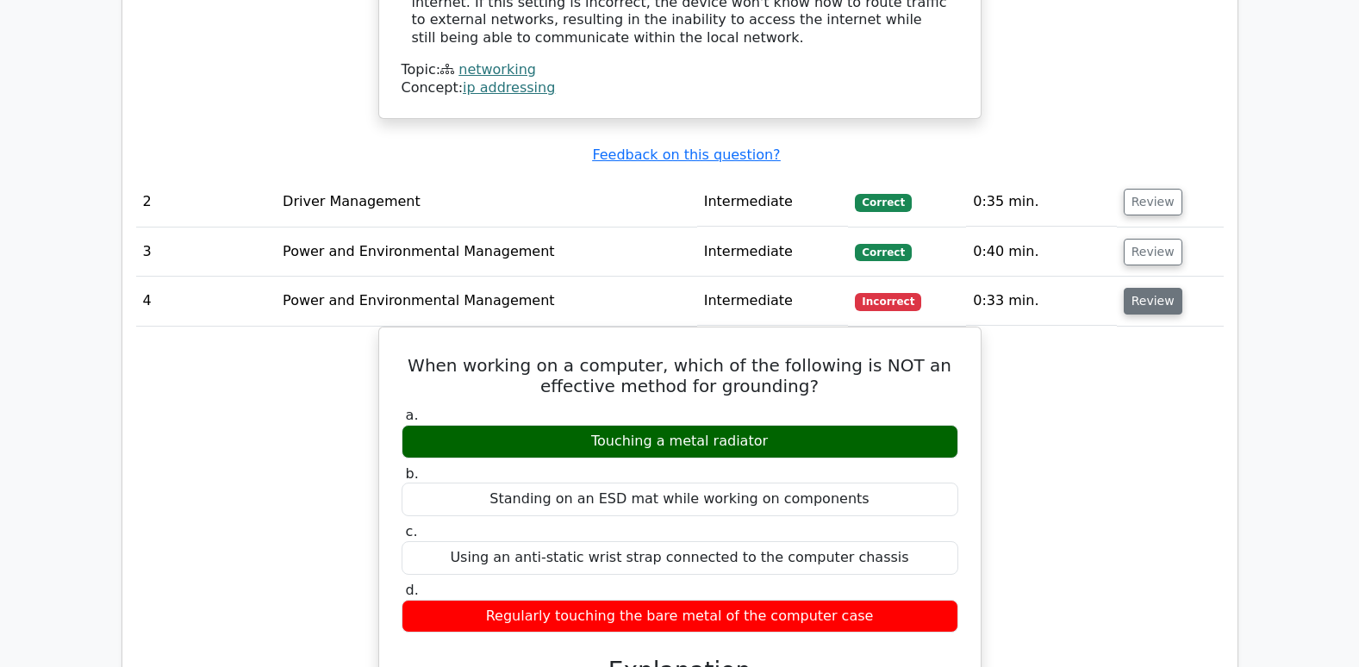
click at [1146, 288] on button "Review" at bounding box center [1153, 301] width 59 height 27
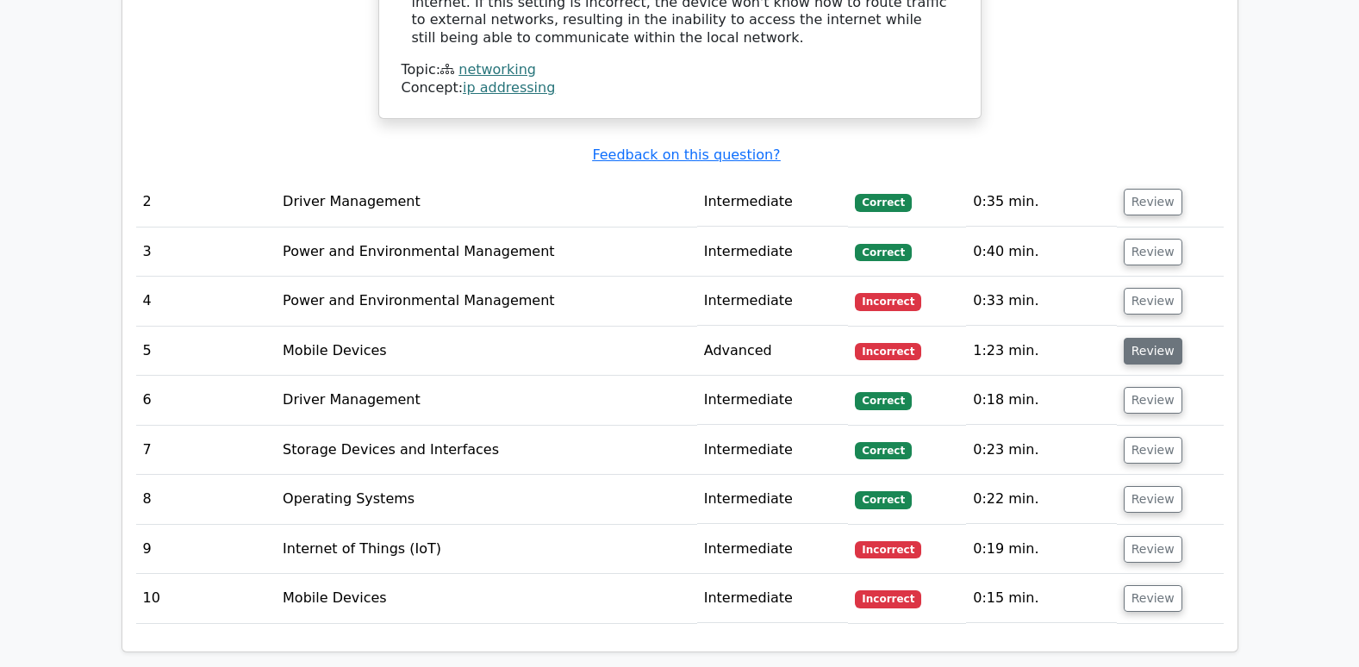
click at [1139, 339] on button "Review" at bounding box center [1153, 351] width 59 height 27
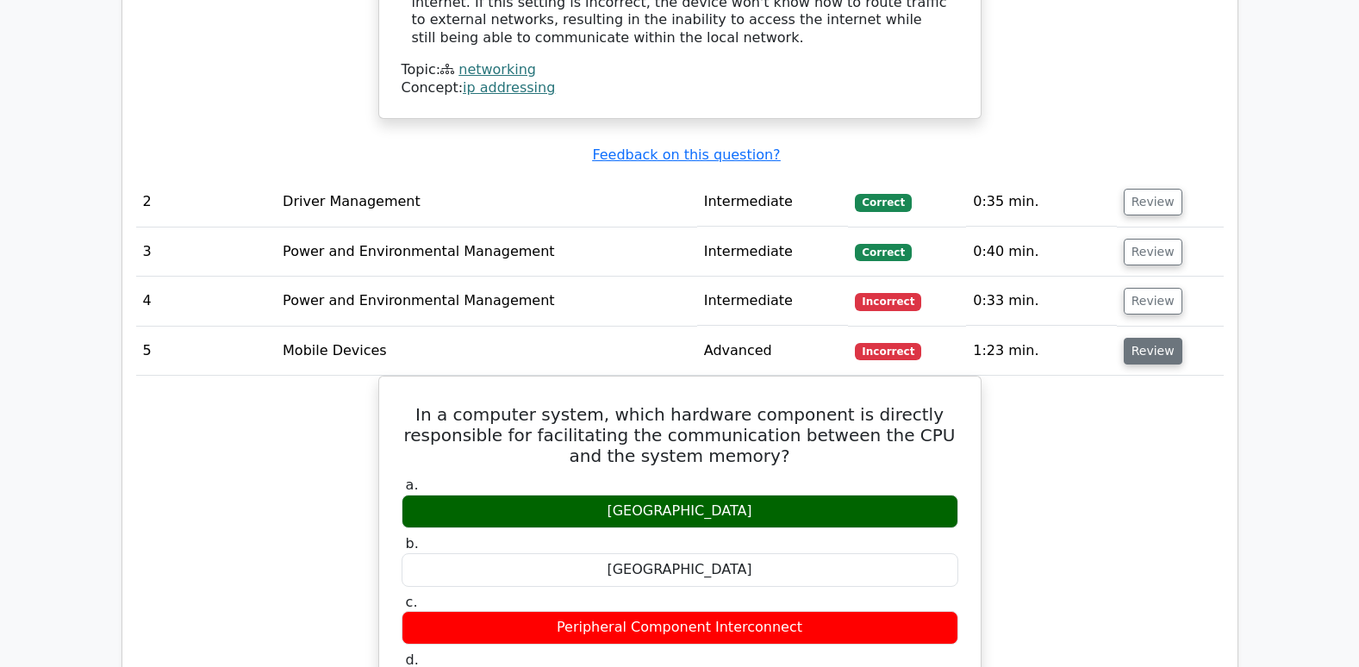
click at [1153, 338] on button "Review" at bounding box center [1153, 351] width 59 height 27
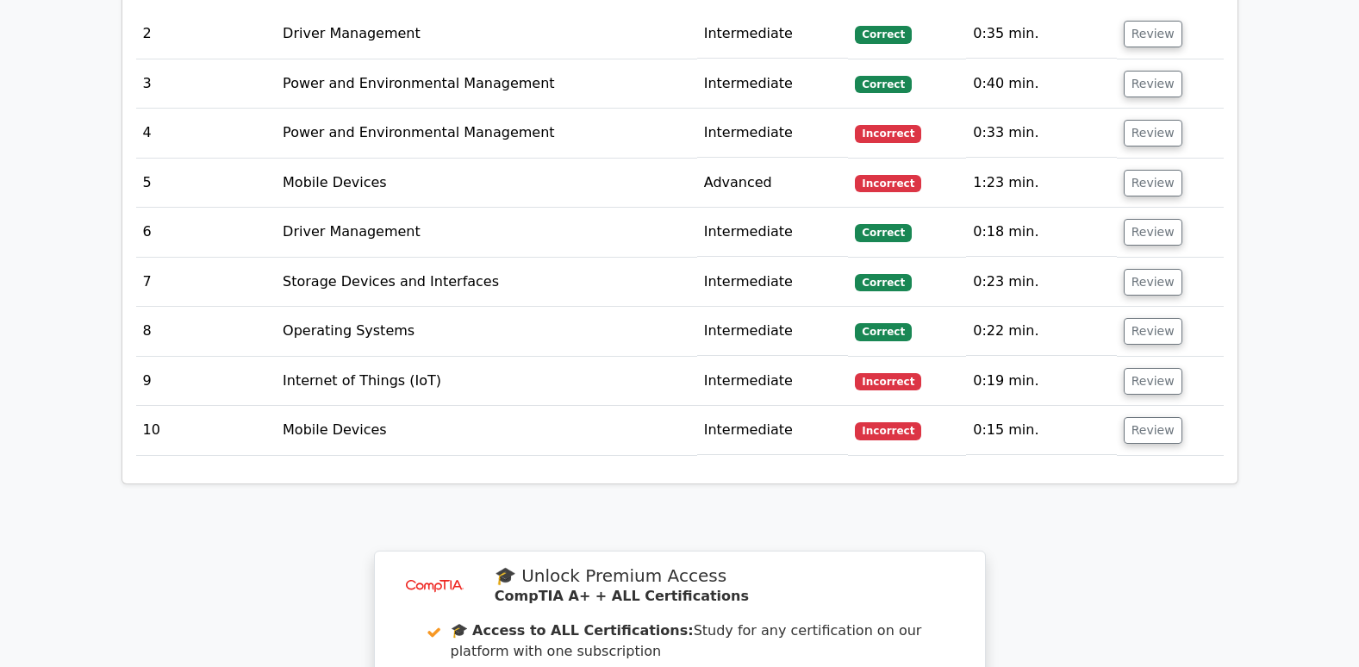
scroll to position [2154, 0]
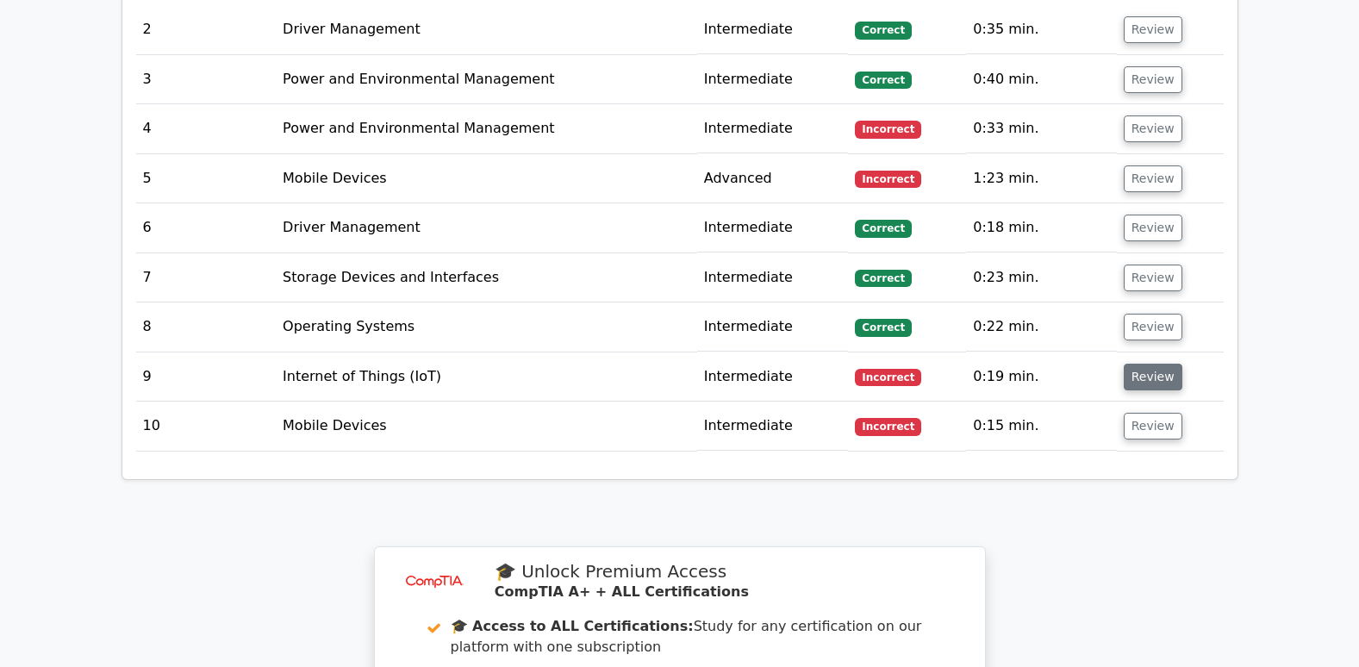
click at [1149, 364] on button "Review" at bounding box center [1153, 377] width 59 height 27
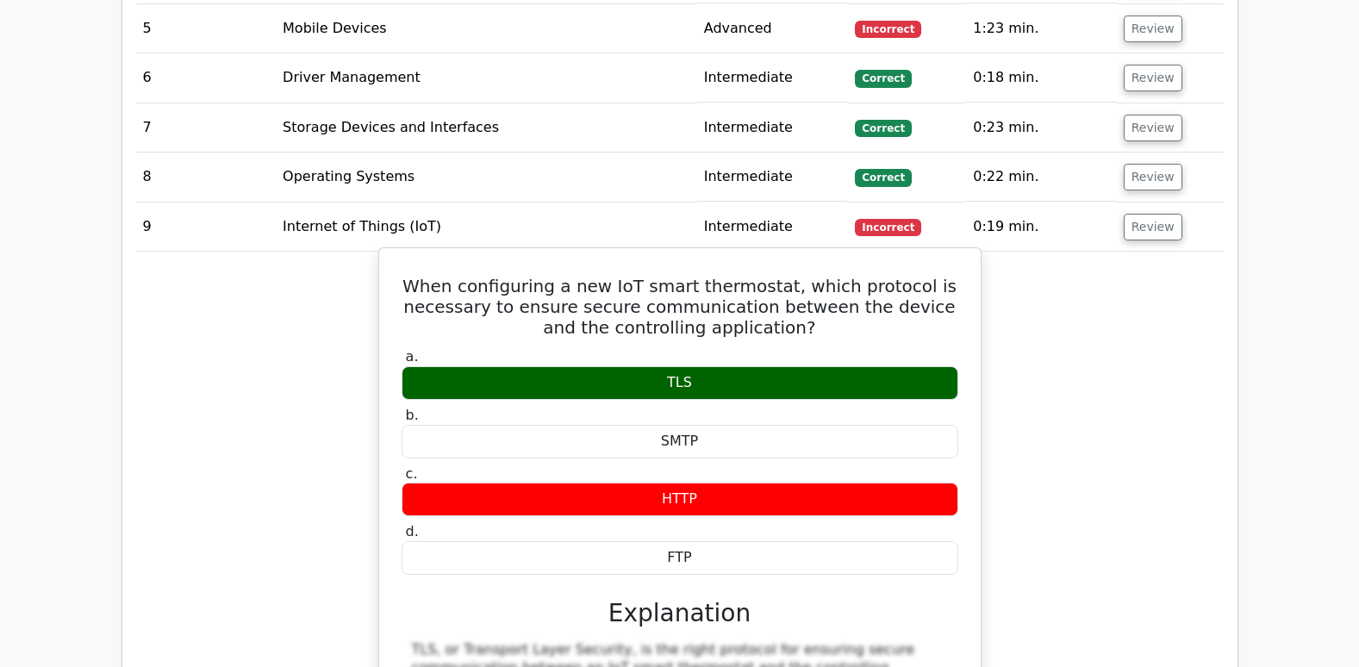
scroll to position [2326, 0]
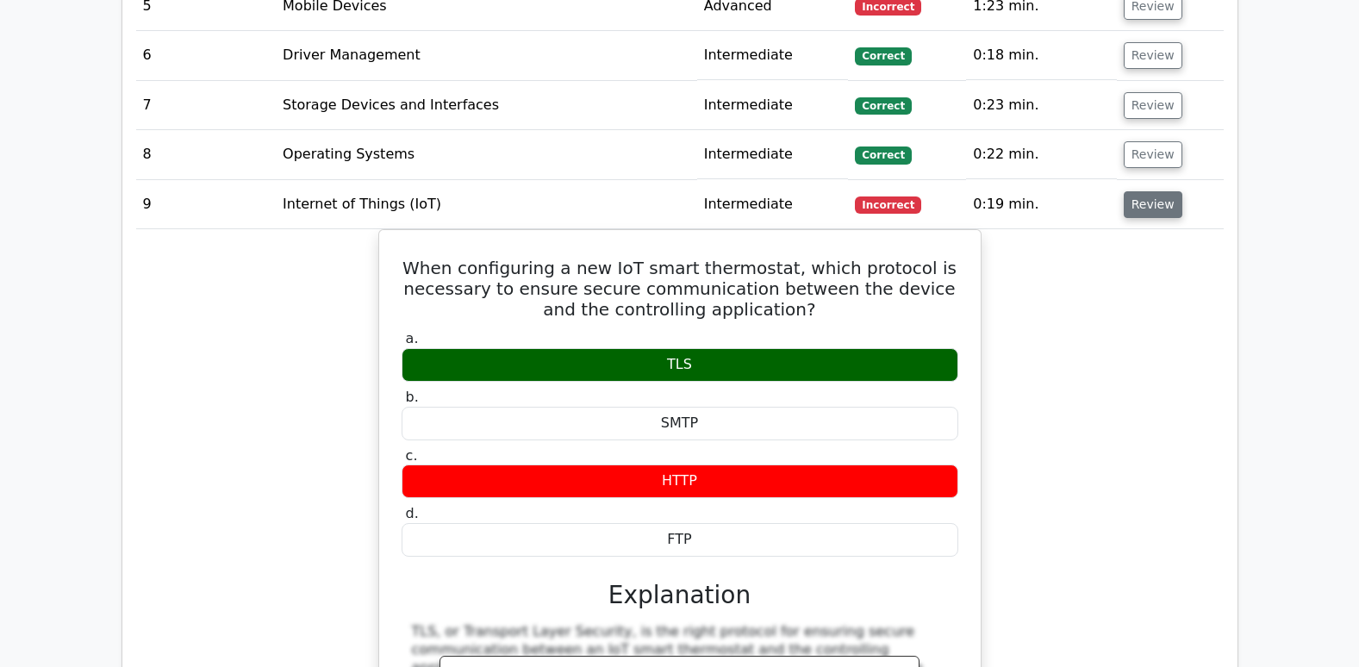
click at [1143, 191] on button "Review" at bounding box center [1153, 204] width 59 height 27
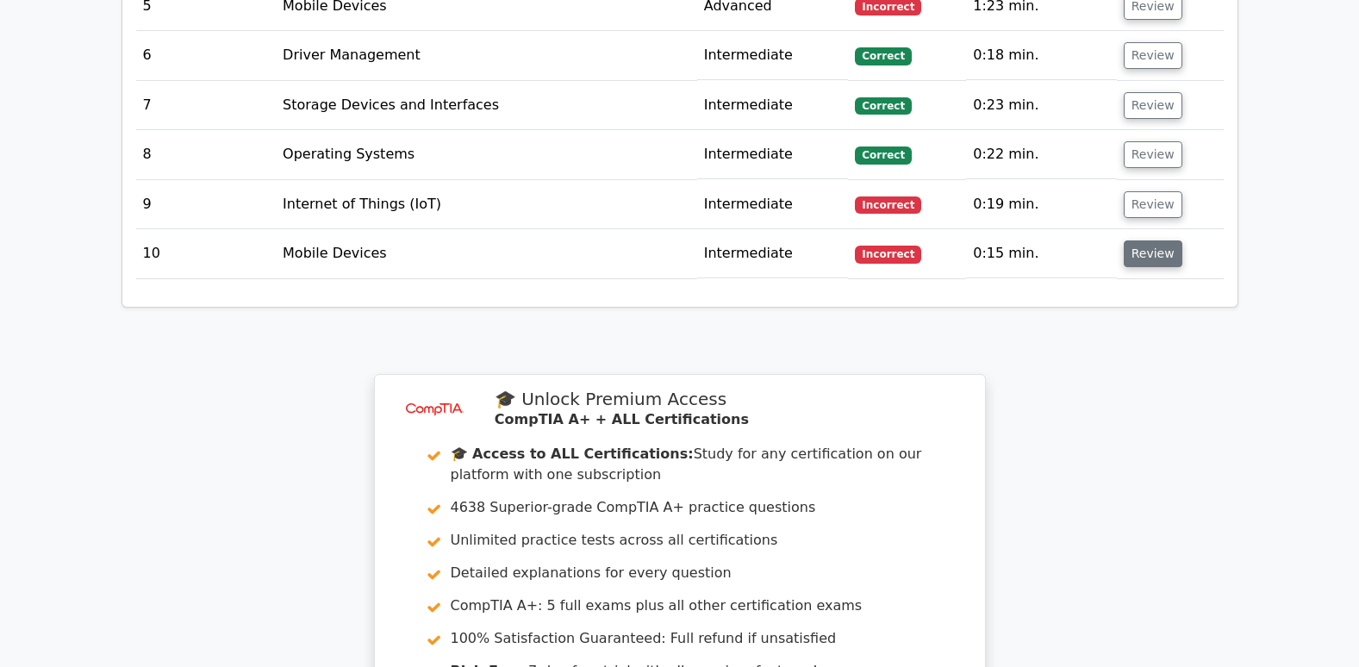
click at [1131, 243] on button "Review" at bounding box center [1153, 253] width 59 height 27
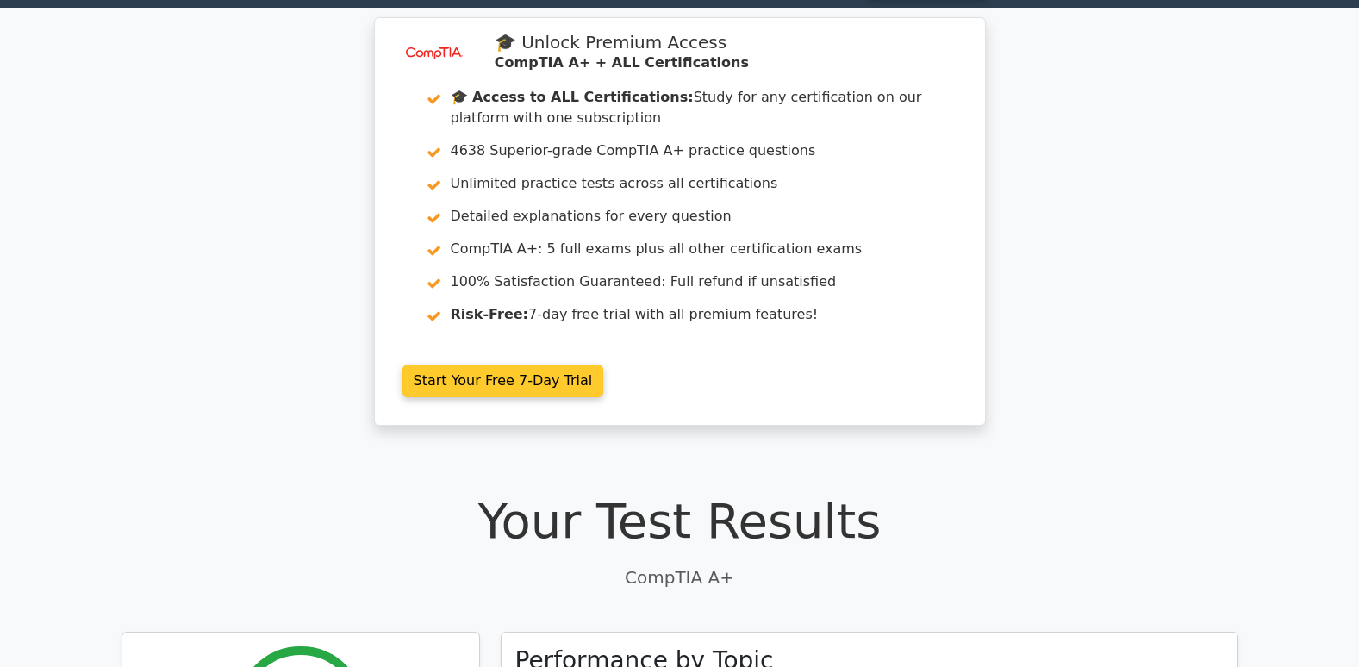
scroll to position [0, 0]
